Goal: Task Accomplishment & Management: Complete application form

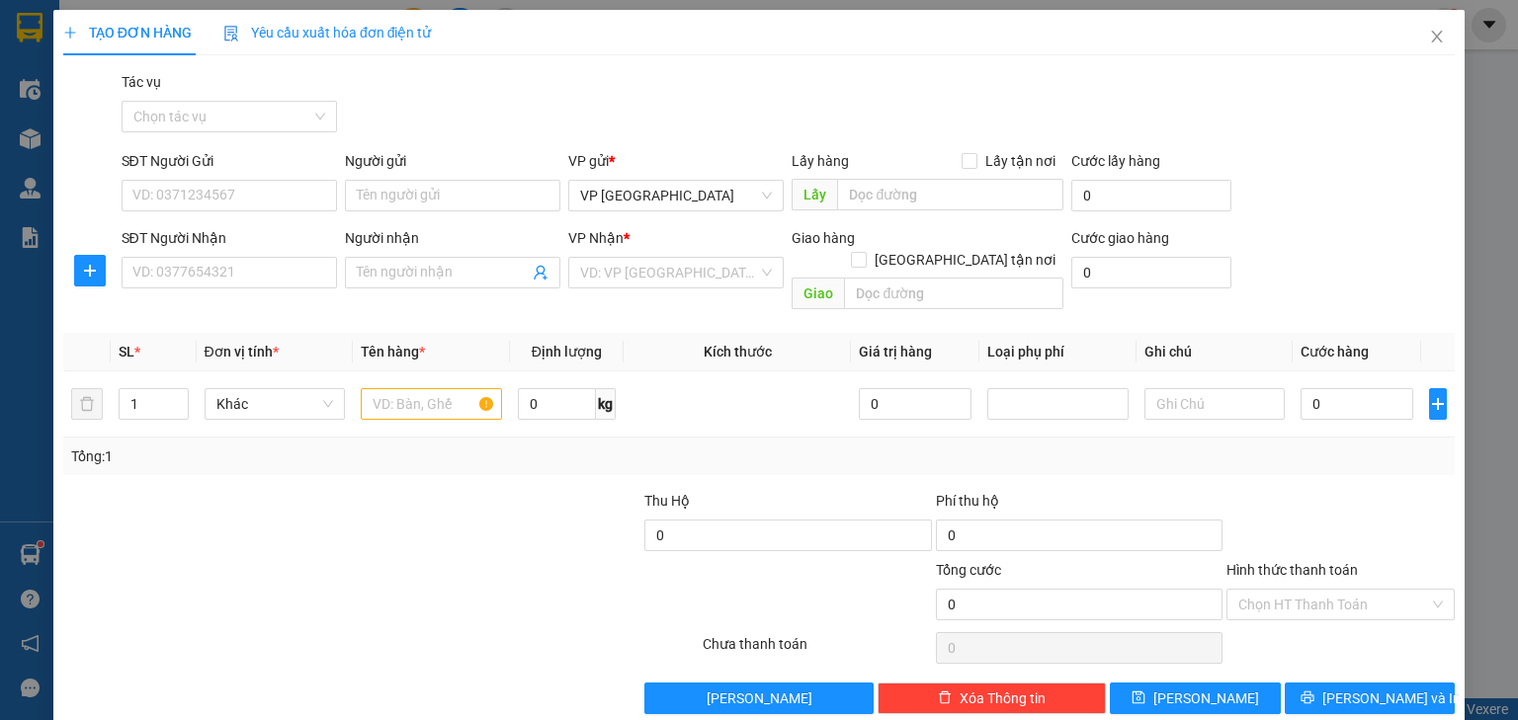
drag, startPoint x: 25, startPoint y: 549, endPoint x: 22, endPoint y: 526, distance: 22.9
click at [26, 544] on div "TẠO ĐƠN HÀNG Yêu cầu xuất hóa đơn điện tử Transit Pickup Surcharge Ids Transit …" at bounding box center [759, 360] width 1518 height 720
click at [1429, 35] on icon "close" at bounding box center [1437, 37] width 16 height 16
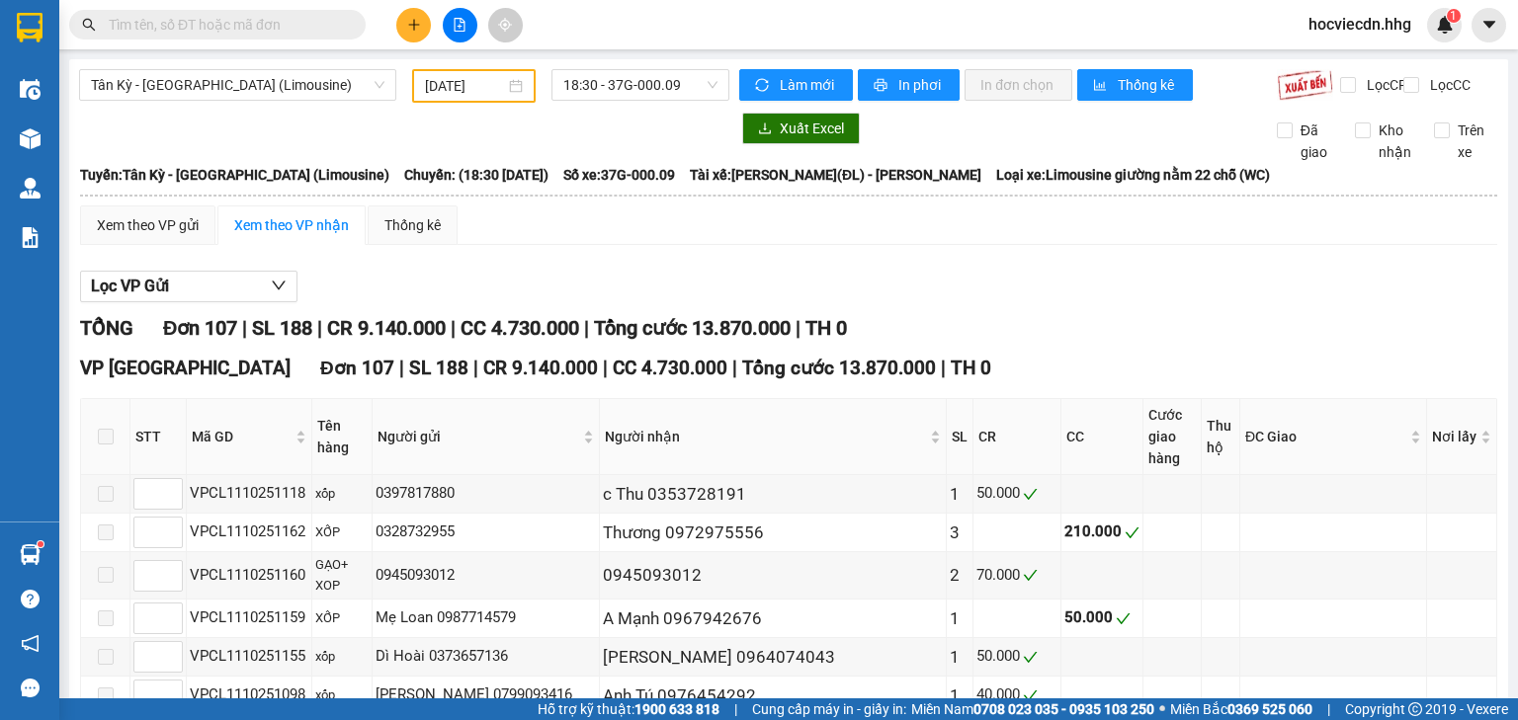
click at [278, 12] on span at bounding box center [217, 25] width 296 height 30
click at [281, 28] on input "text" at bounding box center [225, 25] width 233 height 22
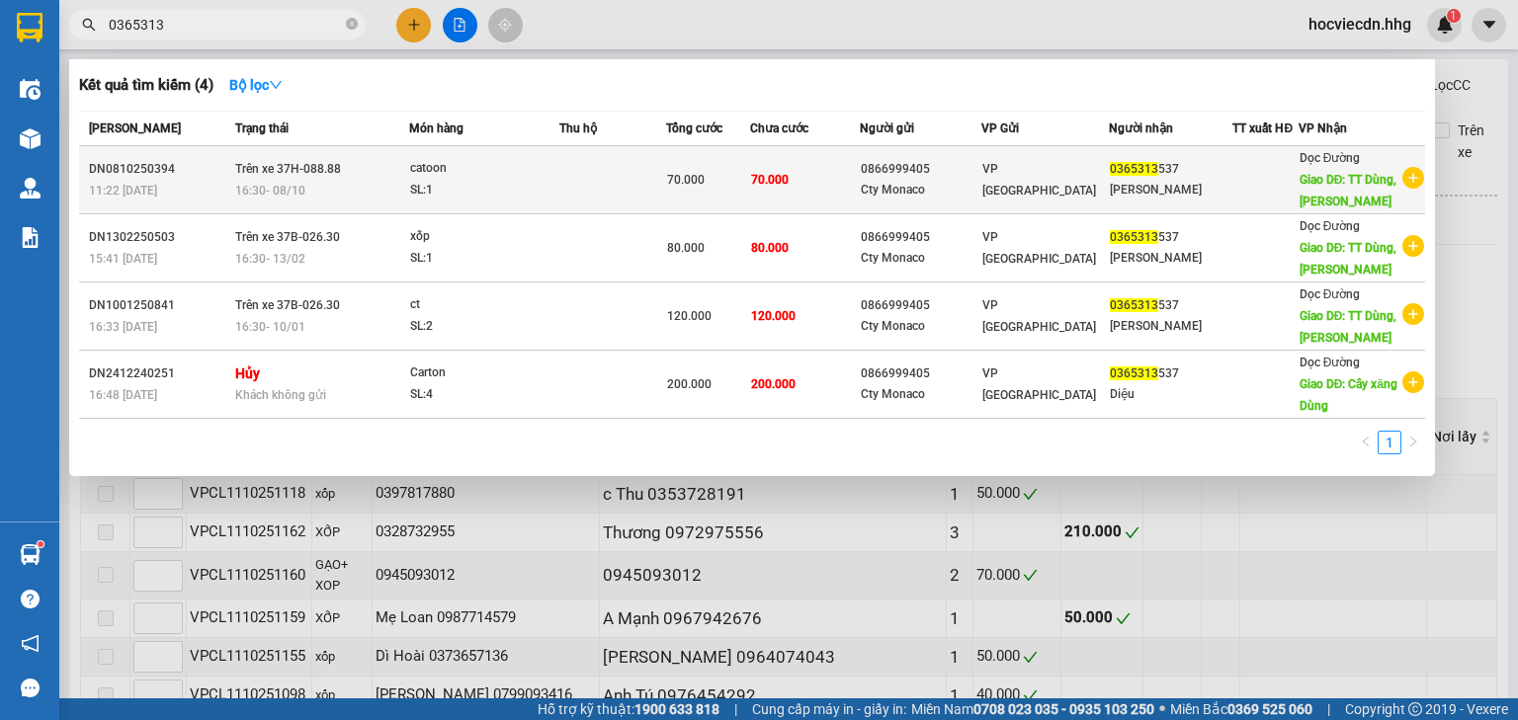
type input "0365313"
click at [1171, 178] on div "0365313 537" at bounding box center [1171, 169] width 123 height 21
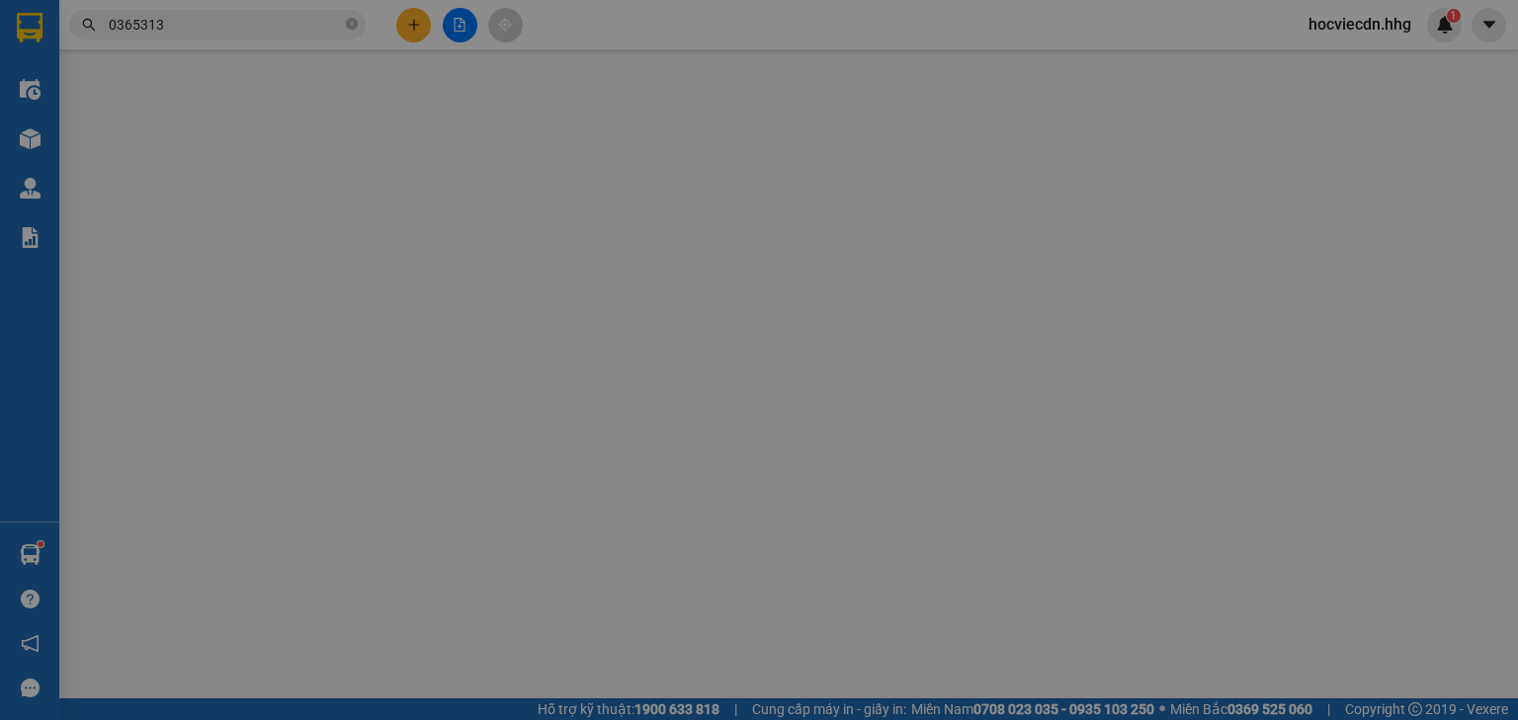
type input "0866999405"
type input "Cty Monaco"
type input "0365313537"
type input "[PERSON_NAME]"
type input "TT Dùng, [PERSON_NAME]"
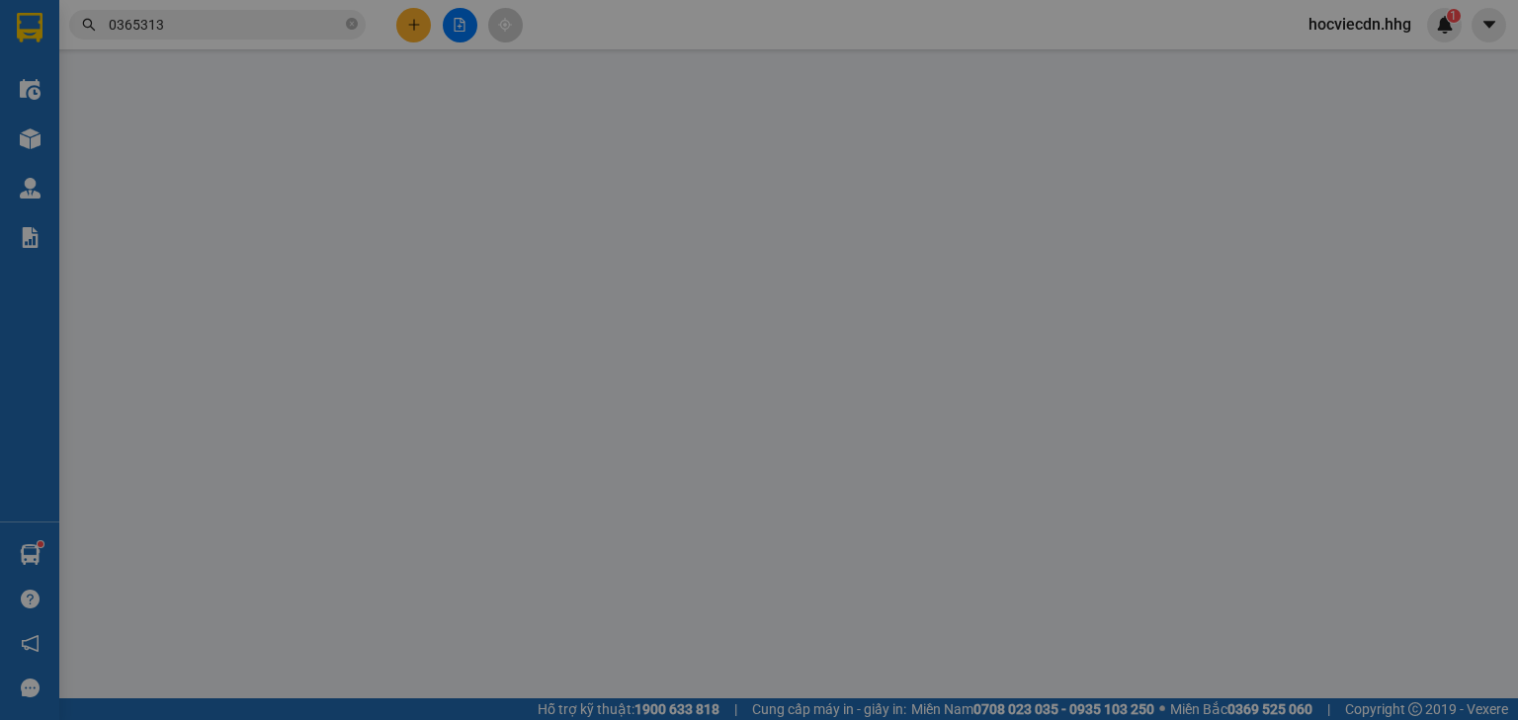
type input "0"
type input "70.000"
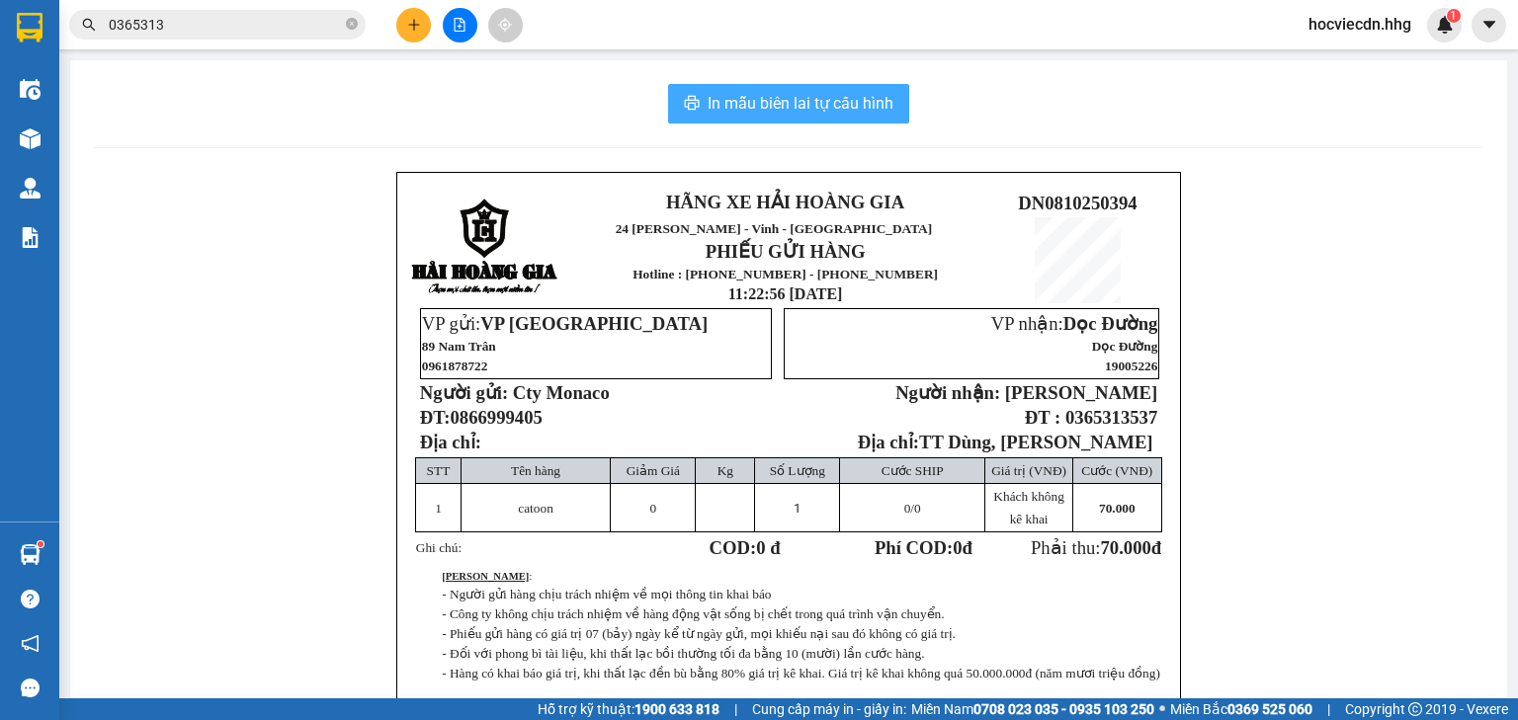
click at [854, 106] on span "In mẫu biên lai tự cấu hình" at bounding box center [801, 103] width 186 height 25
click at [466, 116] on div "In mẫu biên lai tự cấu hình" at bounding box center [789, 104] width 1390 height 40
click at [1358, 293] on div "HÃNG XE HẢI HOÀNG GIA 24 [PERSON_NAME] - Nghệ An PHIẾU GỬI HÀNG Hotline : [PHON…" at bounding box center [789, 505] width 1390 height 666
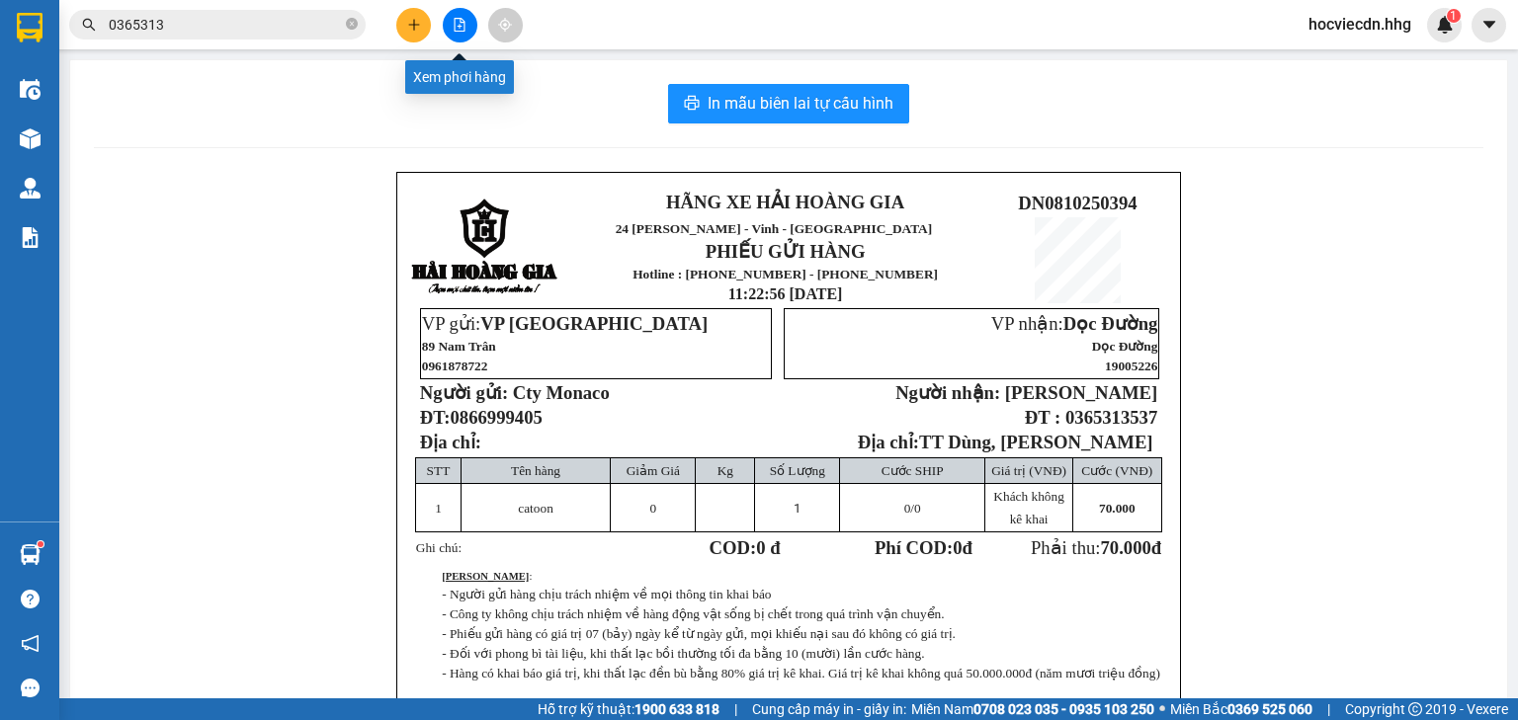
click at [449, 25] on button at bounding box center [460, 25] width 35 height 35
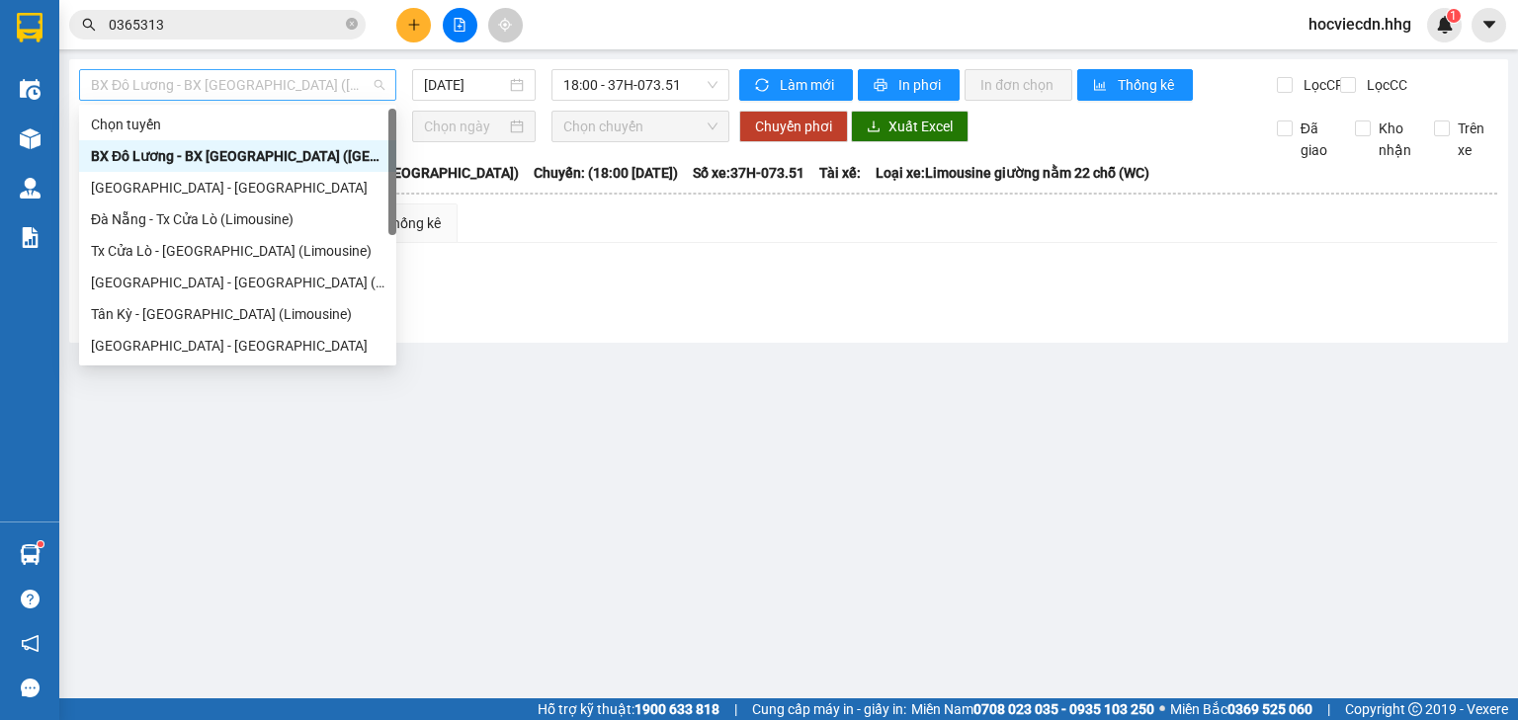
click at [363, 81] on span "BX Đô Lương - BX [GEOGRAPHIC_DATA] ([GEOGRAPHIC_DATA])" at bounding box center [238, 85] width 294 height 30
click at [499, 83] on input "[DATE]" at bounding box center [464, 85] width 81 height 22
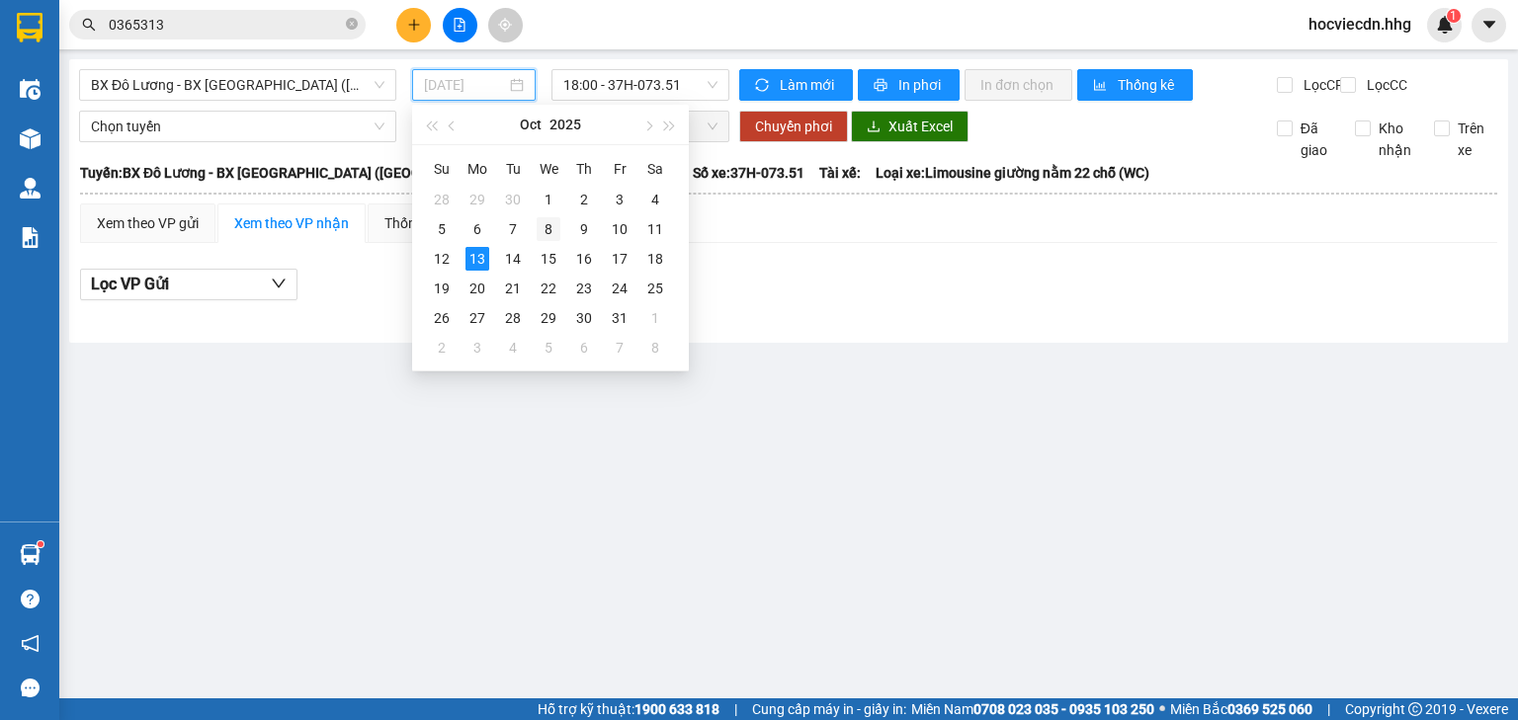
click at [542, 231] on div "8" at bounding box center [549, 229] width 24 height 24
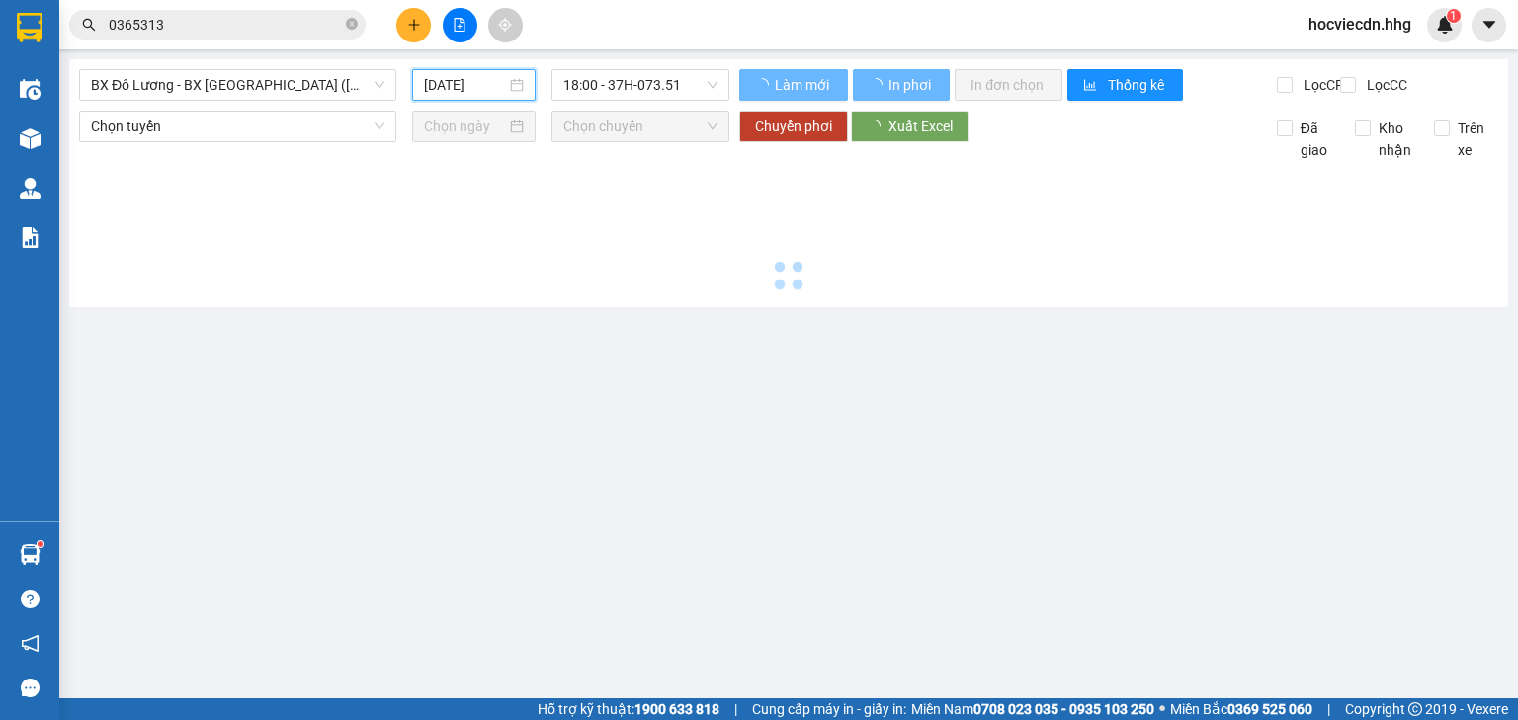
type input "[DATE]"
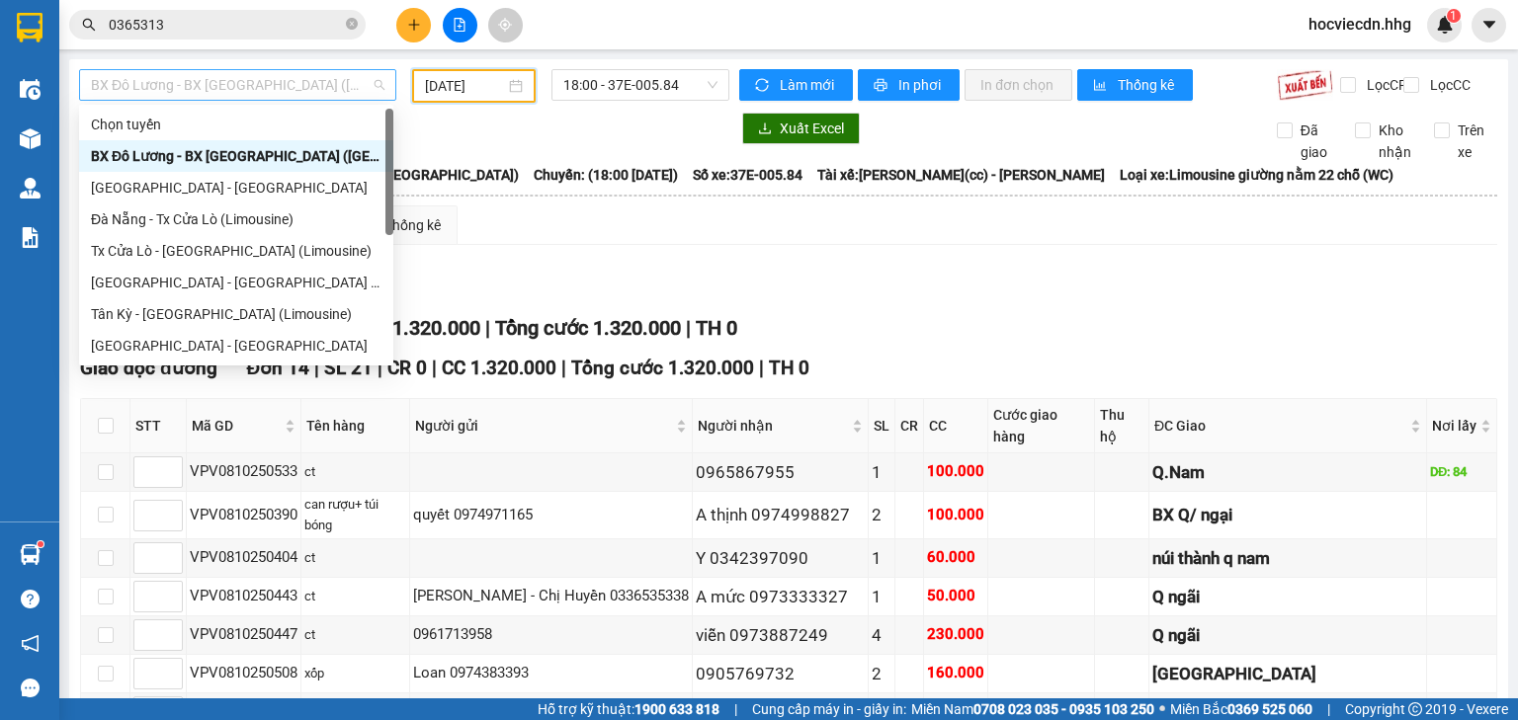
click at [368, 78] on span "BX Đô Lương - BX [GEOGRAPHIC_DATA] ([GEOGRAPHIC_DATA])" at bounding box center [238, 85] width 294 height 30
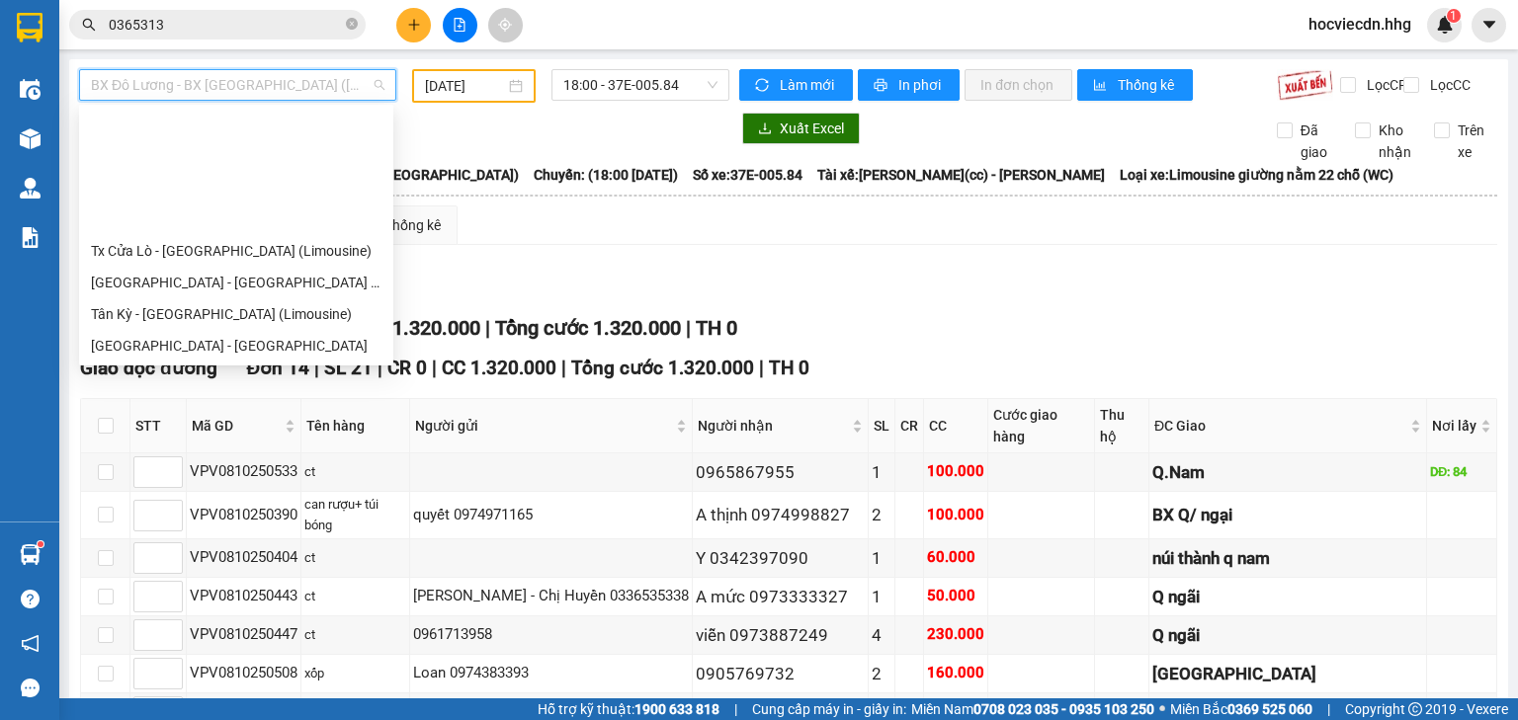
click at [194, 398] on div "BX [GEOGRAPHIC_DATA] - [GEOGRAPHIC_DATA] (Limosine 32 phòng)" at bounding box center [236, 409] width 291 height 22
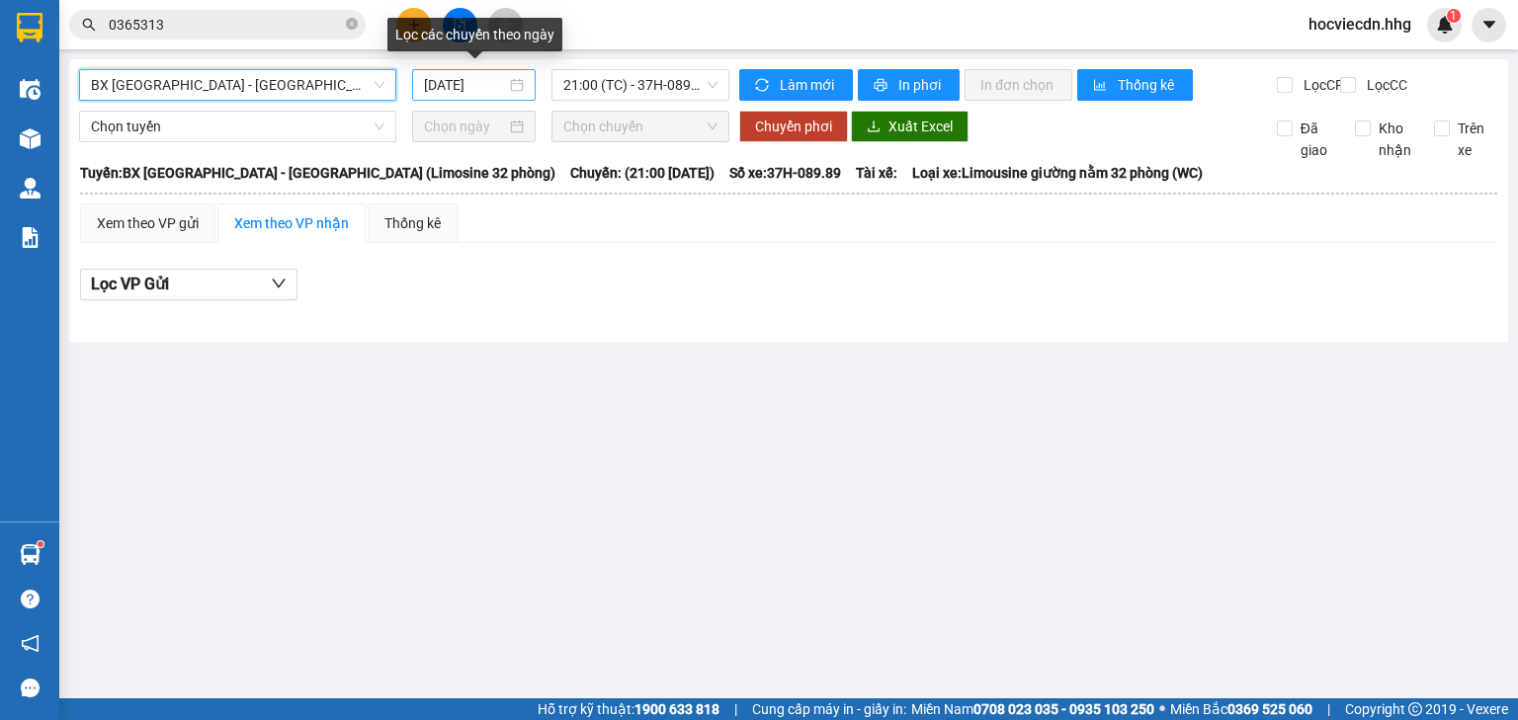
click at [439, 86] on input "[DATE]" at bounding box center [464, 85] width 81 height 22
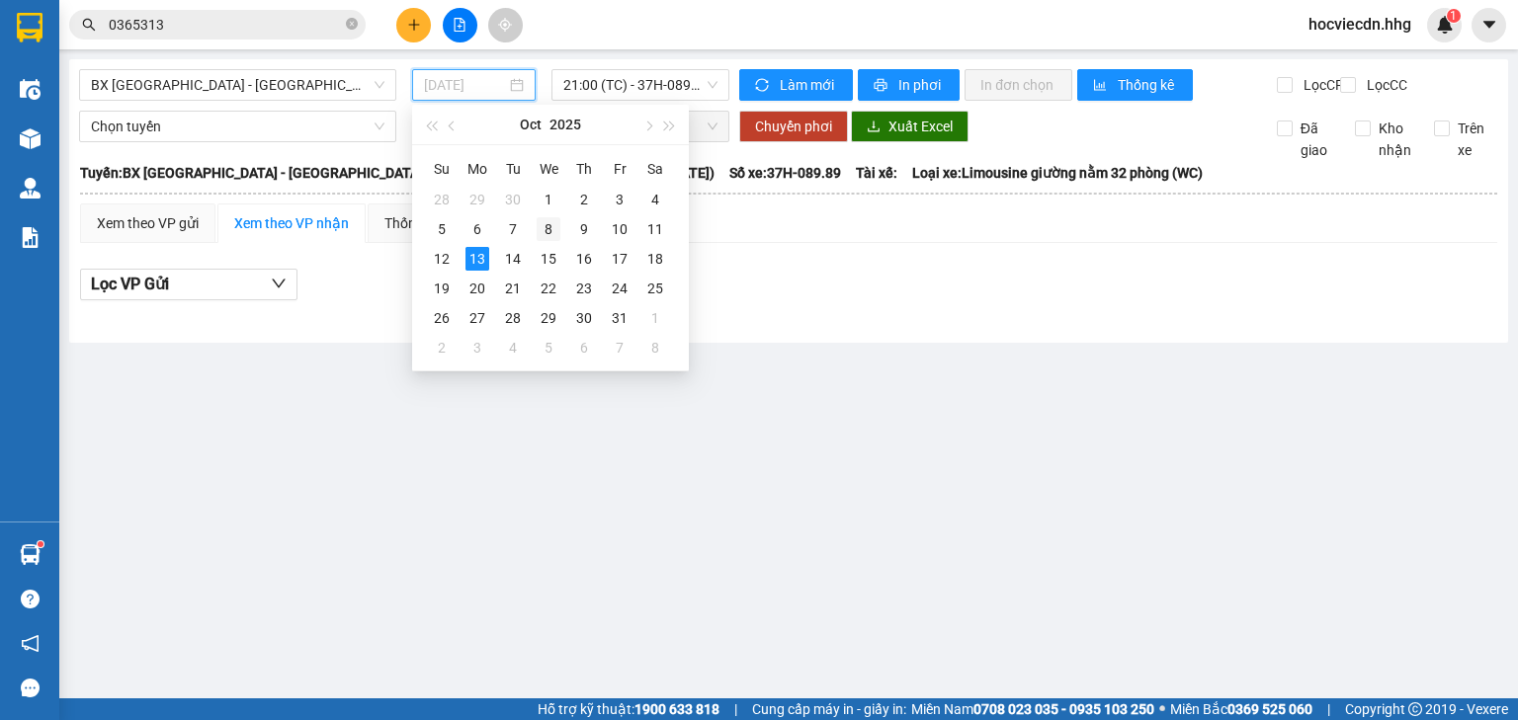
click at [543, 231] on div "8" at bounding box center [549, 229] width 24 height 24
type input "[DATE]"
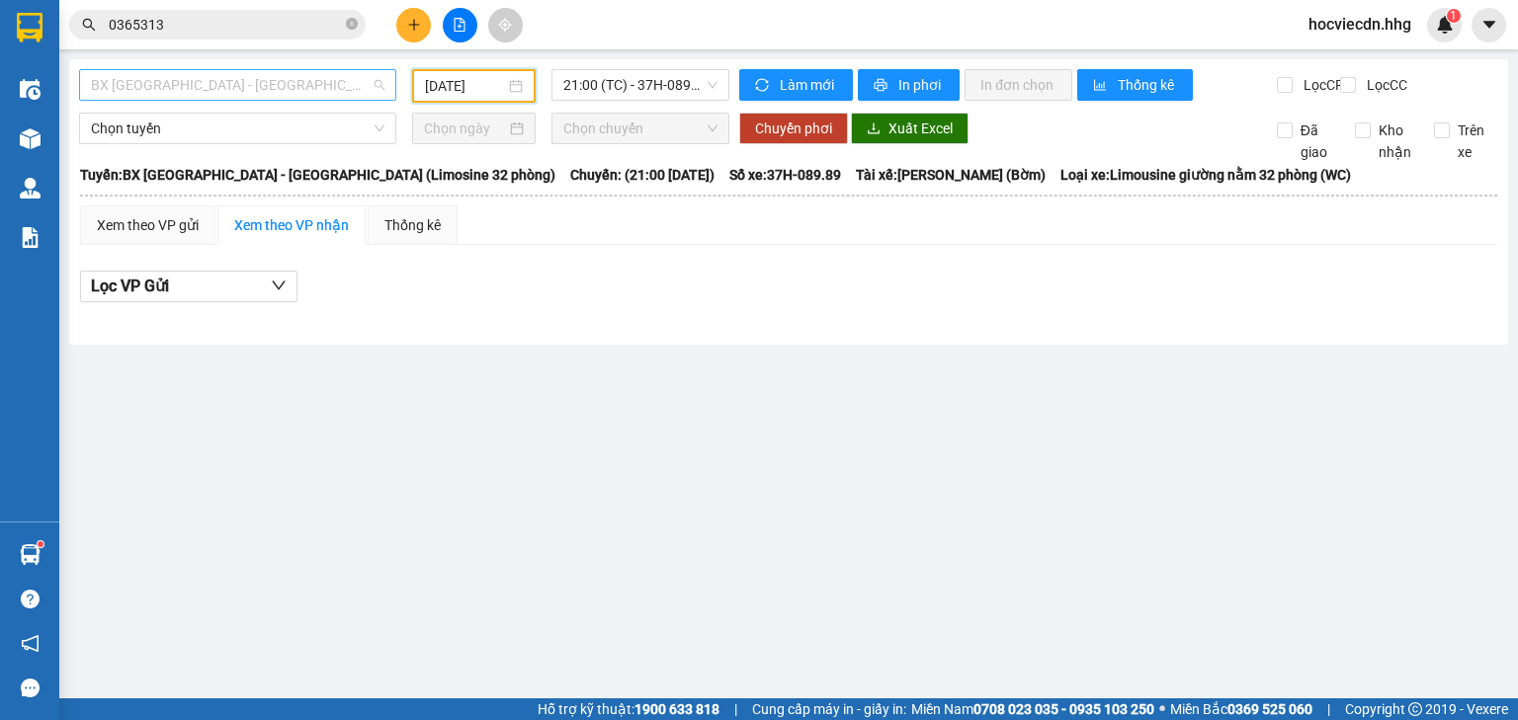
click at [370, 84] on span "BX [GEOGRAPHIC_DATA] - [GEOGRAPHIC_DATA] (Limosine 32 phòng)" at bounding box center [238, 85] width 294 height 30
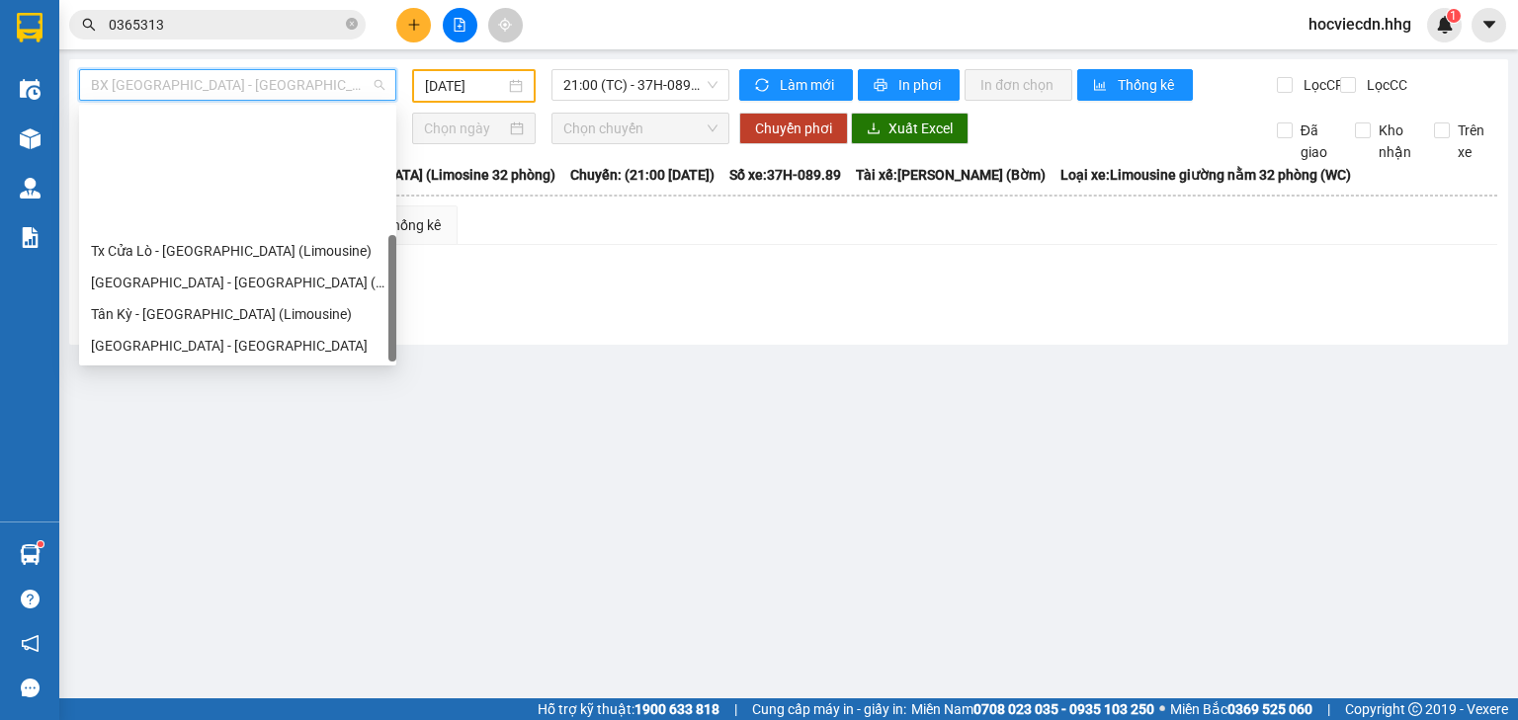
click at [190, 462] on div "BX Quảng Ngãi - [GEOGRAPHIC_DATA] ([GEOGRAPHIC_DATA])" at bounding box center [238, 473] width 294 height 22
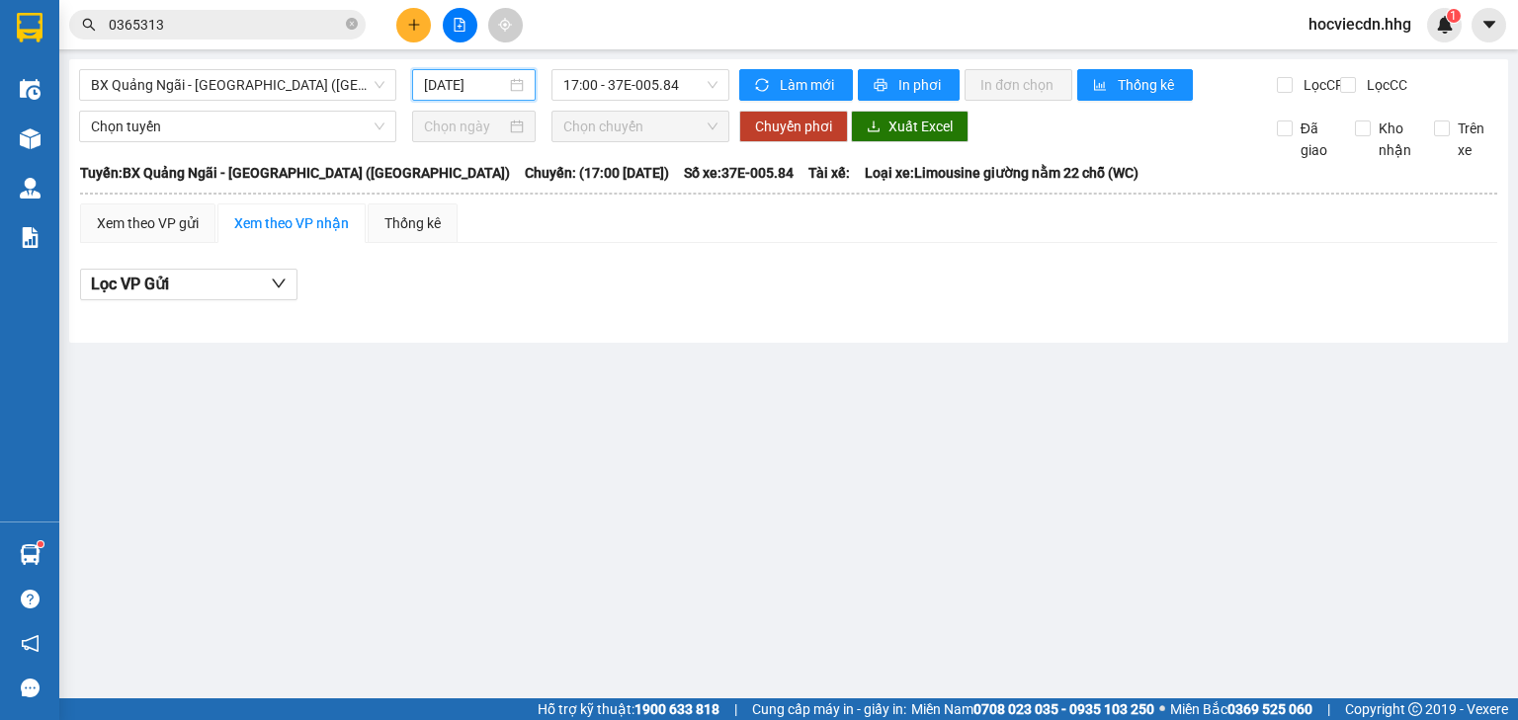
click at [460, 86] on input "[DATE]" at bounding box center [464, 85] width 81 height 22
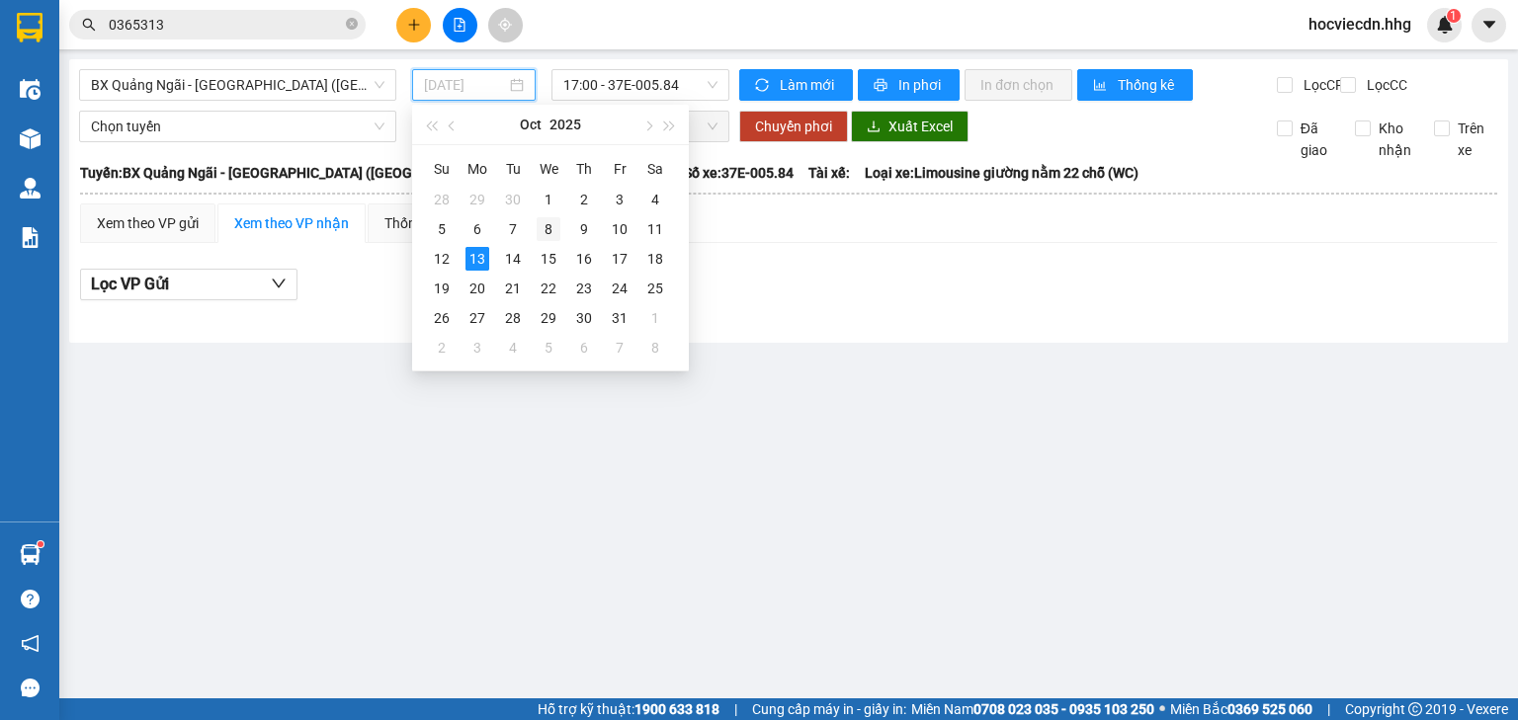
click at [545, 228] on div "8" at bounding box center [549, 229] width 24 height 24
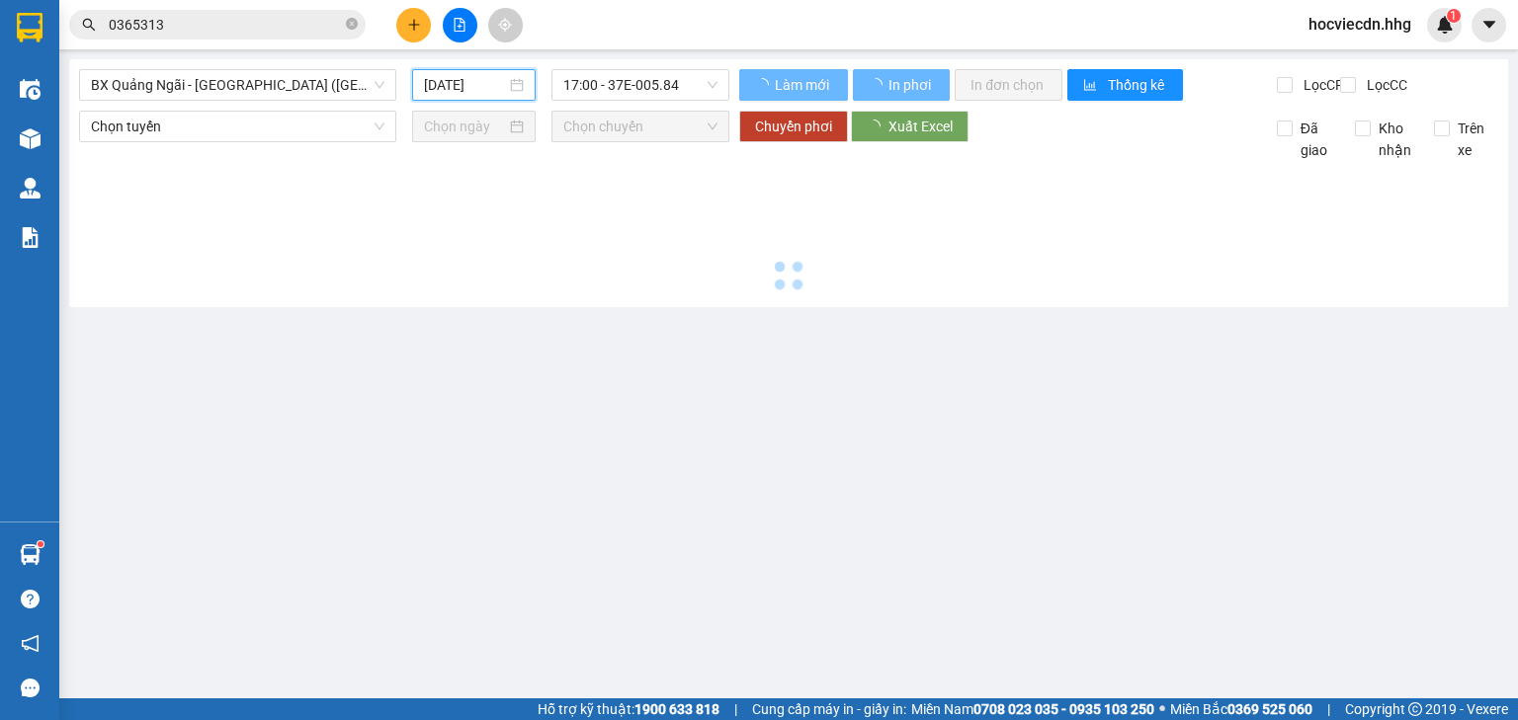
type input "[DATE]"
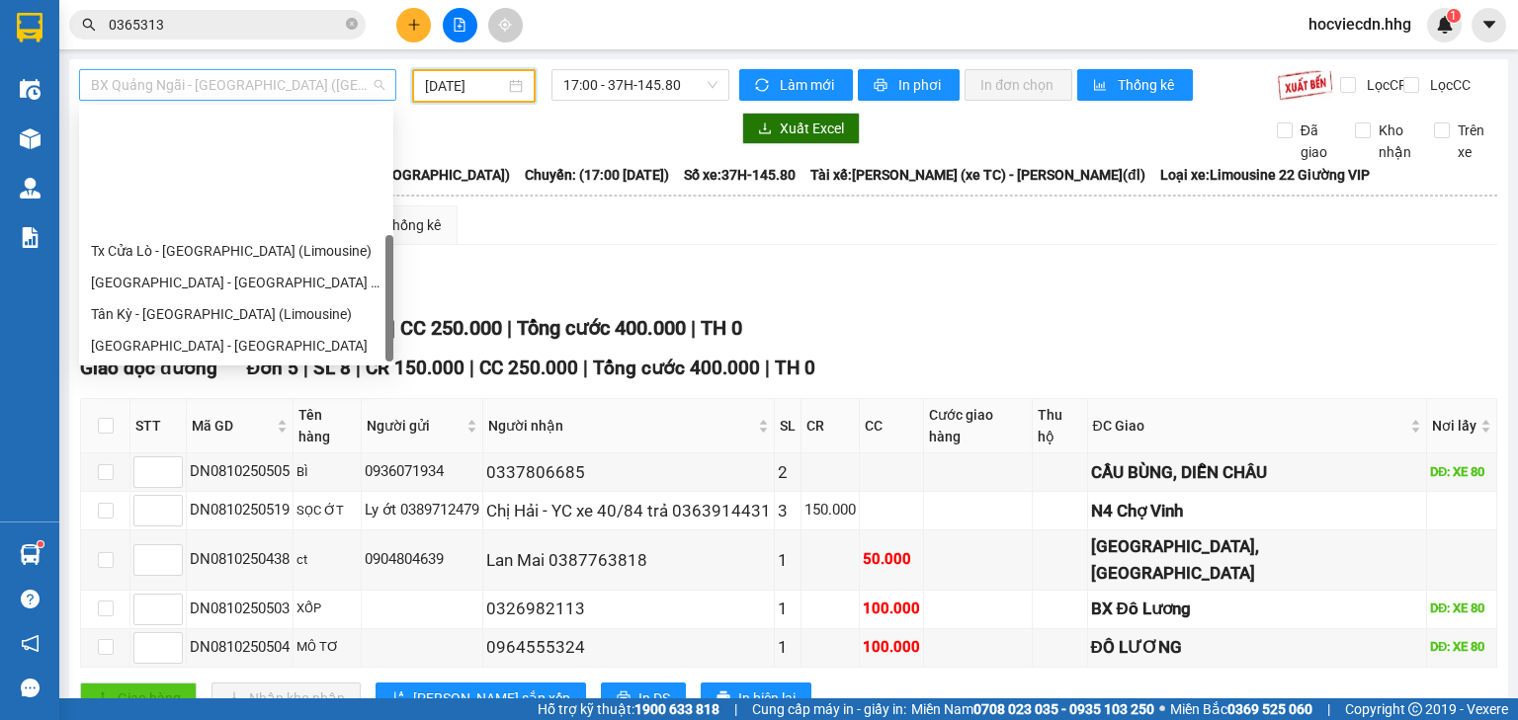
click at [360, 83] on span "BX Quảng Ngãi - [GEOGRAPHIC_DATA] ([GEOGRAPHIC_DATA])" at bounding box center [238, 85] width 294 height 30
click at [171, 335] on div "[GEOGRAPHIC_DATA] - [GEOGRAPHIC_DATA]" at bounding box center [236, 346] width 291 height 22
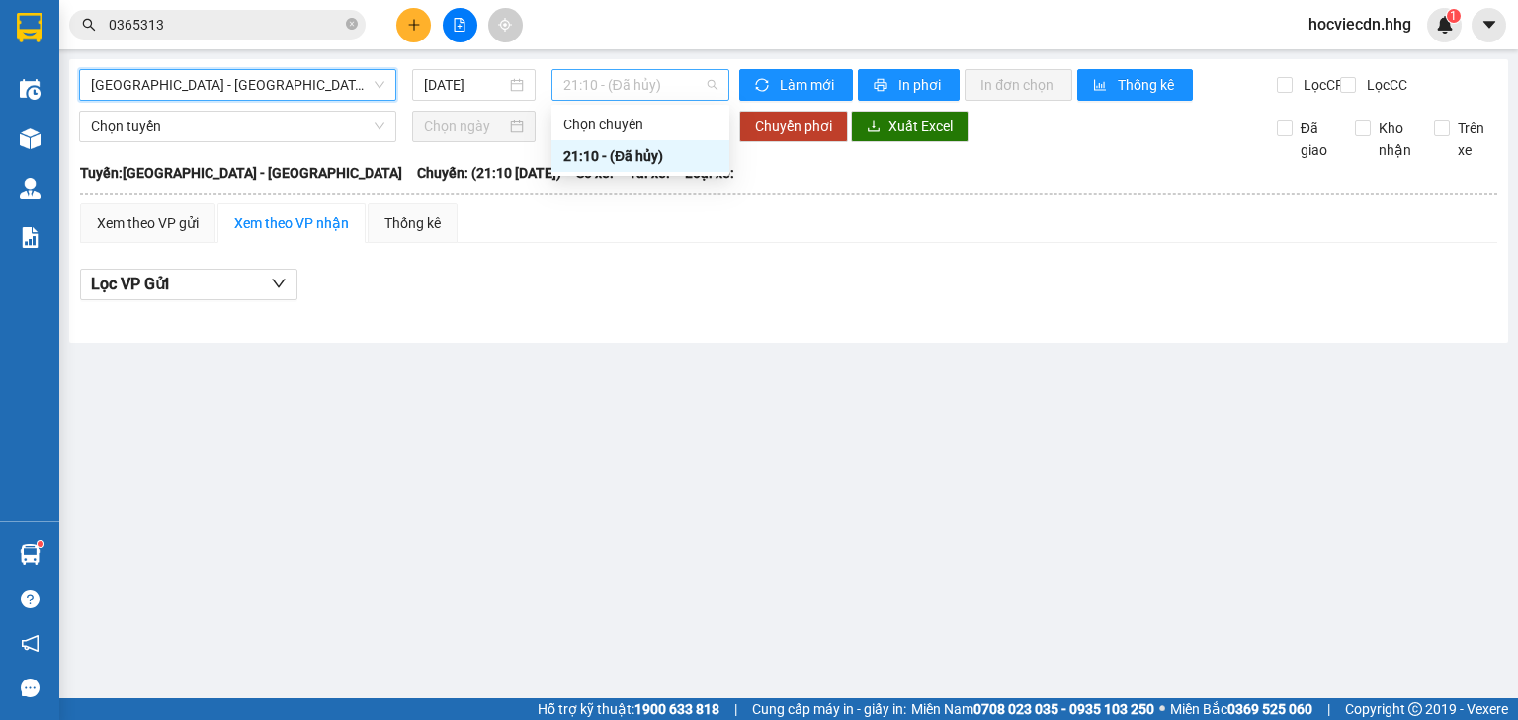
click at [680, 78] on span "21:10 - (Đã hủy)" at bounding box center [640, 85] width 155 height 30
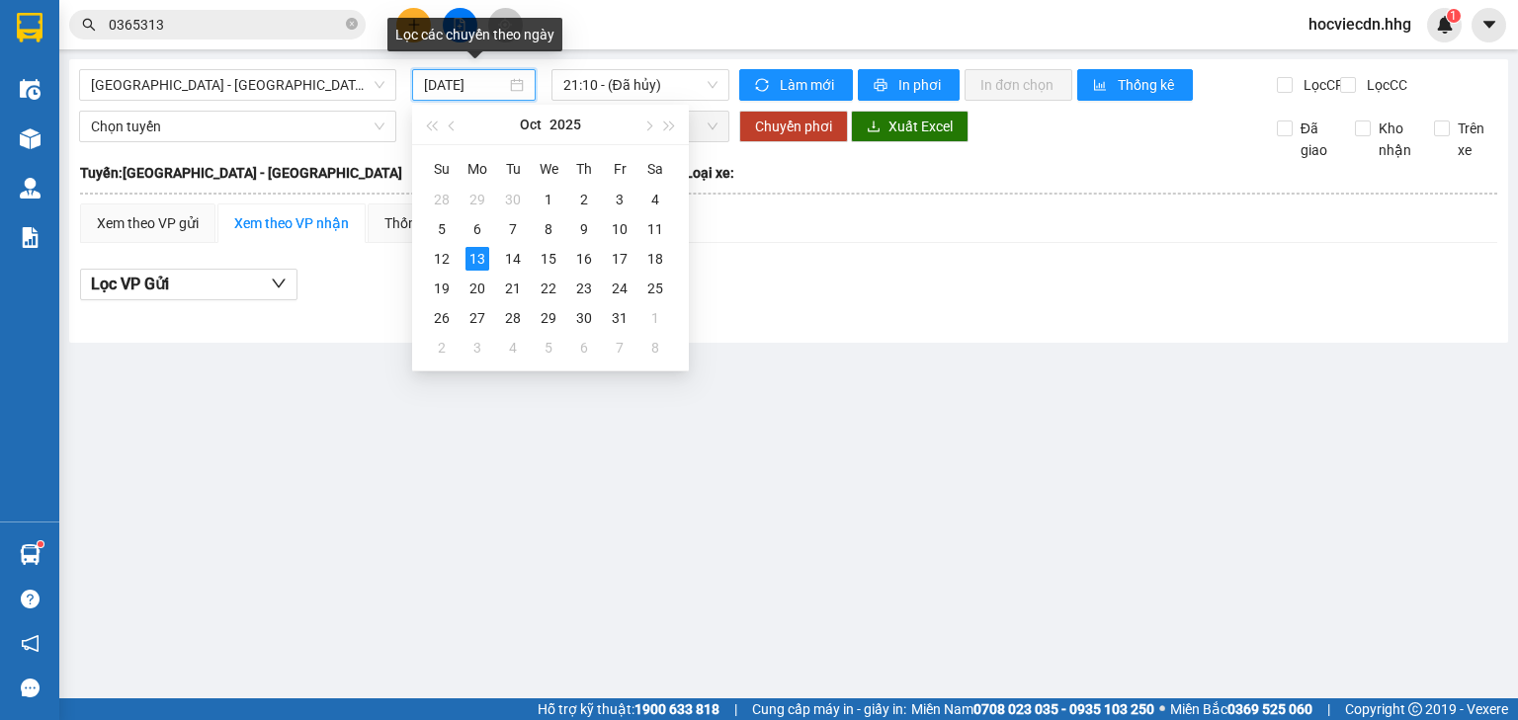
click at [503, 79] on input "[DATE]" at bounding box center [464, 85] width 81 height 22
click at [542, 225] on div "8" at bounding box center [549, 229] width 24 height 24
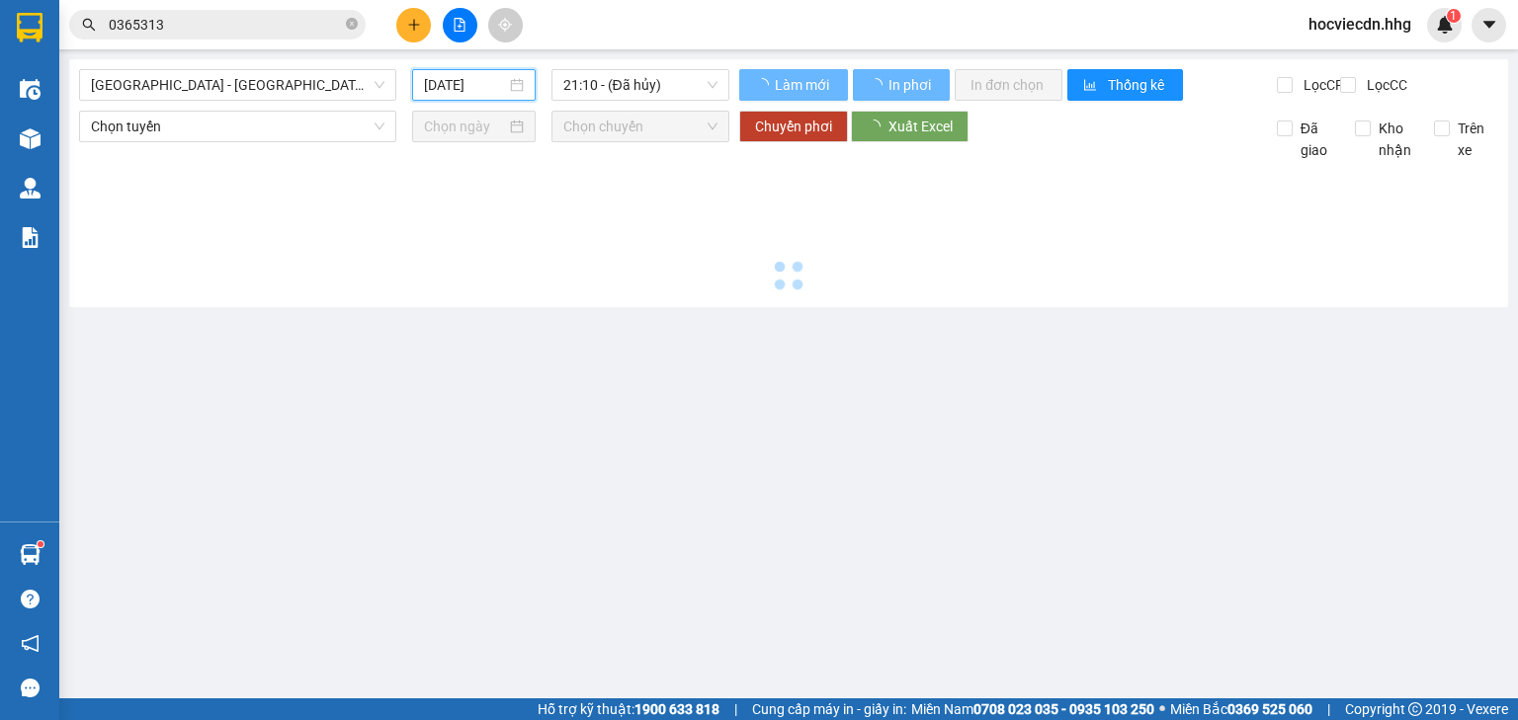
type input "[DATE]"
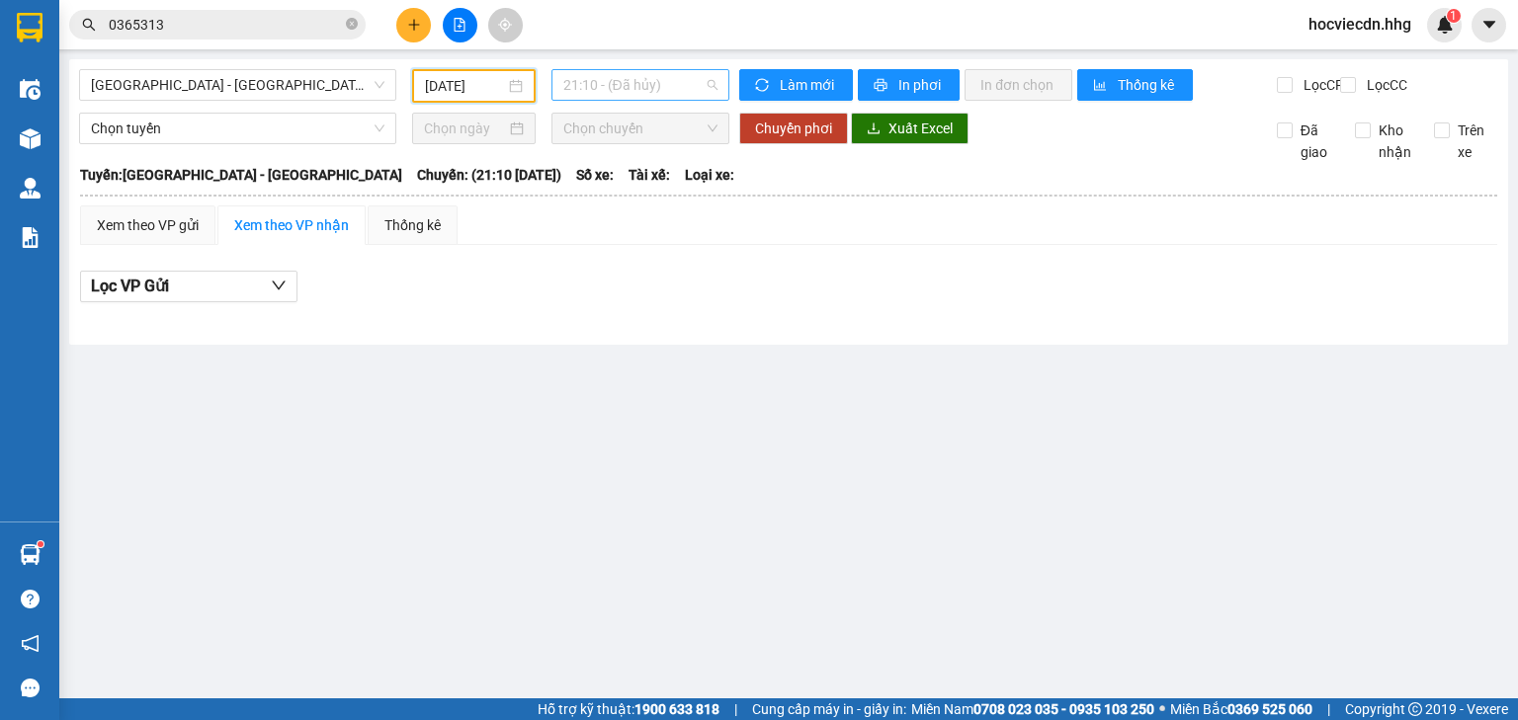
click at [680, 86] on span "21:10 - (Đã hủy)" at bounding box center [640, 85] width 155 height 30
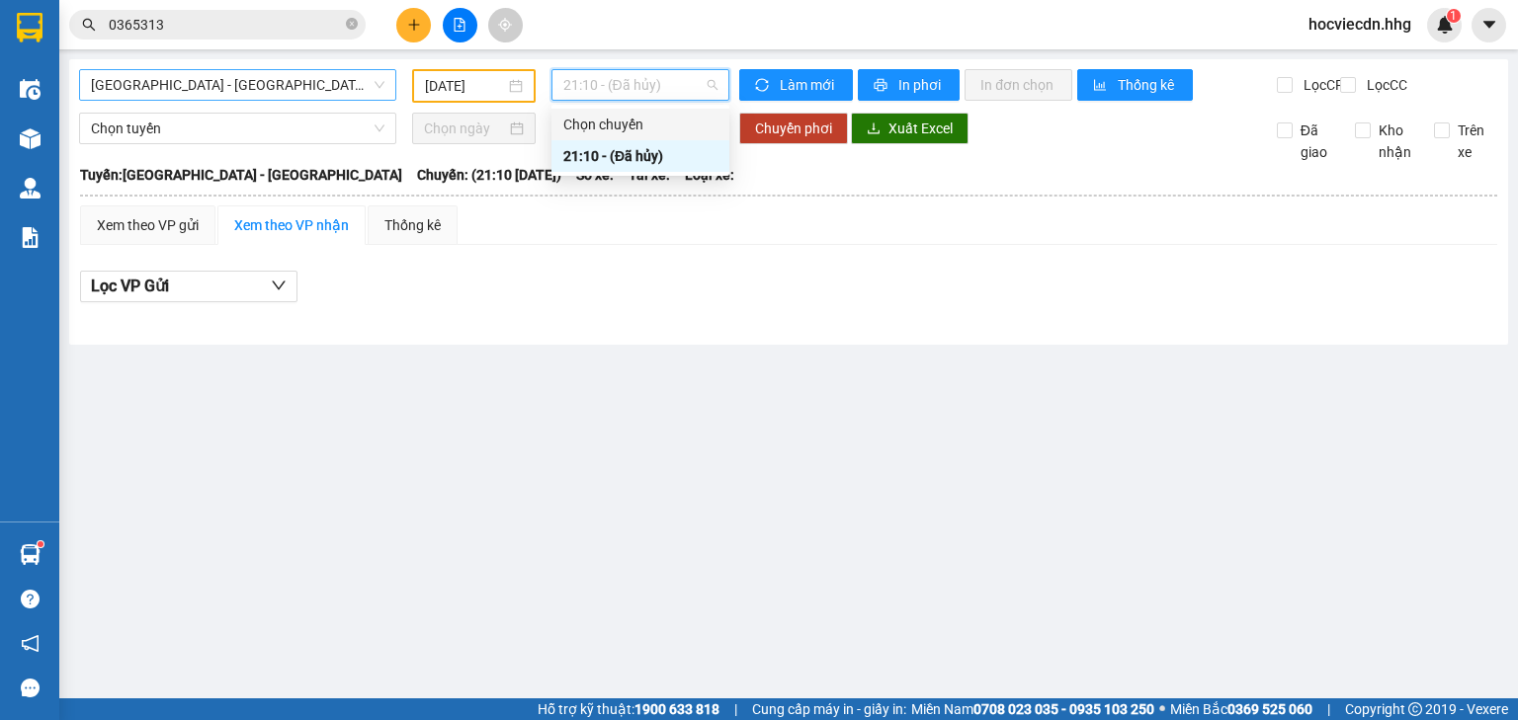
click at [265, 82] on span "[GEOGRAPHIC_DATA] - [GEOGRAPHIC_DATA]" at bounding box center [238, 85] width 294 height 30
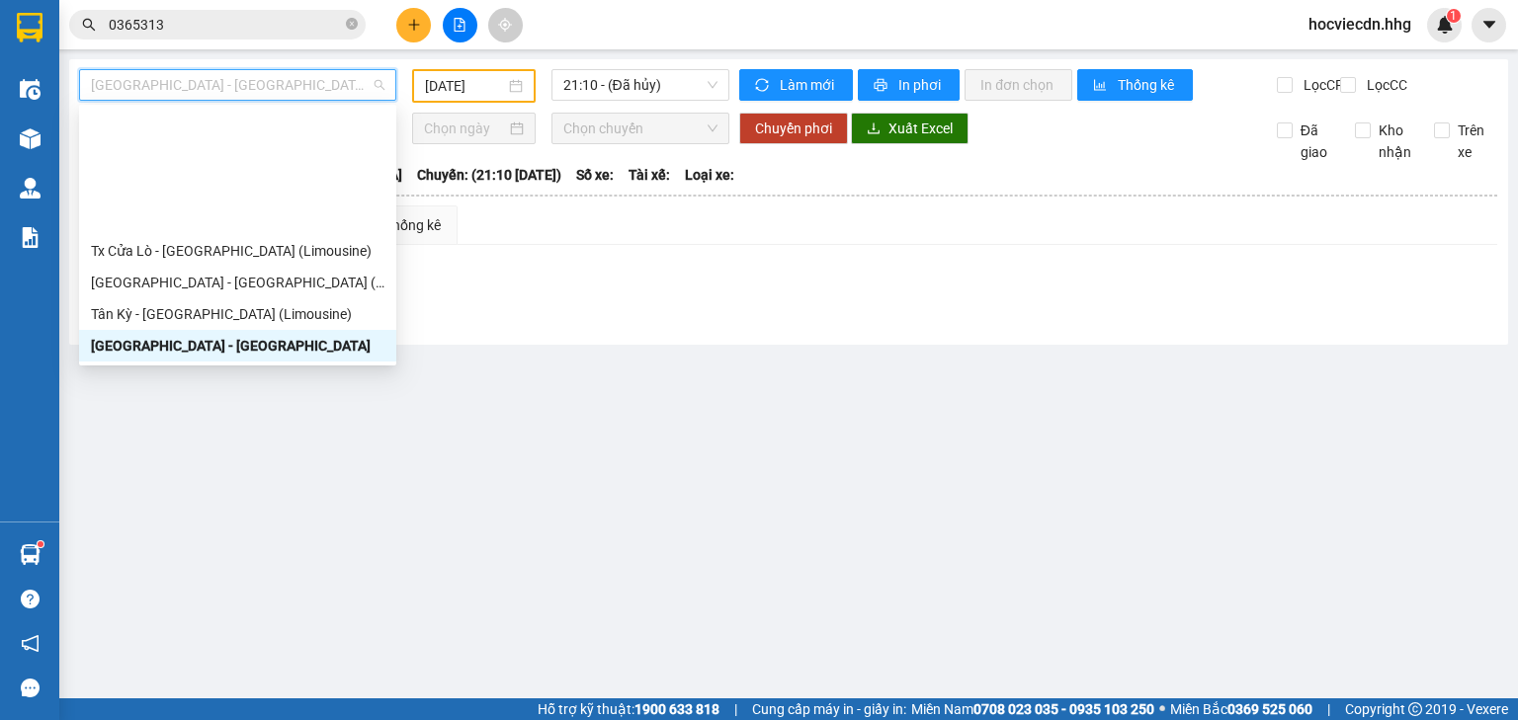
click at [146, 398] on div "BX [GEOGRAPHIC_DATA] - [GEOGRAPHIC_DATA] (Limosine 32 phòng)" at bounding box center [238, 409] width 294 height 22
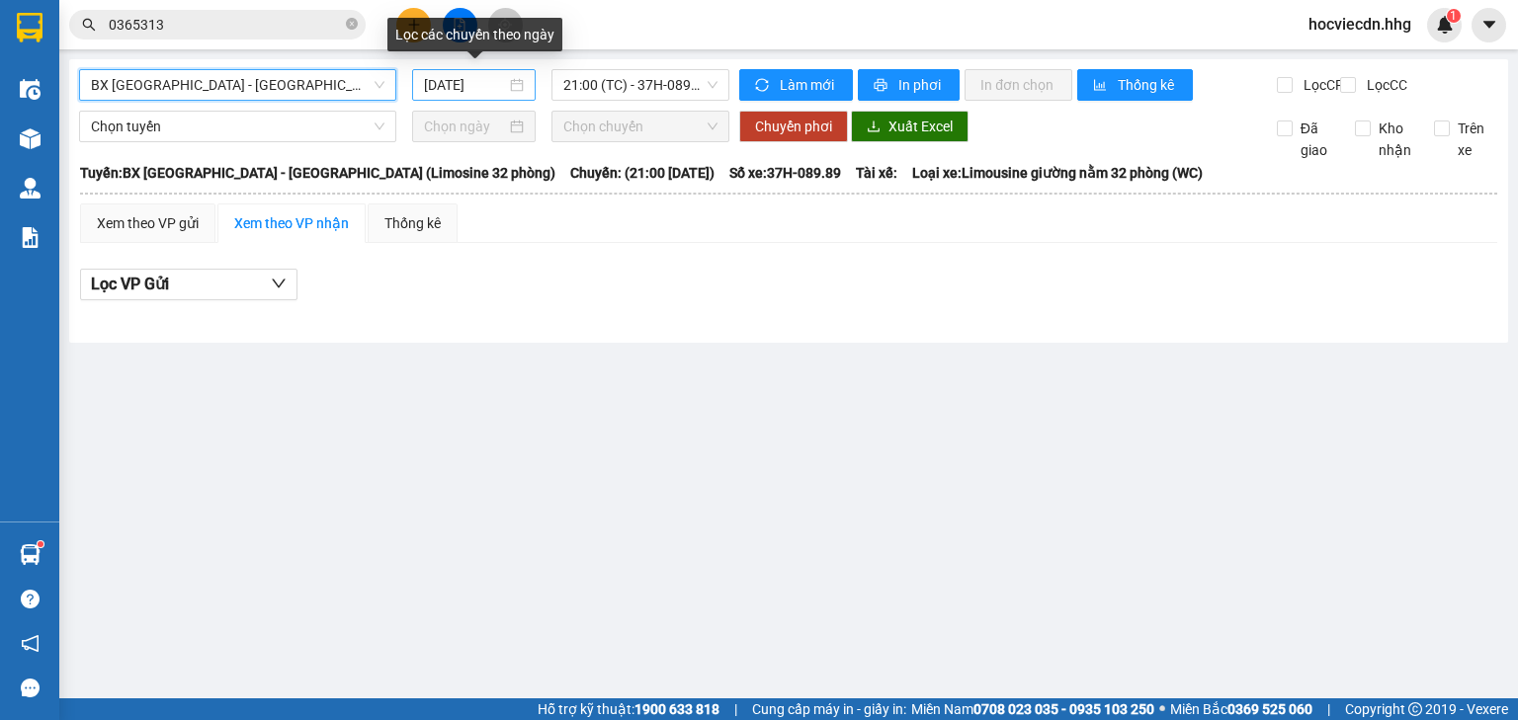
click at [502, 80] on input "[DATE]" at bounding box center [464, 85] width 81 height 22
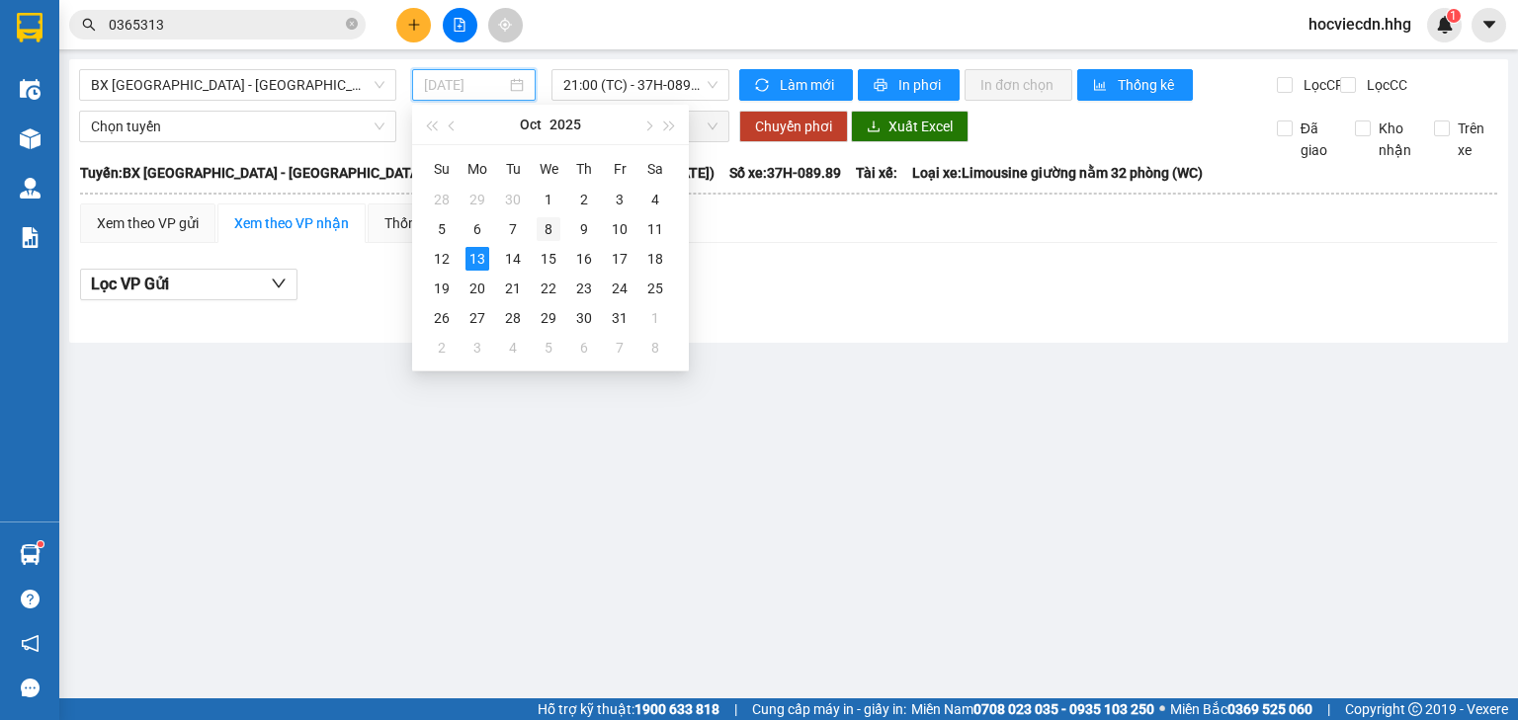
click at [542, 231] on div "8" at bounding box center [549, 229] width 24 height 24
type input "[DATE]"
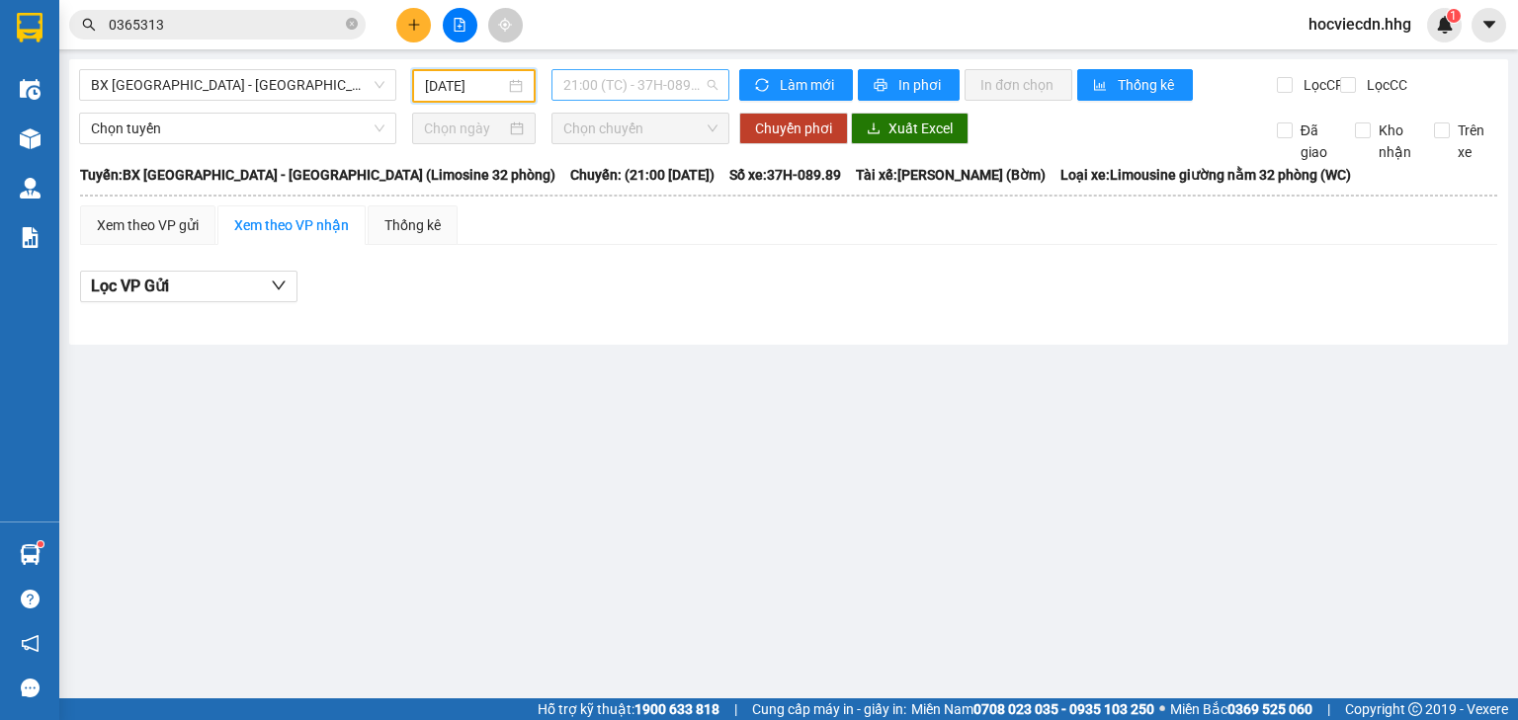
click at [700, 86] on span "21:00 (TC) - 37H-089.89 - (Đã hủy)" at bounding box center [640, 85] width 155 height 30
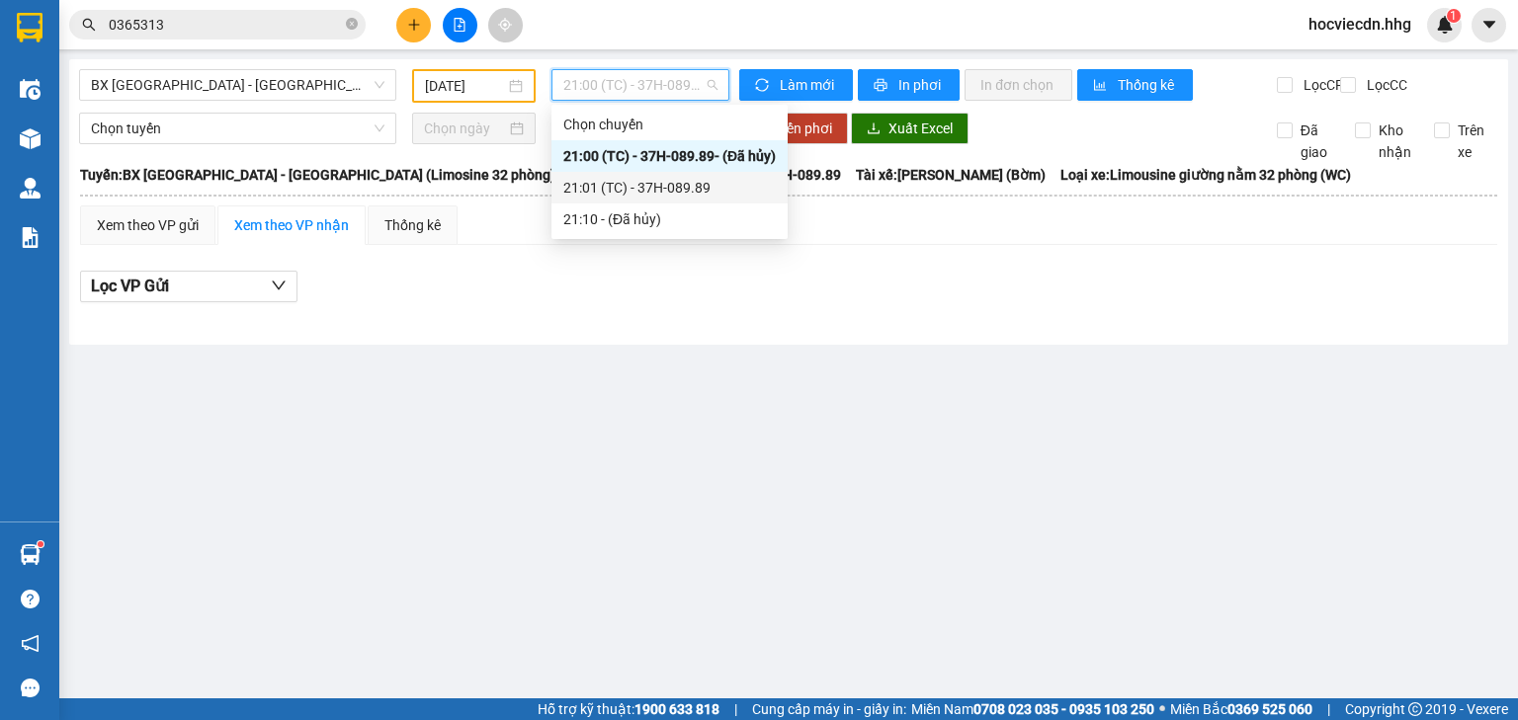
click at [692, 186] on div "21:01 (TC) - 37H-089.89" at bounding box center [669, 188] width 212 height 22
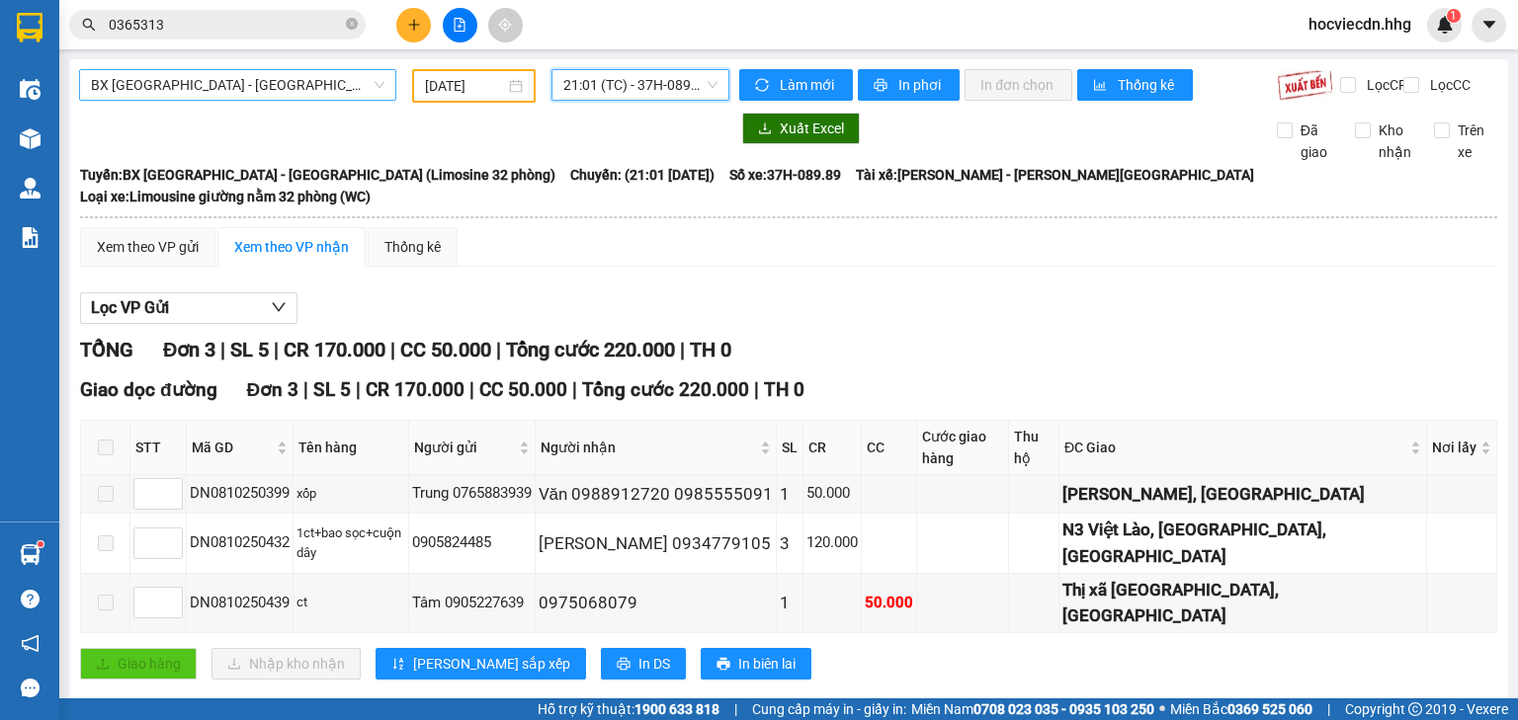
click at [375, 84] on span "BX [GEOGRAPHIC_DATA] - [GEOGRAPHIC_DATA] (Limosine 32 phòng)" at bounding box center [238, 85] width 294 height 30
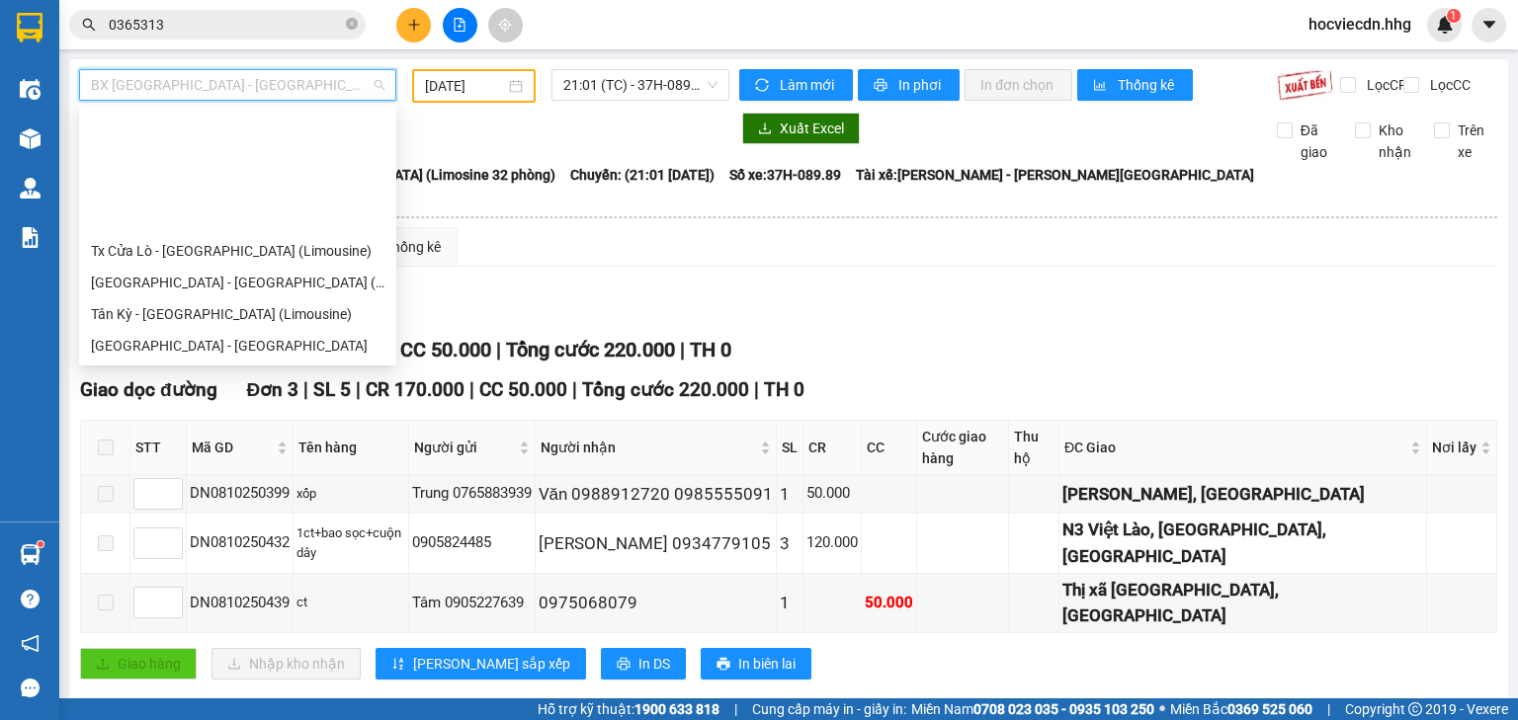
click at [162, 462] on div "BX Quảng Ngãi - [GEOGRAPHIC_DATA] ([GEOGRAPHIC_DATA])" at bounding box center [238, 473] width 294 height 22
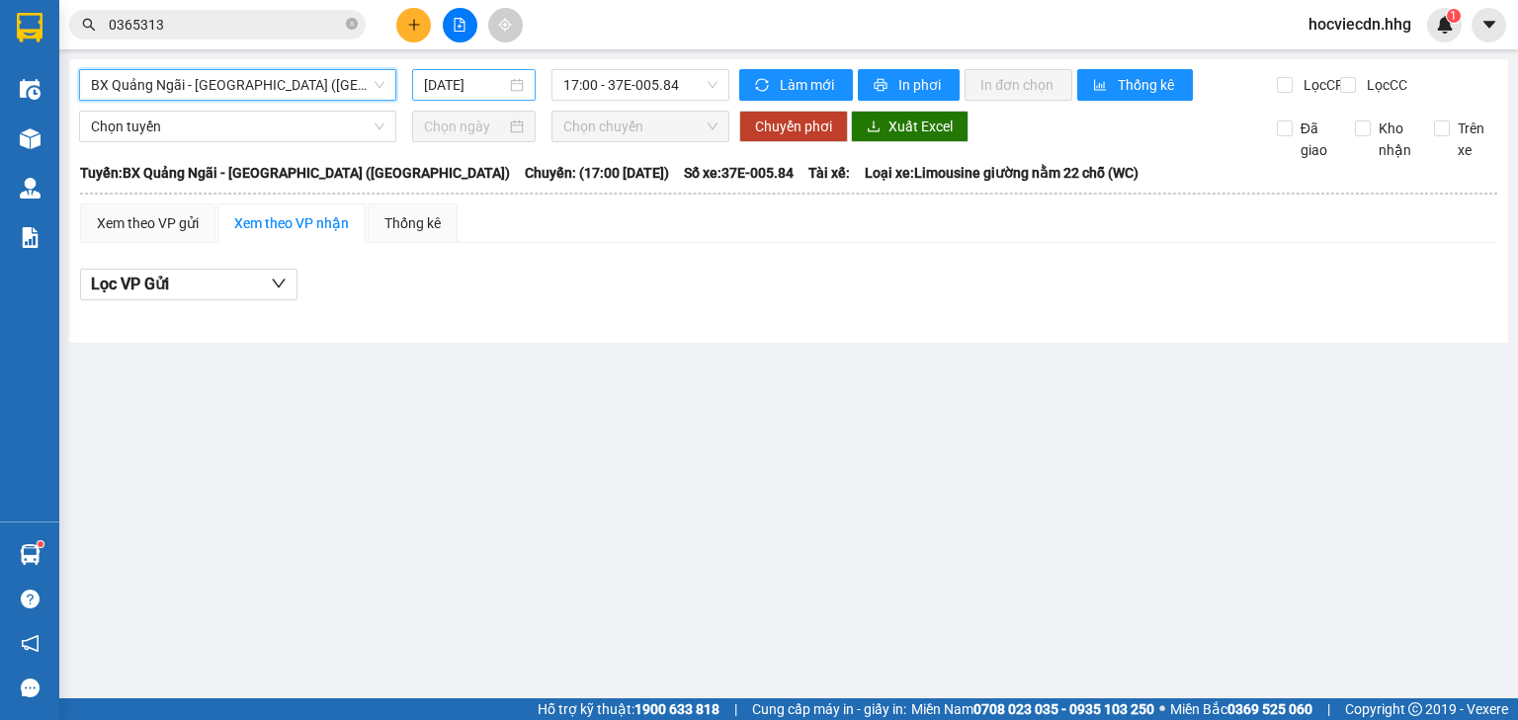
click at [506, 72] on div "[DATE]" at bounding box center [473, 85] width 123 height 32
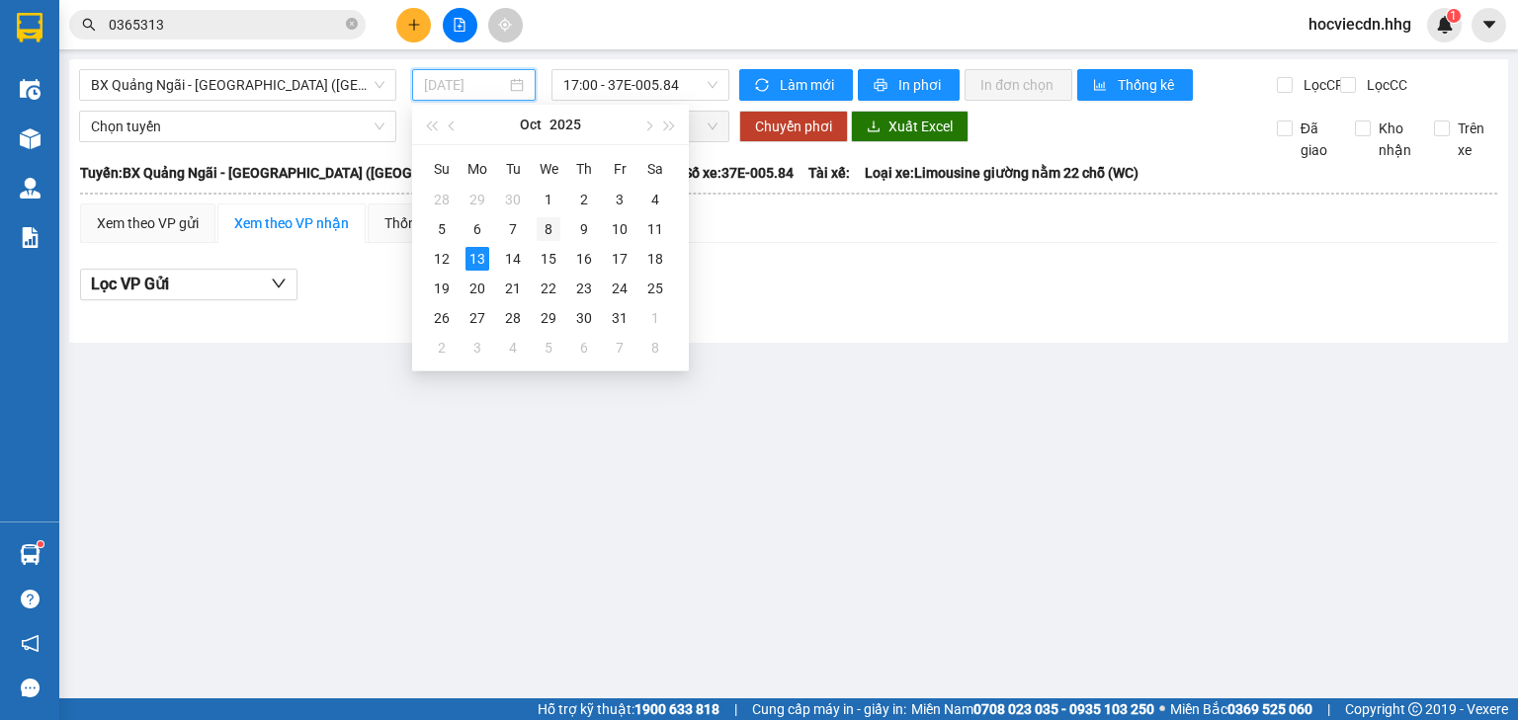
click at [551, 225] on div "8" at bounding box center [549, 229] width 24 height 24
type input "[DATE]"
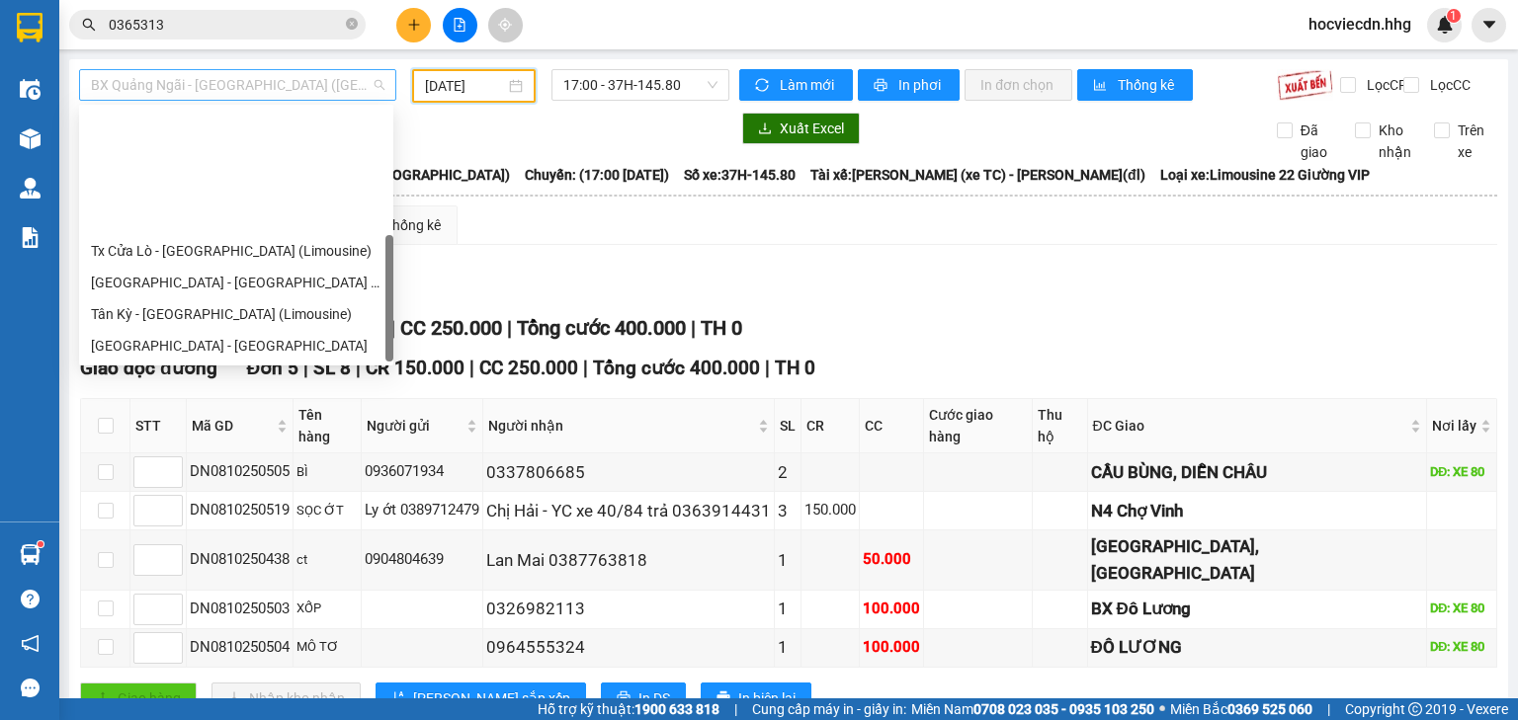
click at [359, 86] on span "BX Quảng Ngãi - [GEOGRAPHIC_DATA] ([GEOGRAPHIC_DATA])" at bounding box center [238, 85] width 294 height 30
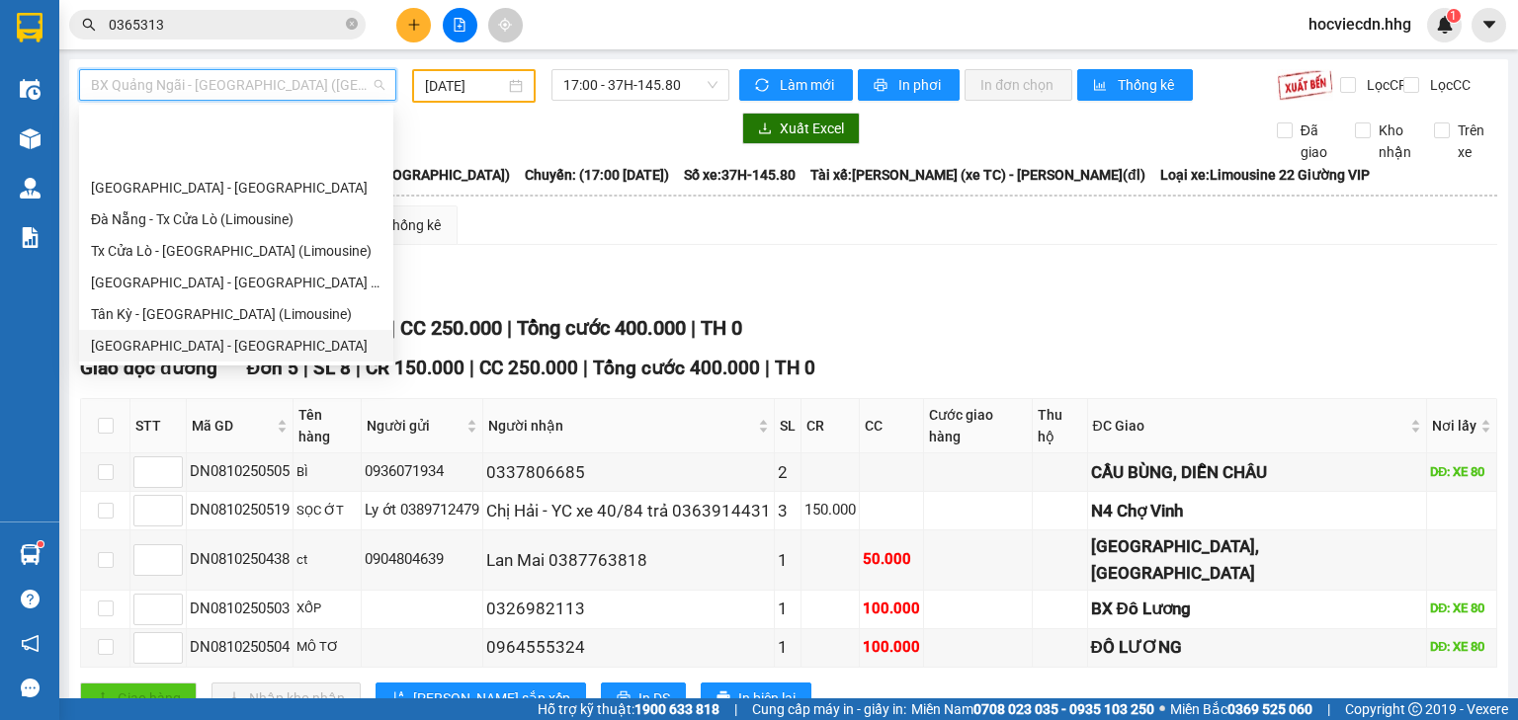
click at [161, 335] on div "[GEOGRAPHIC_DATA] - [GEOGRAPHIC_DATA]" at bounding box center [236, 346] width 291 height 22
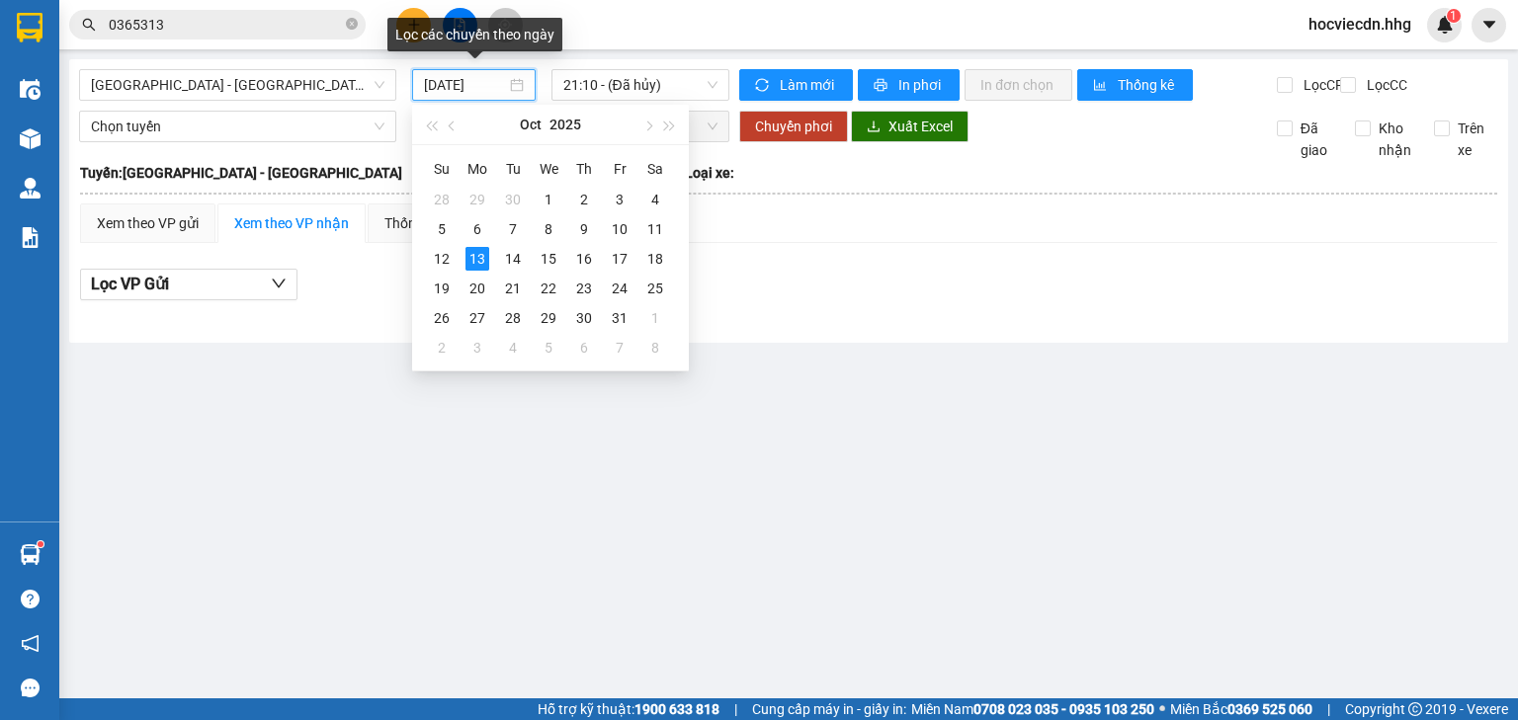
click at [501, 79] on input "[DATE]" at bounding box center [464, 85] width 81 height 22
click at [543, 237] on div "8" at bounding box center [549, 229] width 24 height 24
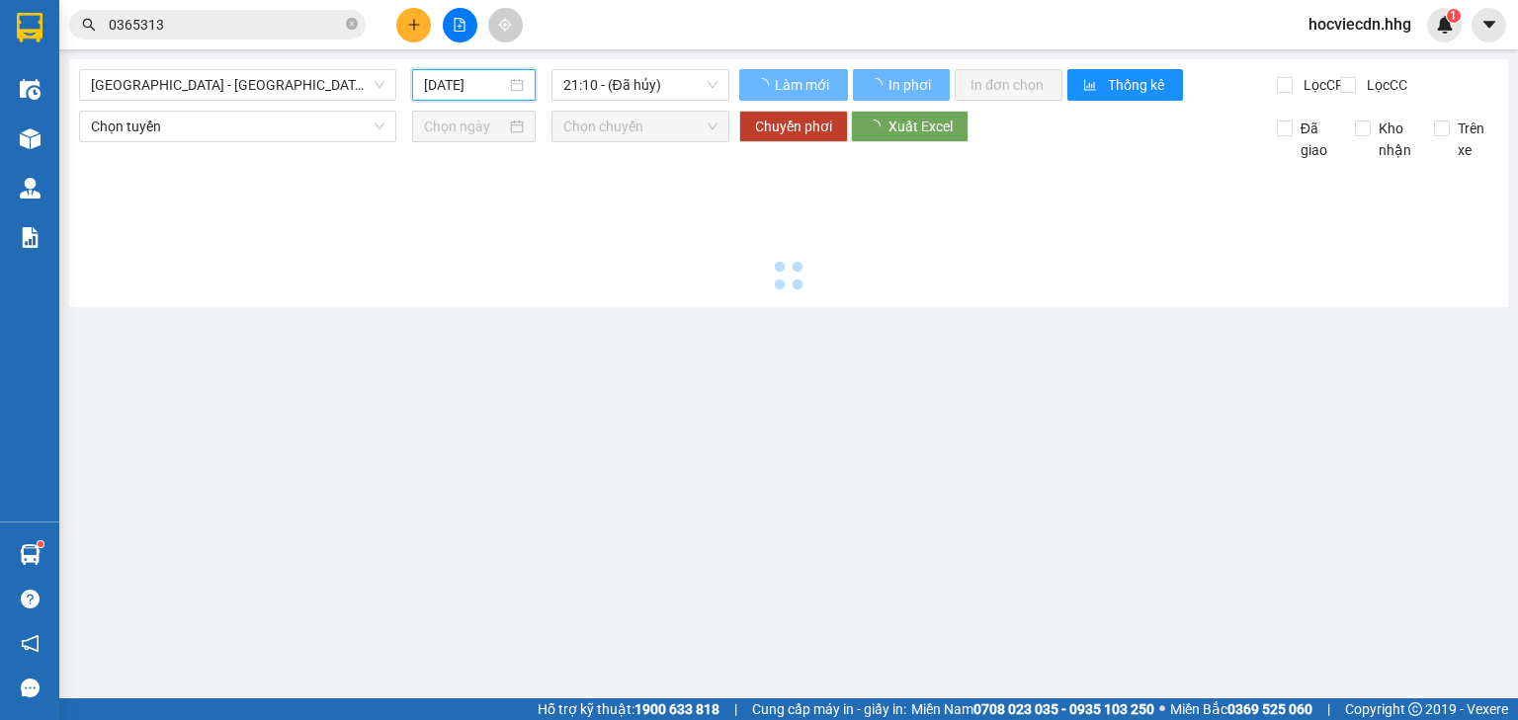
type input "[DATE]"
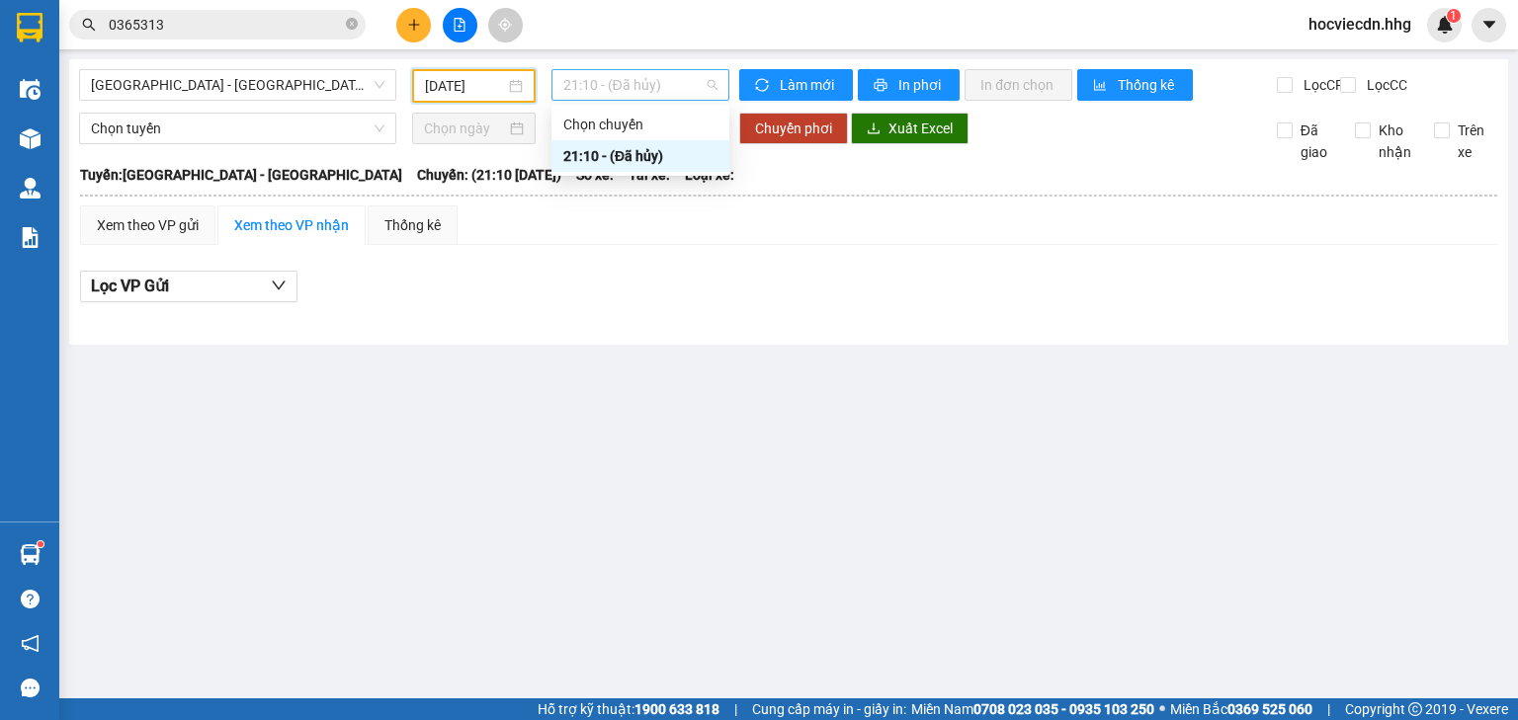
click at [672, 91] on span "21:10 - (Đã hủy)" at bounding box center [640, 85] width 155 height 30
click at [285, 85] on span "[GEOGRAPHIC_DATA] - [GEOGRAPHIC_DATA]" at bounding box center [238, 85] width 294 height 30
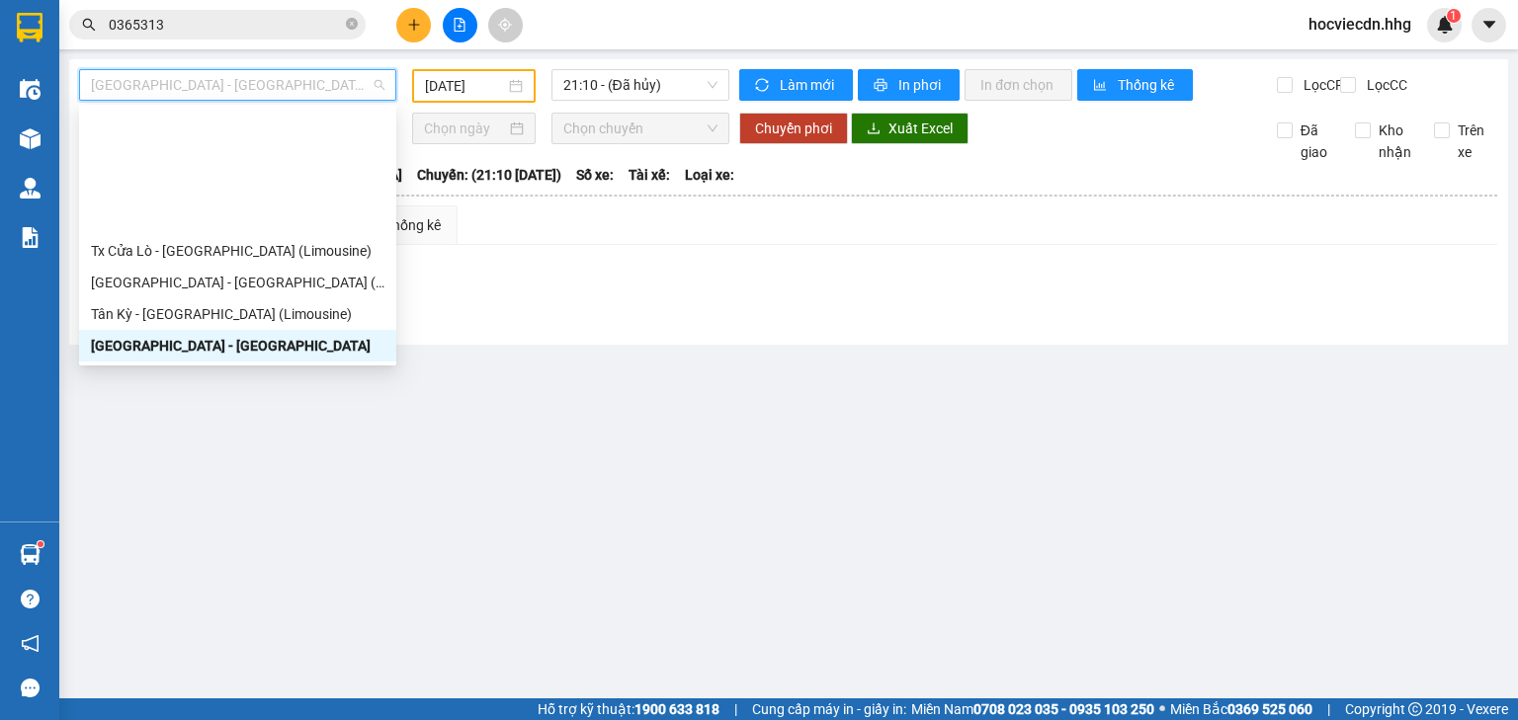
click at [175, 398] on div "BX [GEOGRAPHIC_DATA] - [GEOGRAPHIC_DATA] (Limosine 32 phòng)" at bounding box center [238, 409] width 294 height 22
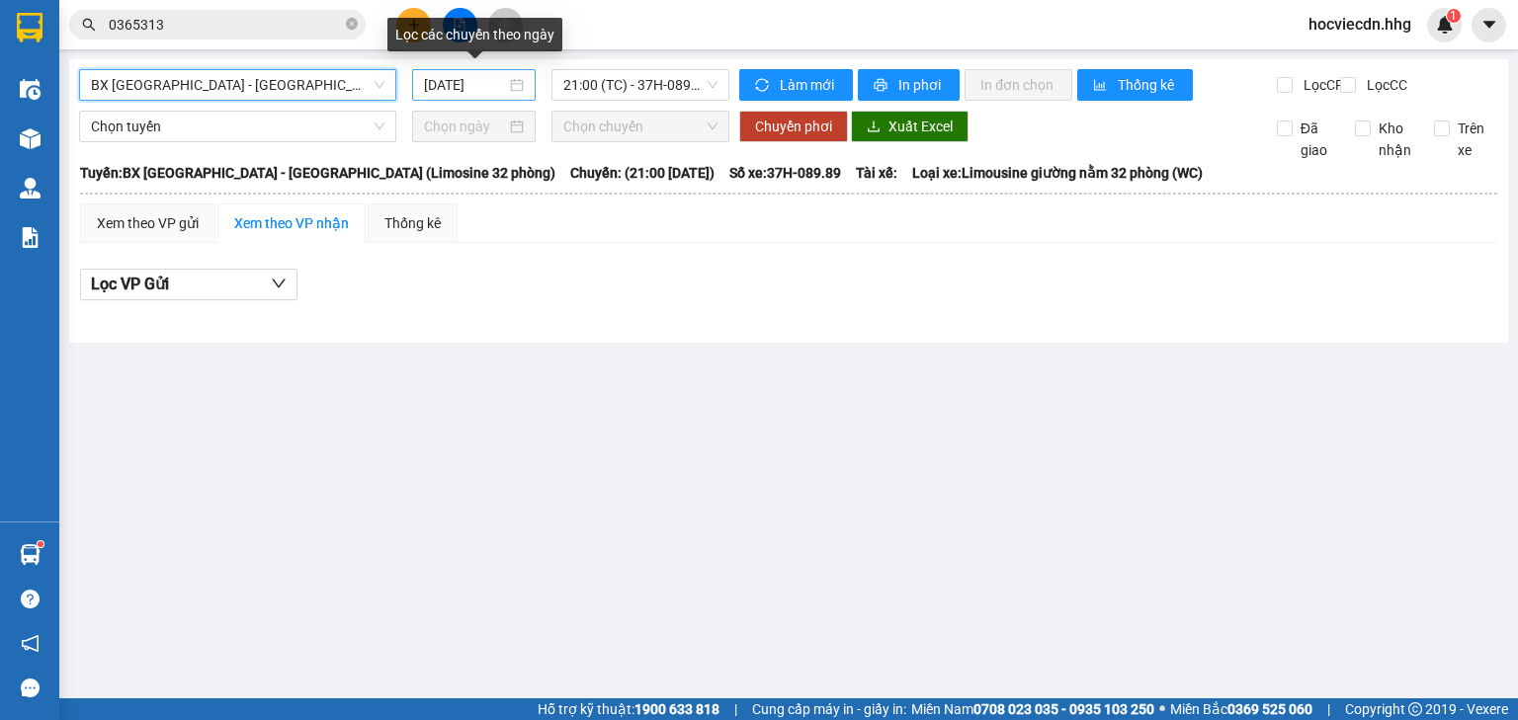
click at [502, 76] on input "[DATE]" at bounding box center [464, 85] width 81 height 22
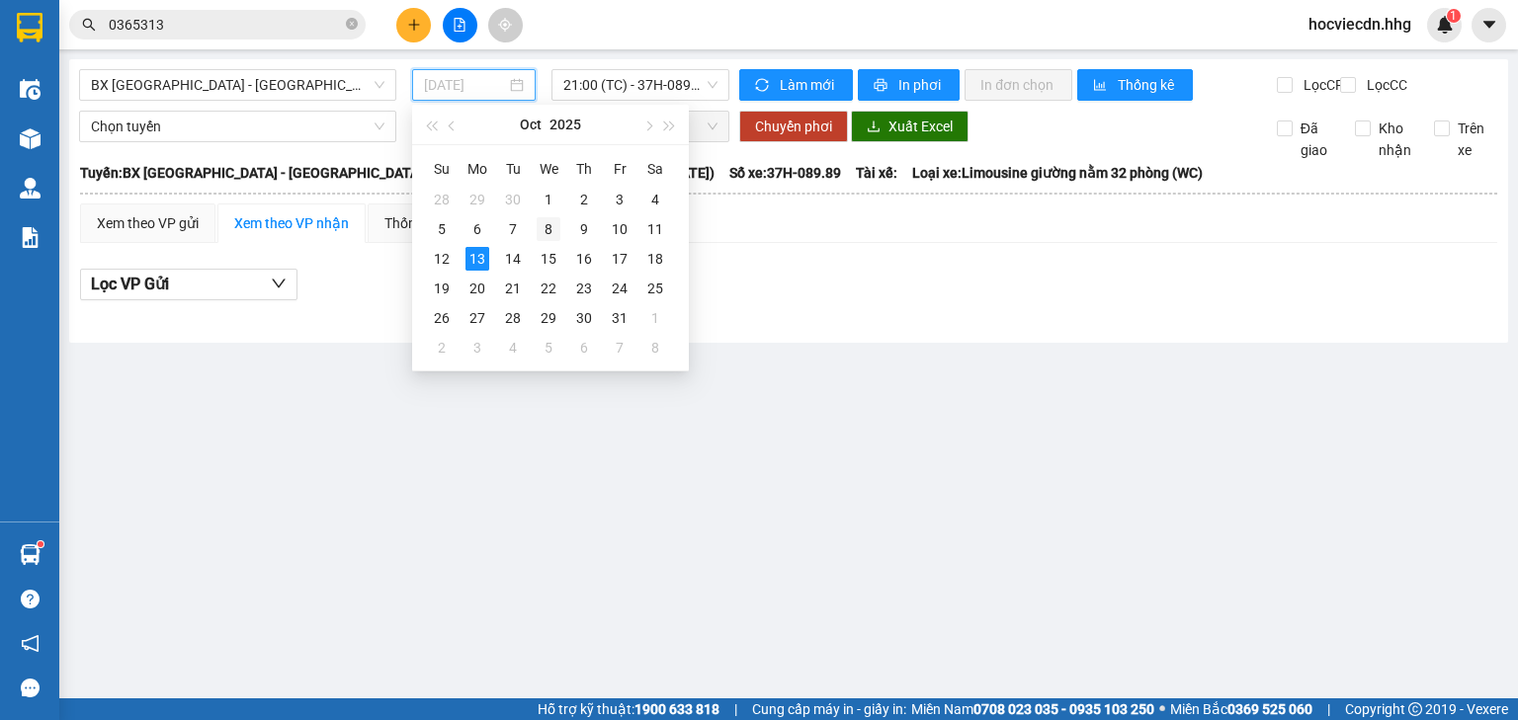
click at [546, 228] on div "8" at bounding box center [549, 229] width 24 height 24
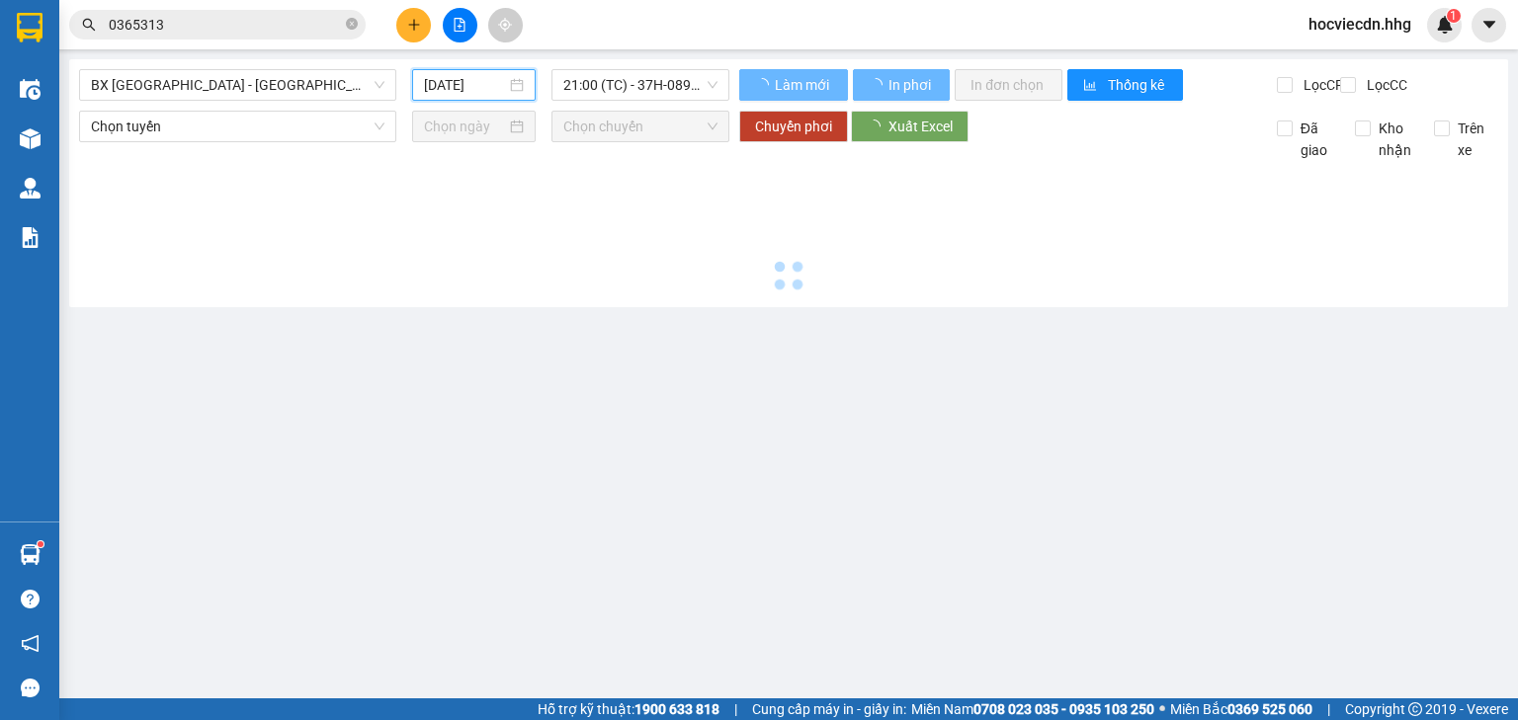
type input "[DATE]"
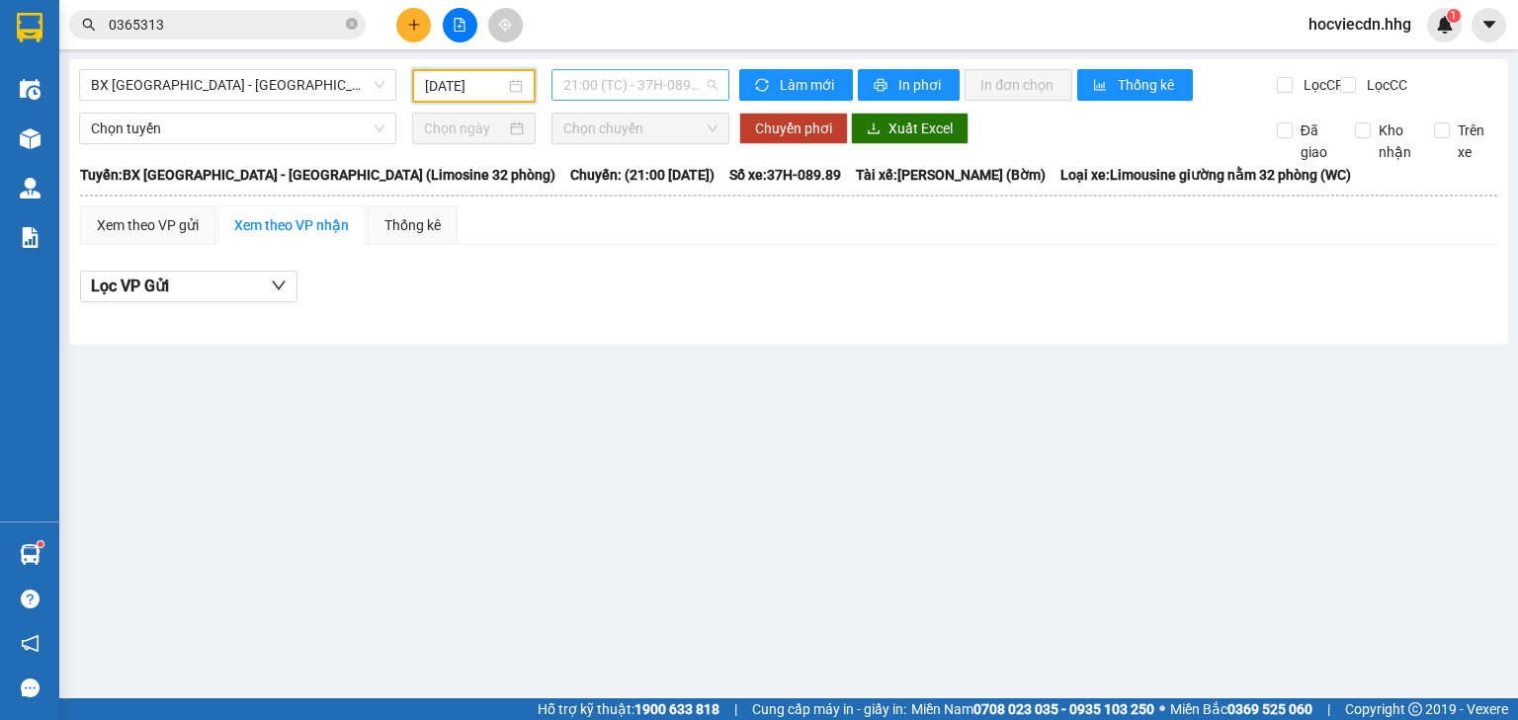
click at [712, 81] on span "21:00 (TC) - 37H-089.89 - (Đã hủy)" at bounding box center [640, 85] width 155 height 30
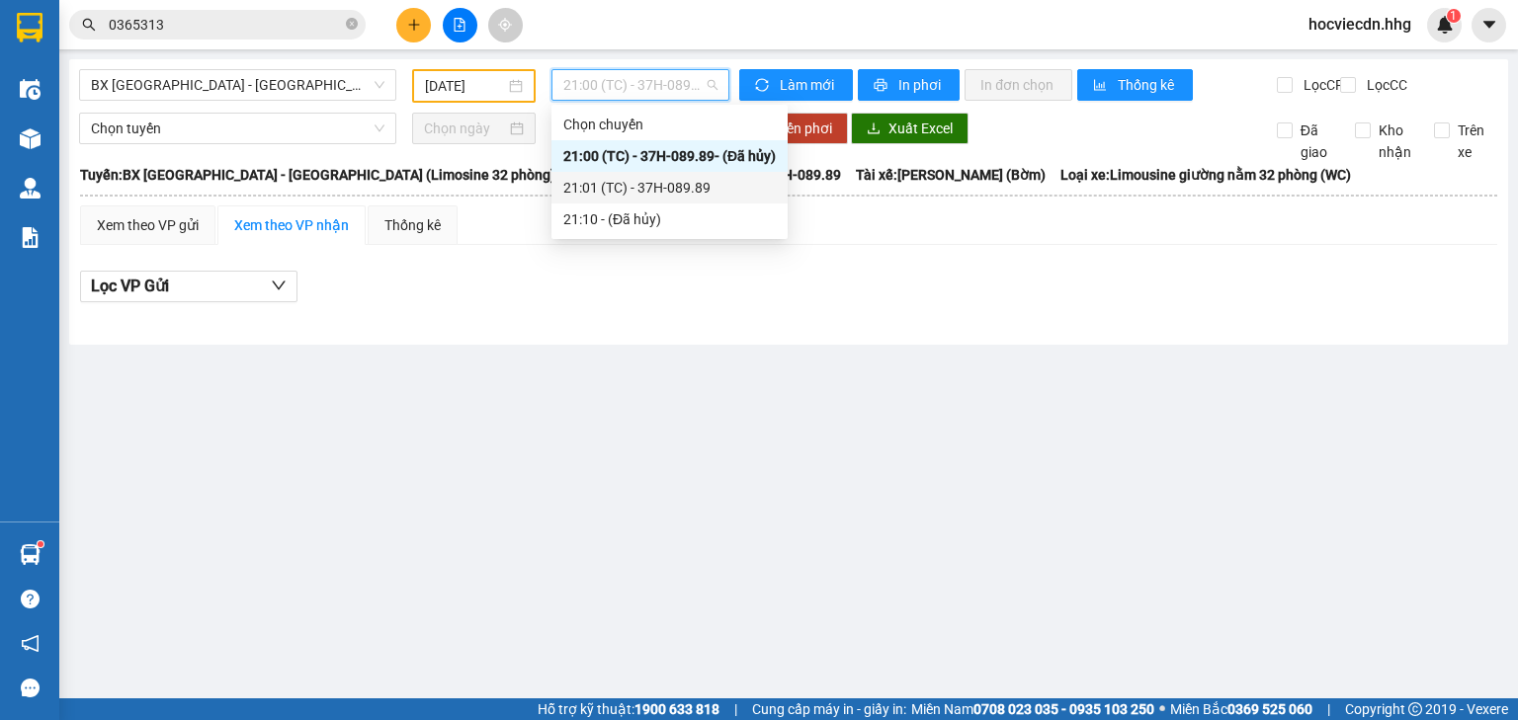
click at [685, 189] on div "21:01 (TC) - 37H-089.89" at bounding box center [669, 188] width 212 height 22
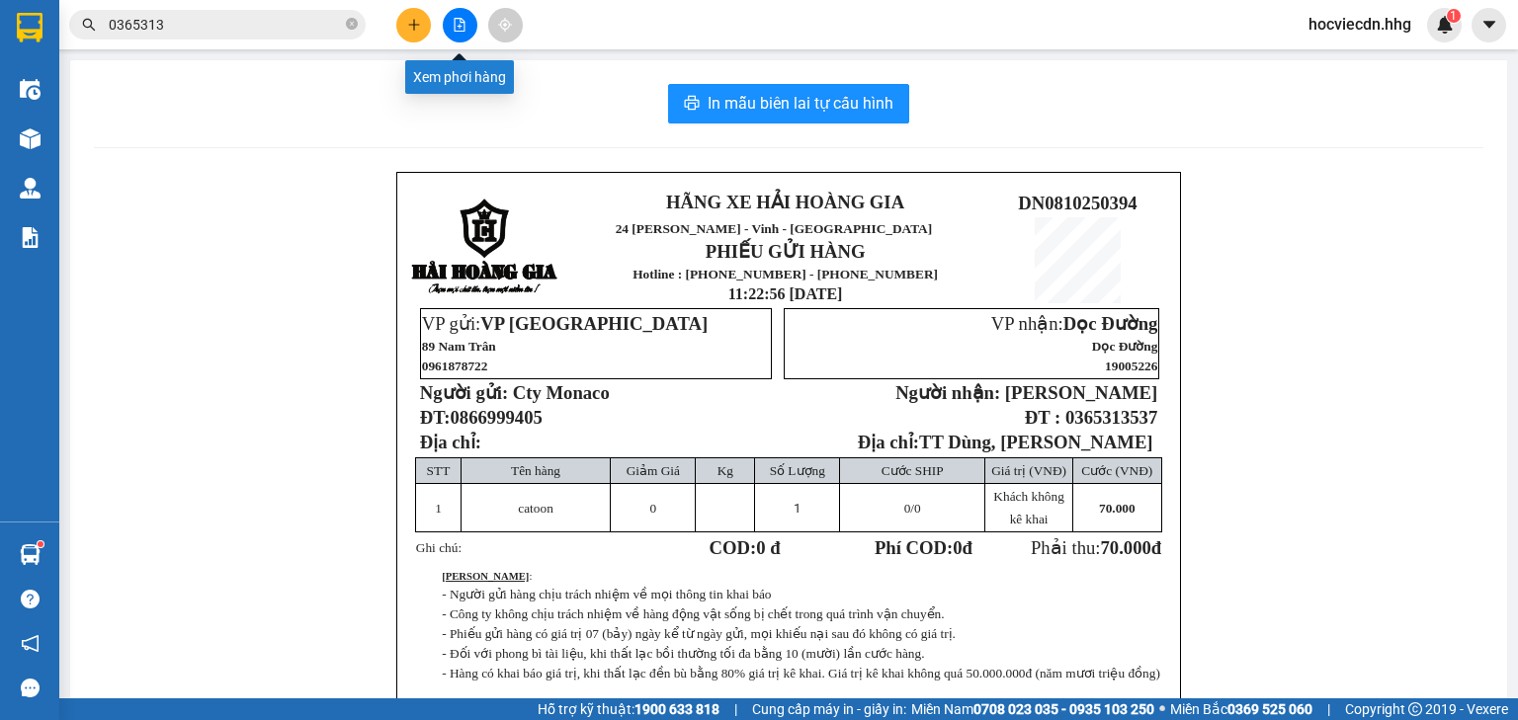
click at [459, 18] on icon "file-add" at bounding box center [460, 25] width 14 height 14
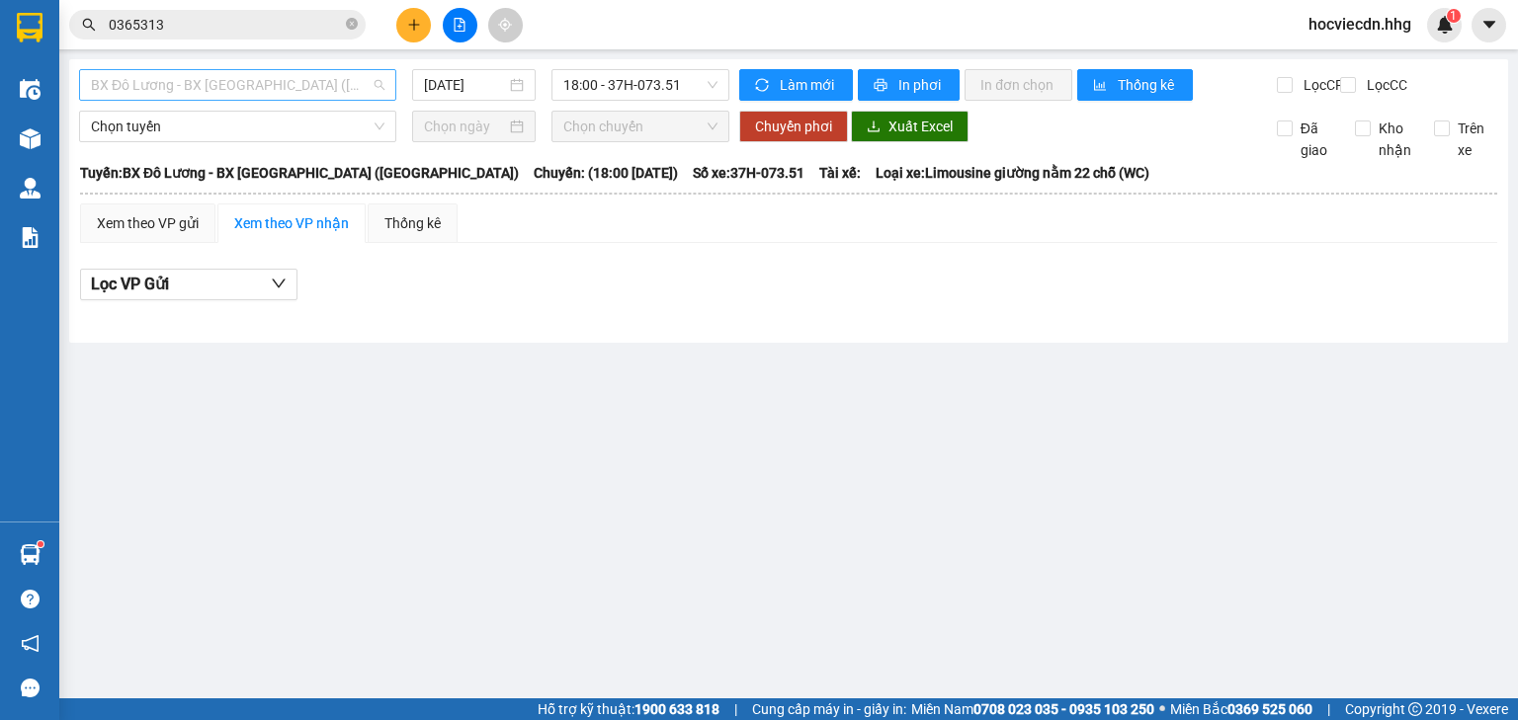
click at [359, 87] on span "BX Đô Lương - BX [GEOGRAPHIC_DATA] ([GEOGRAPHIC_DATA])" at bounding box center [238, 85] width 294 height 30
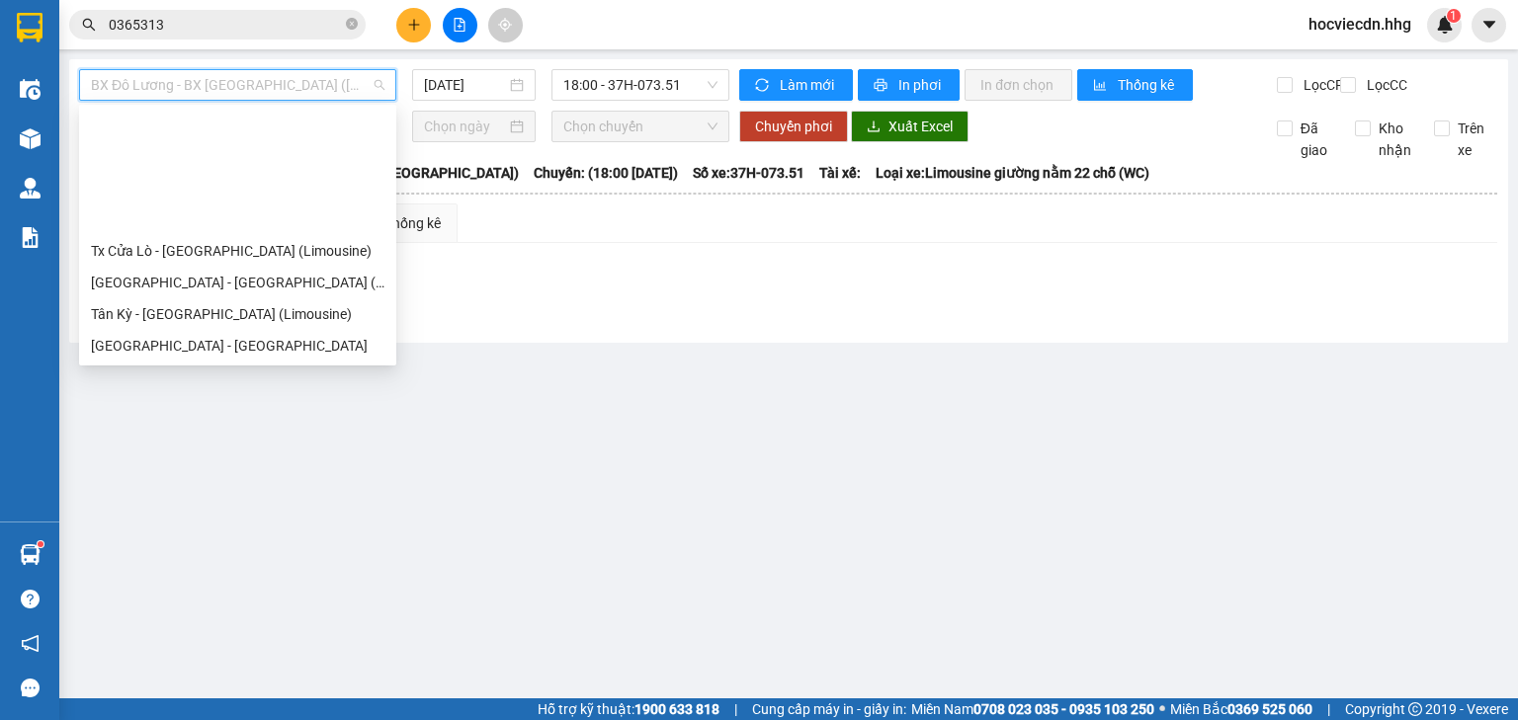
click at [225, 462] on div "BX Quảng Ngãi - [GEOGRAPHIC_DATA] ([GEOGRAPHIC_DATA])" at bounding box center [238, 473] width 294 height 22
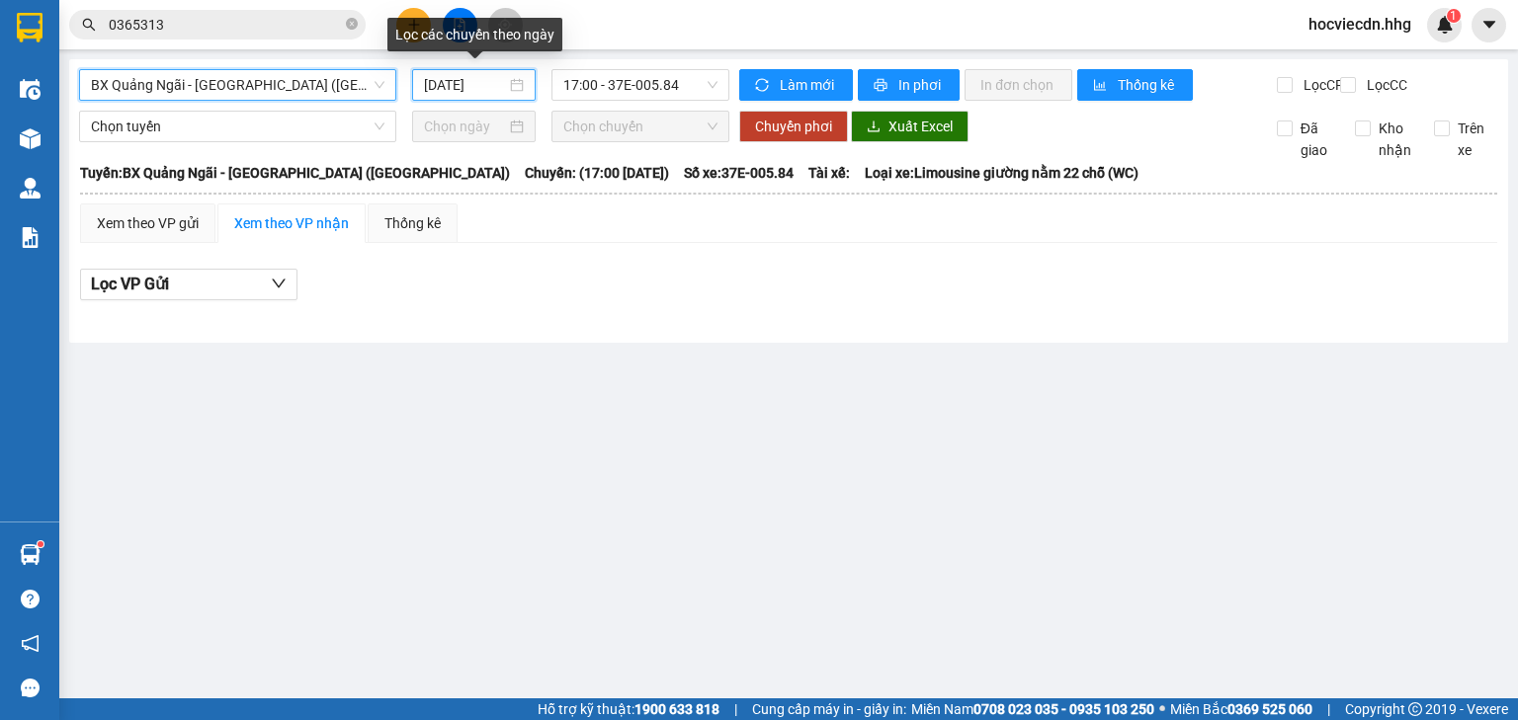
click at [495, 83] on input "[DATE]" at bounding box center [464, 85] width 81 height 22
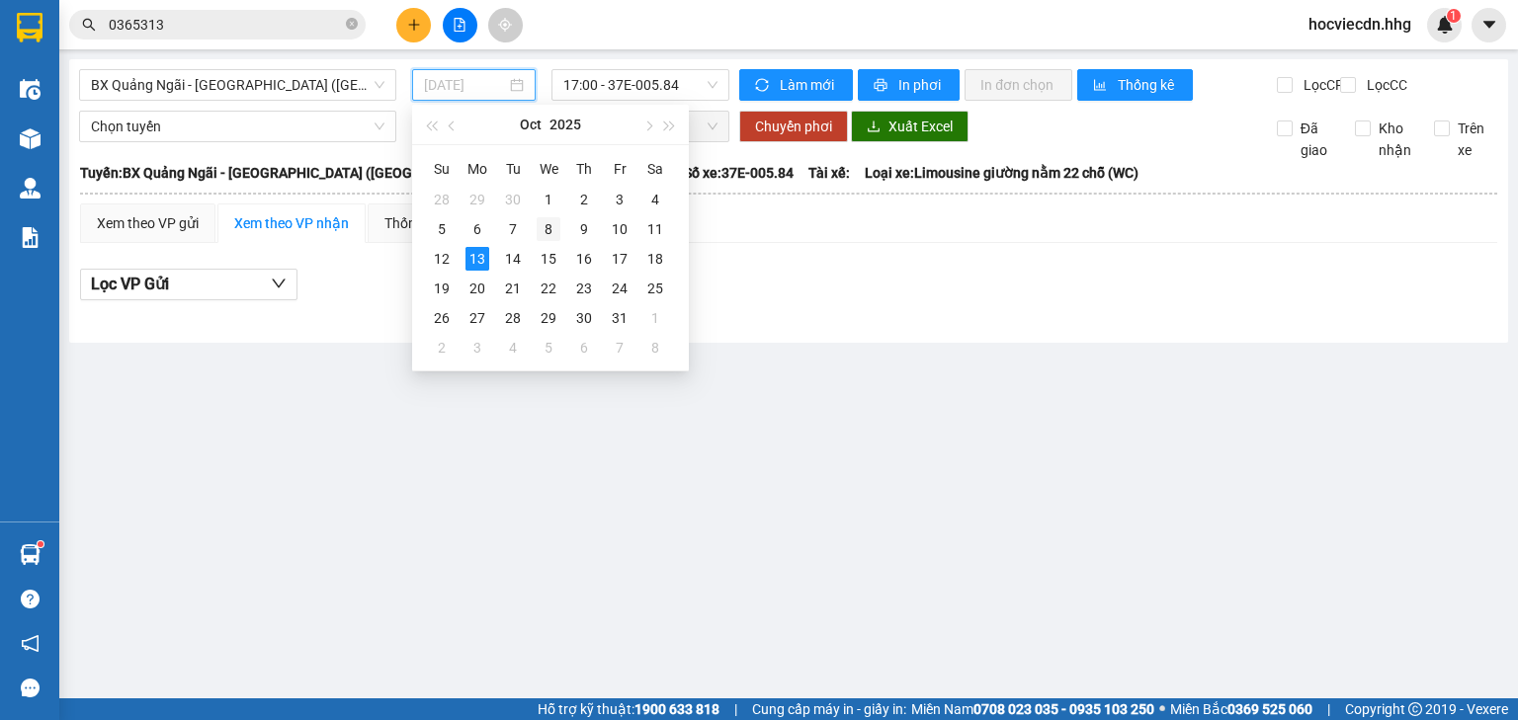
click at [552, 227] on div "8" at bounding box center [549, 229] width 24 height 24
type input "[DATE]"
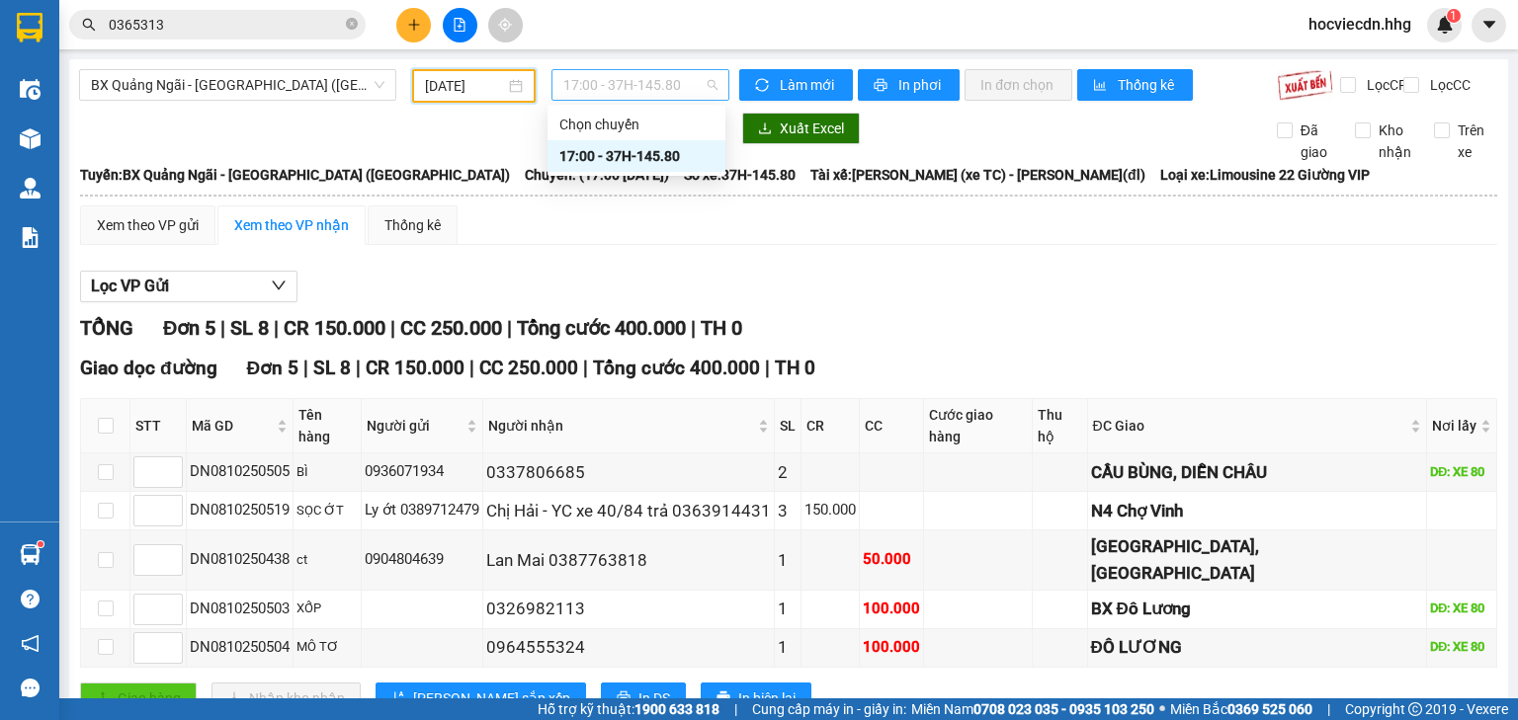
click at [687, 83] on span "17:00 - 37H-145.80" at bounding box center [640, 85] width 155 height 30
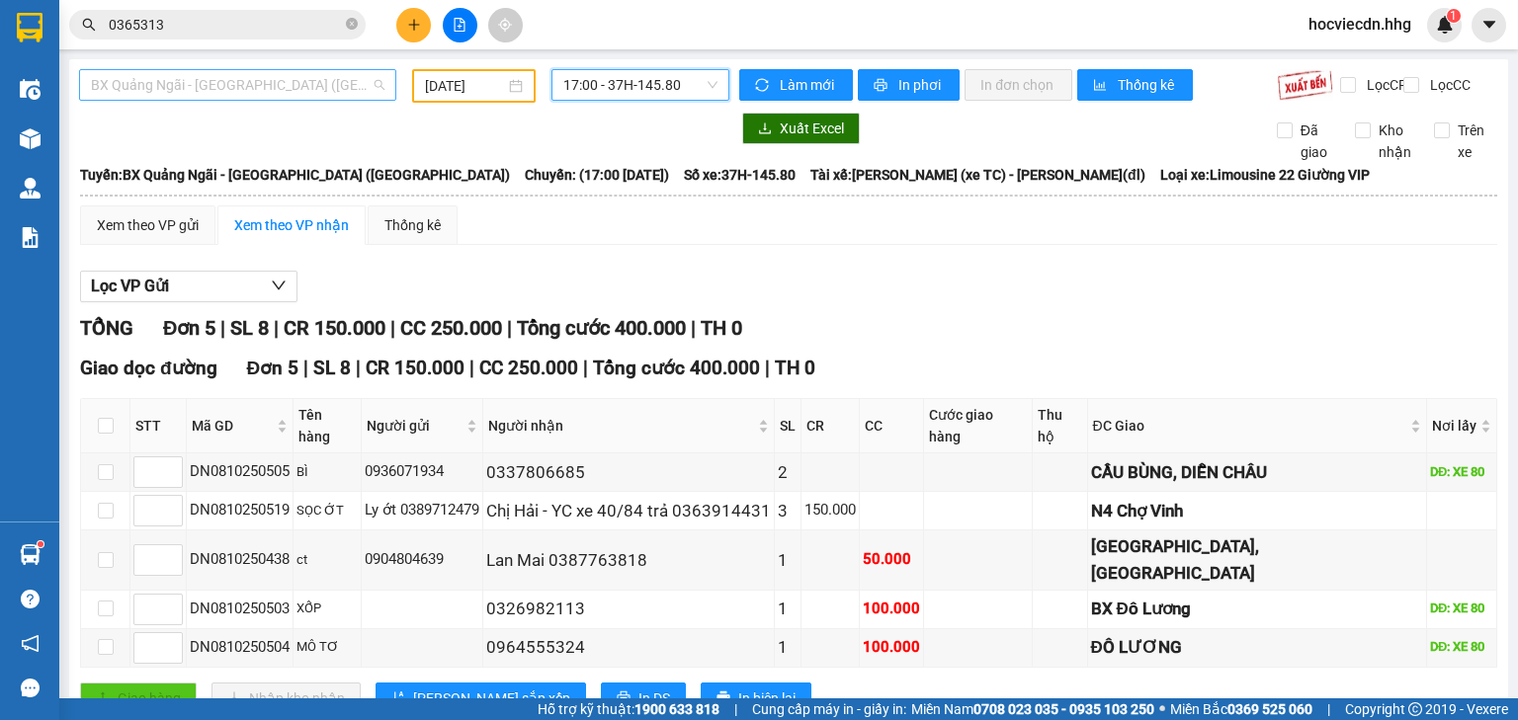
click at [364, 91] on span "BX Quảng Ngãi - [GEOGRAPHIC_DATA] ([GEOGRAPHIC_DATA])" at bounding box center [238, 85] width 294 height 30
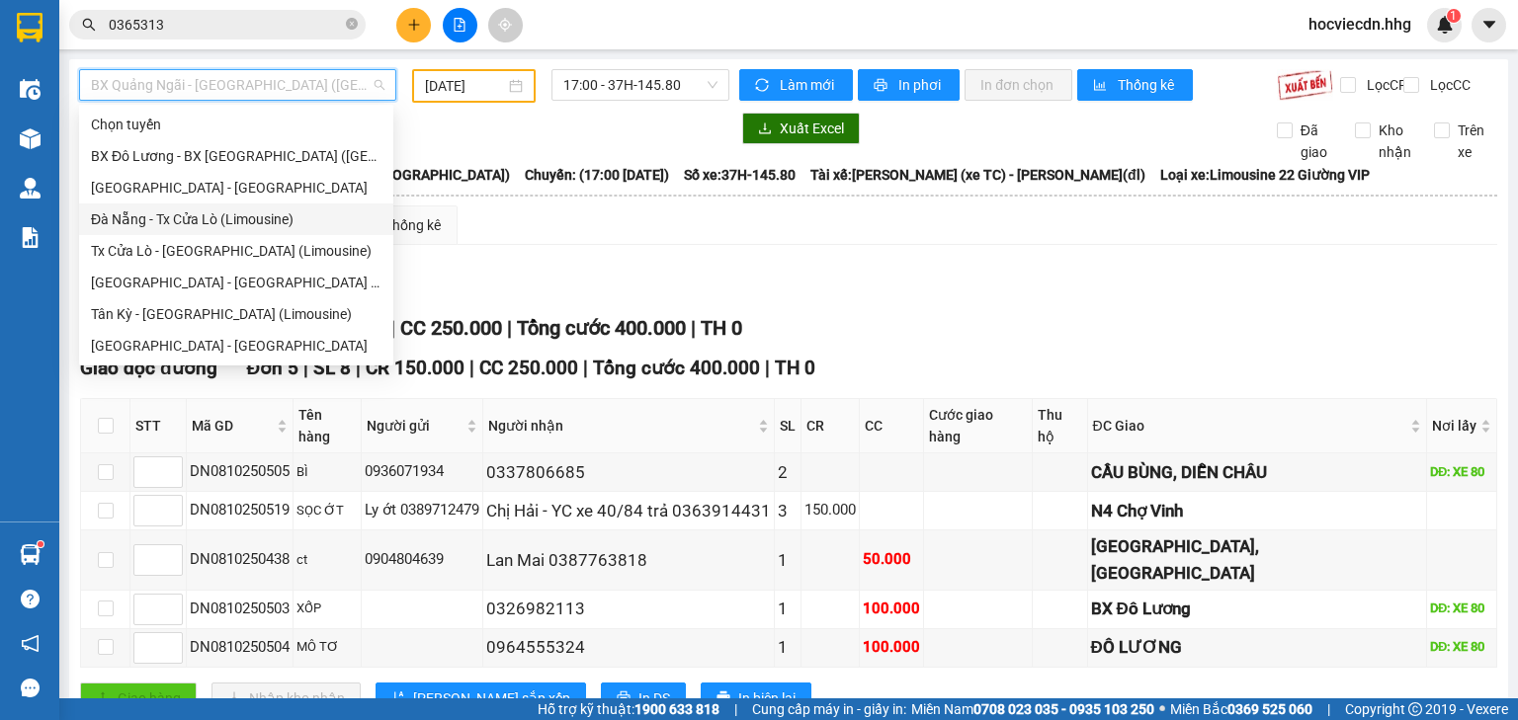
click at [189, 217] on div "Đà Nẵng - Tx Cửa Lò (Limousine)" at bounding box center [236, 220] width 291 height 22
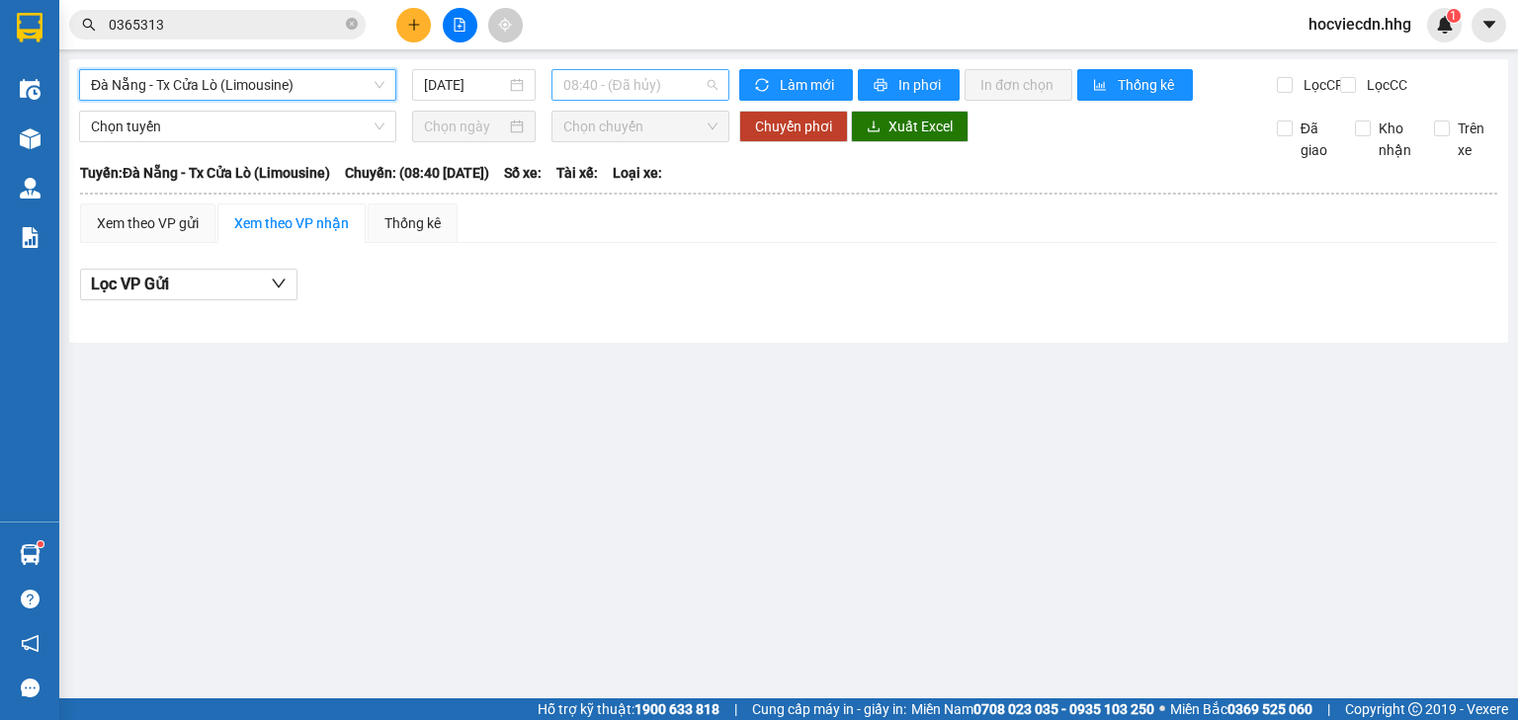
click at [677, 79] on span "08:40 - (Đã hủy)" at bounding box center [640, 85] width 155 height 30
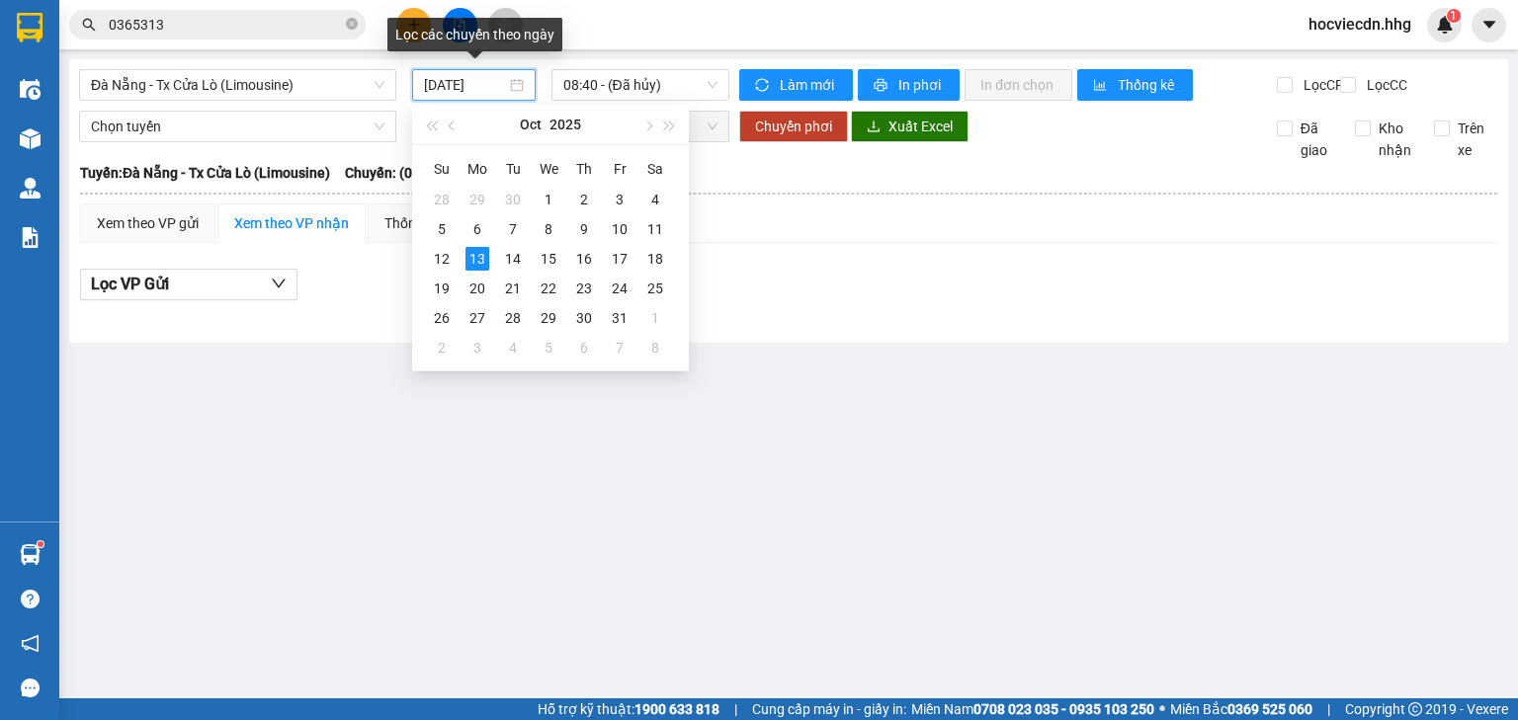
click at [494, 84] on input "[DATE]" at bounding box center [464, 85] width 81 height 22
click at [550, 228] on div "8" at bounding box center [549, 229] width 24 height 24
type input "[DATE]"
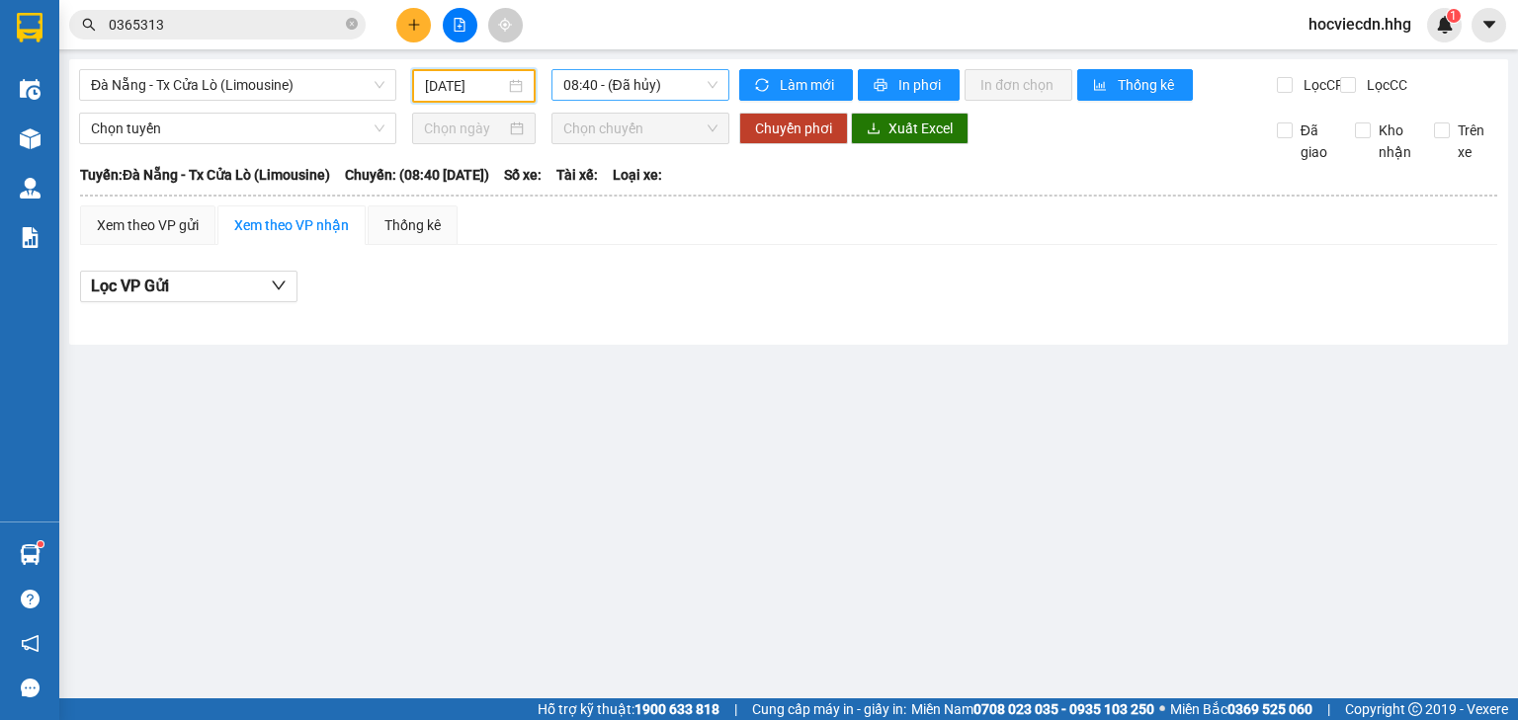
click at [692, 88] on span "08:40 - (Đã hủy)" at bounding box center [640, 85] width 155 height 30
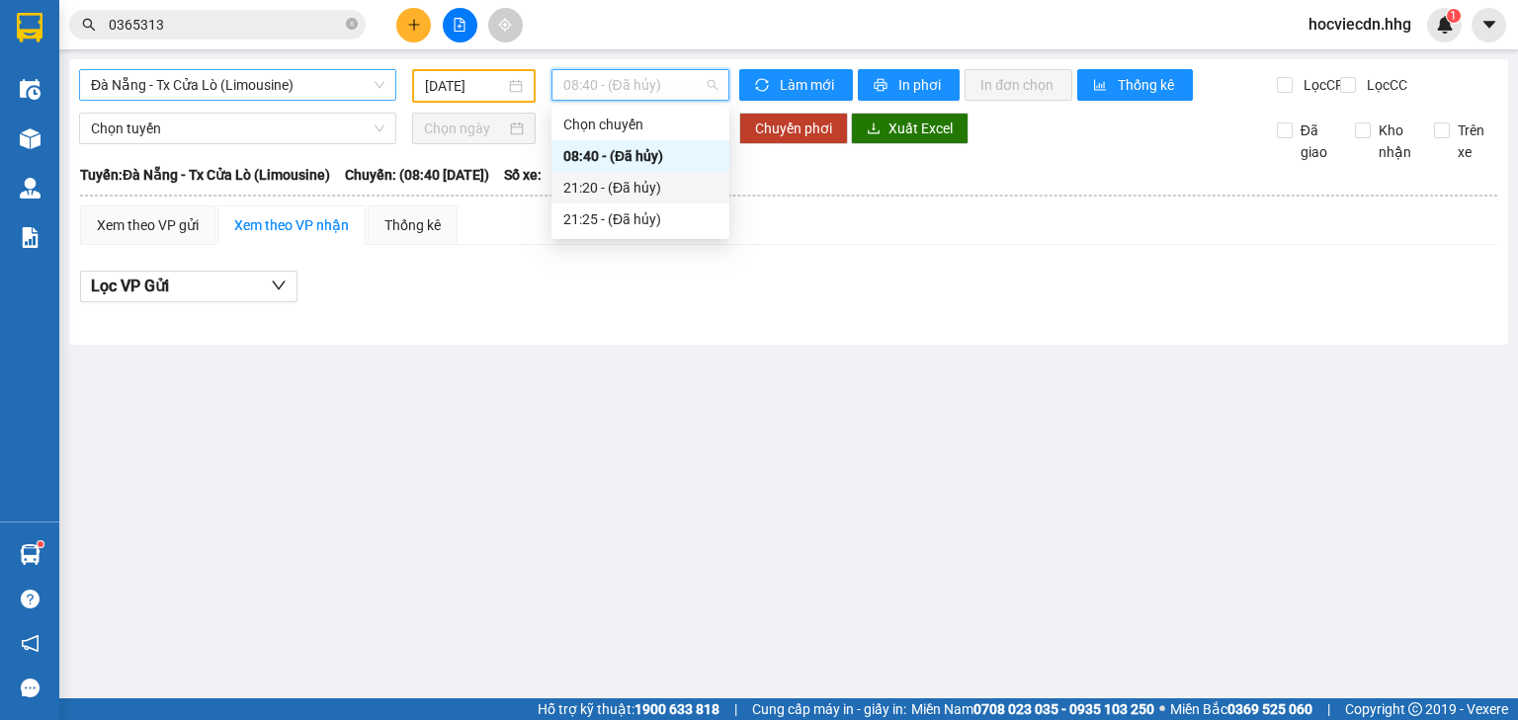
click at [348, 87] on span "Đà Nẵng - Tx Cửa Lò (Limousine)" at bounding box center [238, 85] width 294 height 30
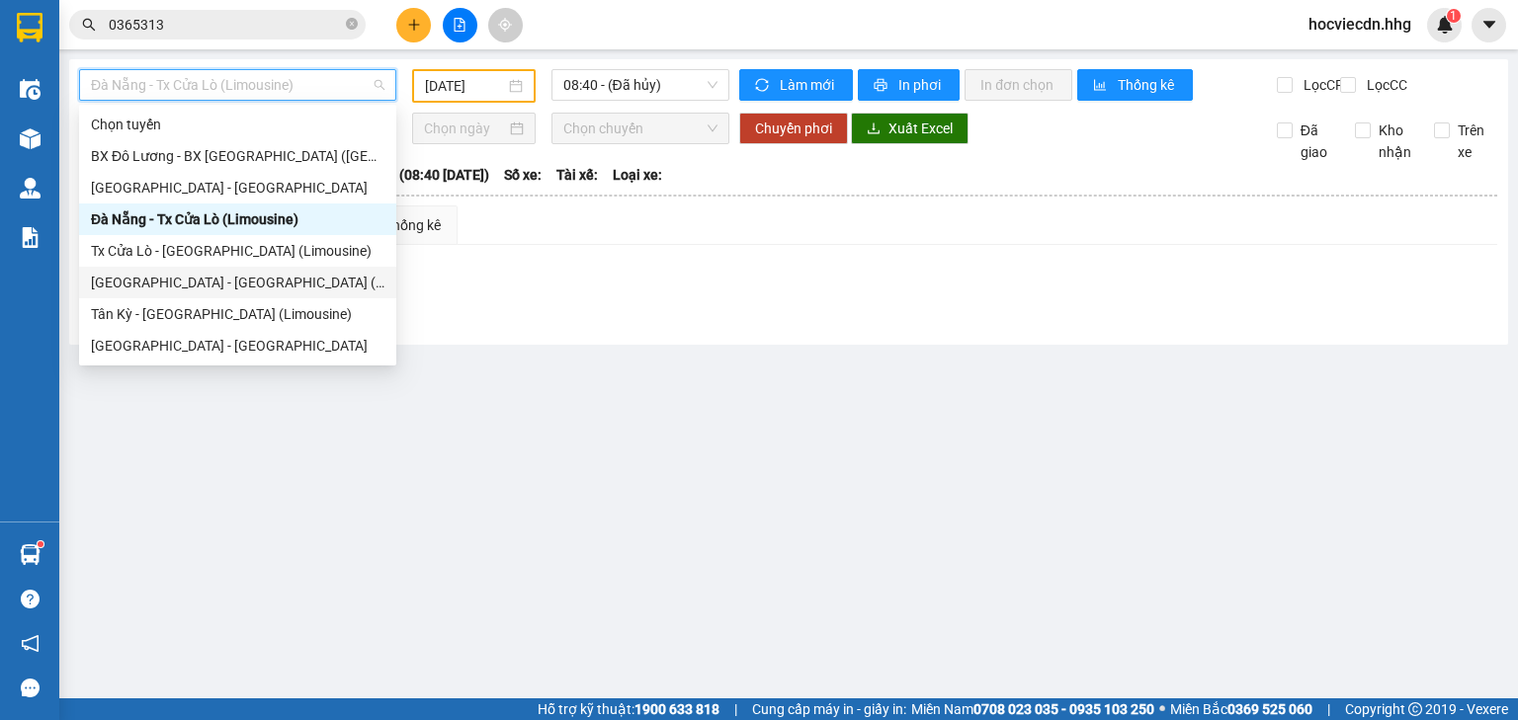
click at [221, 280] on div "[GEOGRAPHIC_DATA] - [GEOGRAPHIC_DATA] (Limousine)" at bounding box center [238, 283] width 294 height 22
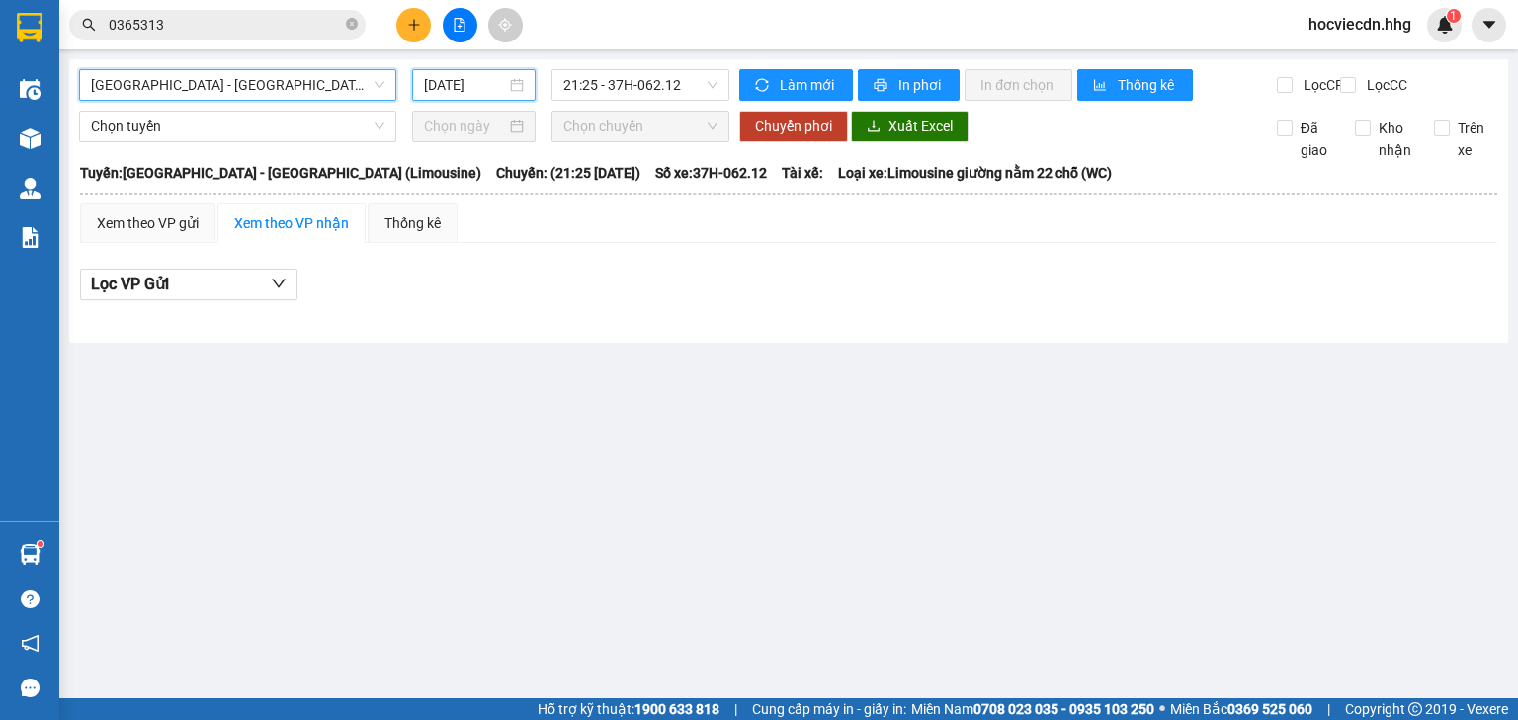
click at [503, 75] on input "[DATE]" at bounding box center [464, 85] width 81 height 22
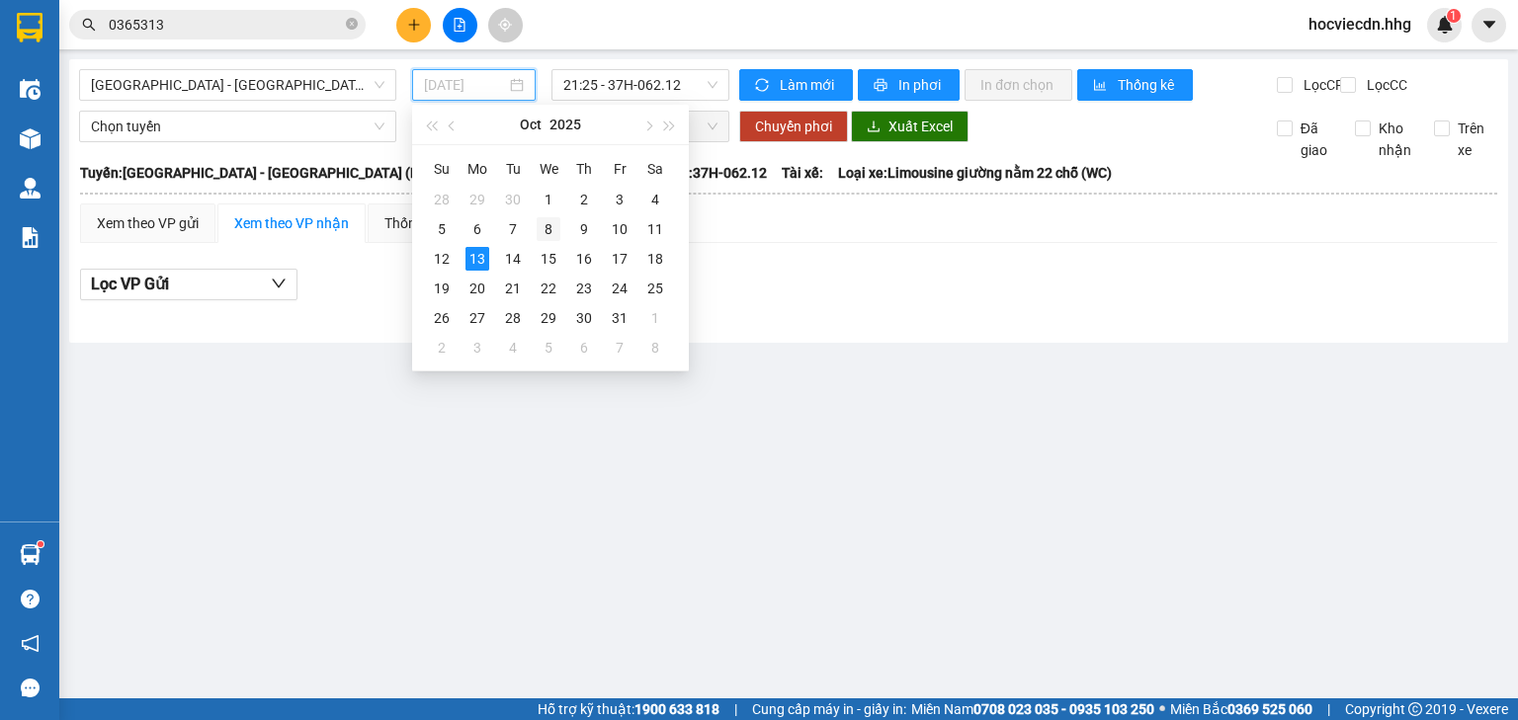
click at [538, 230] on div "8" at bounding box center [549, 229] width 24 height 24
type input "[DATE]"
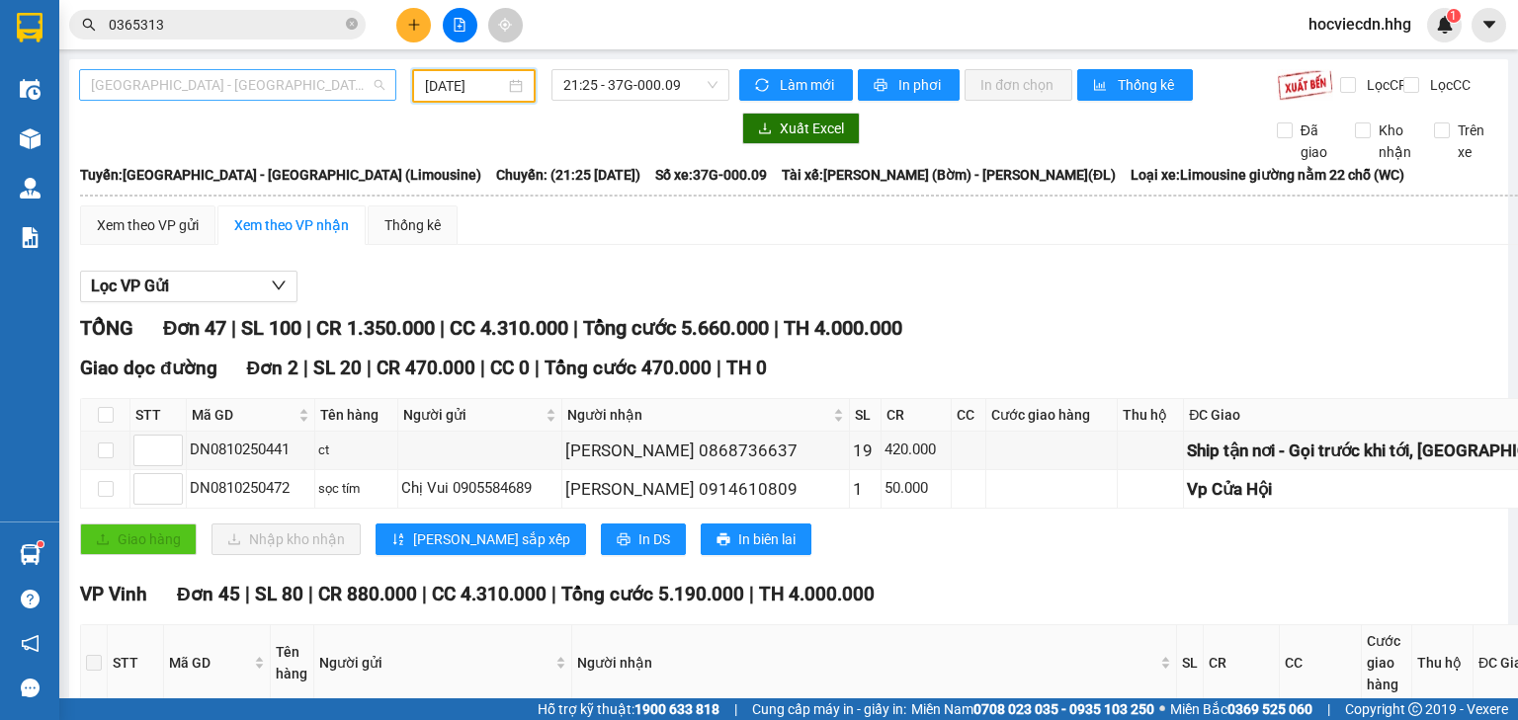
click at [340, 85] on span "[GEOGRAPHIC_DATA] - [GEOGRAPHIC_DATA] (Limousine)" at bounding box center [238, 85] width 294 height 30
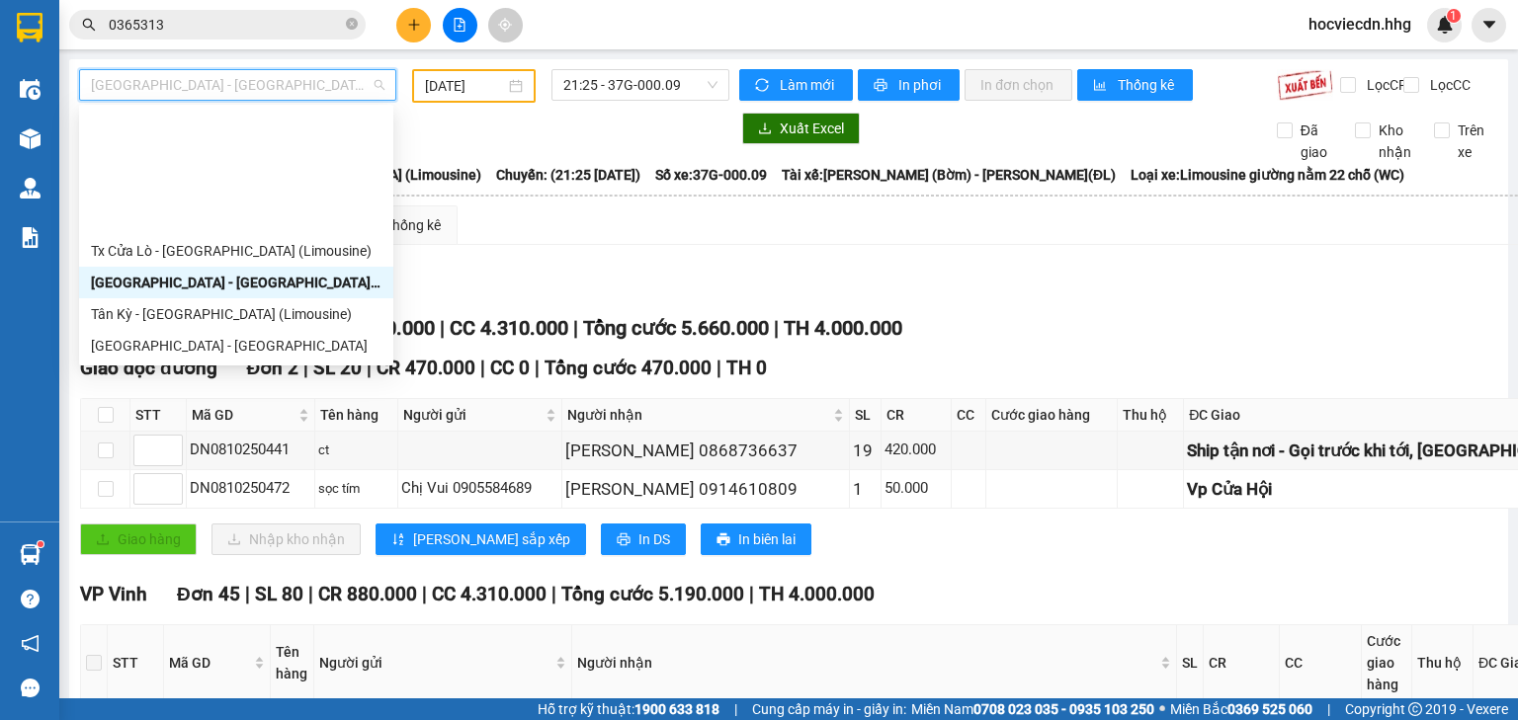
click at [204, 493] on div "Con Cuông - [GEOGRAPHIC_DATA]" at bounding box center [236, 504] width 291 height 22
type input "[DATE]"
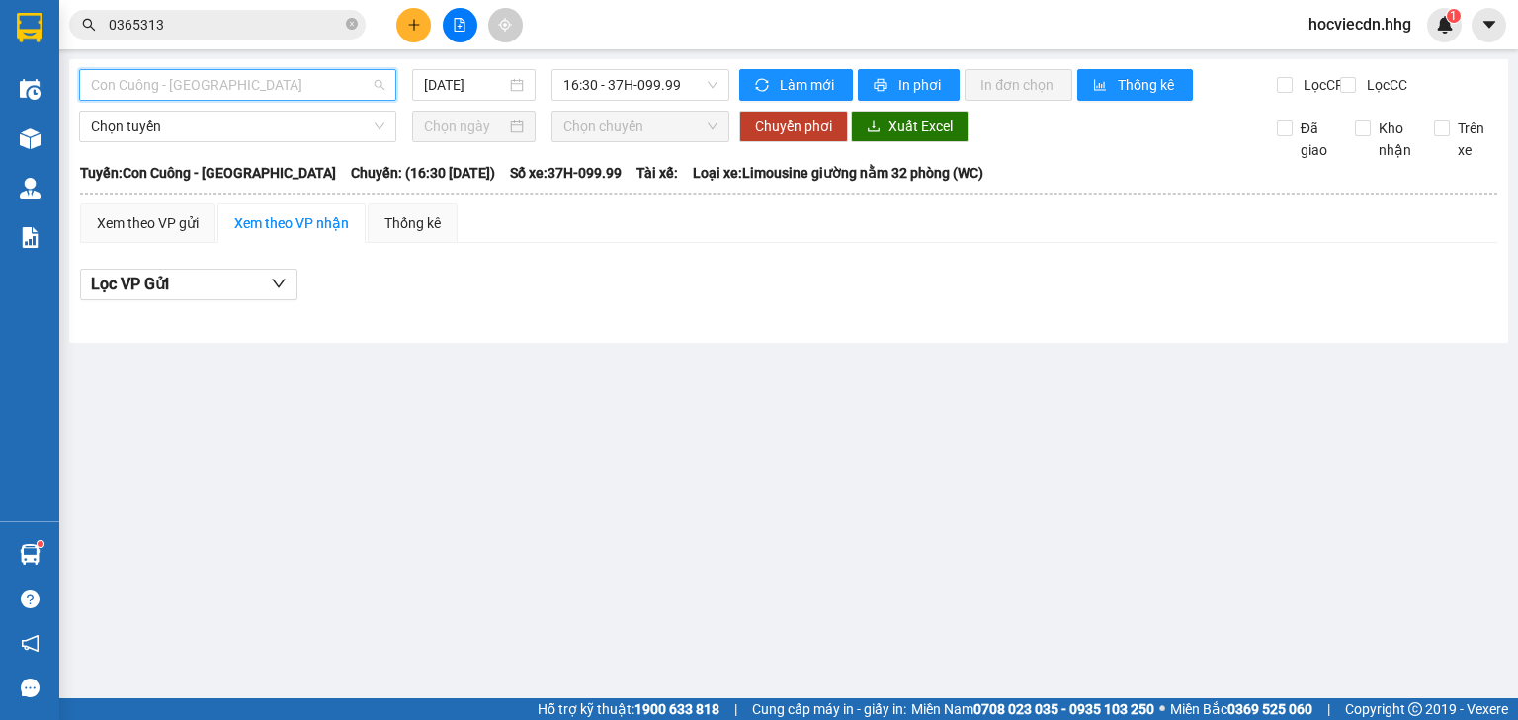
click at [319, 84] on span "Con Cuông - [GEOGRAPHIC_DATA]" at bounding box center [238, 85] width 294 height 30
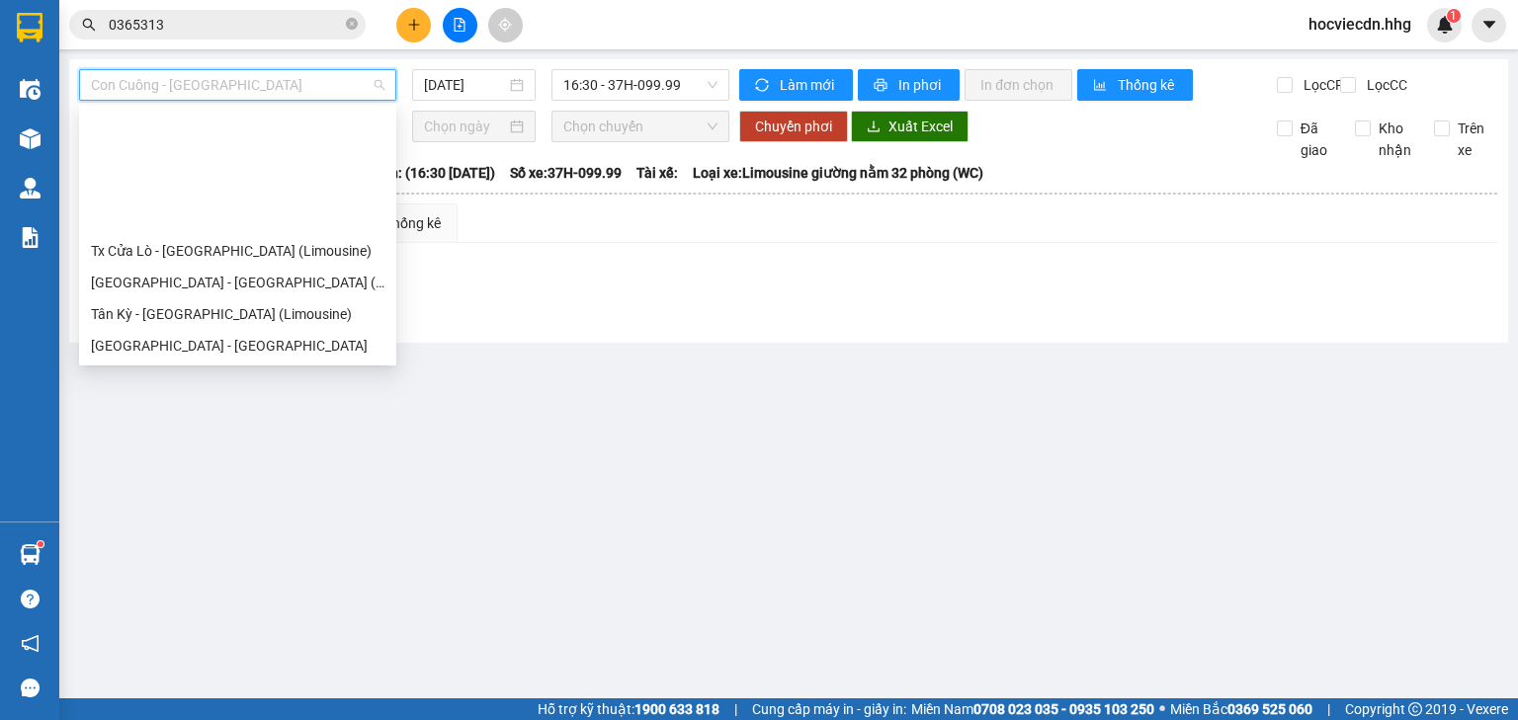
click at [210, 462] on div "BX Quảng Ngãi - [GEOGRAPHIC_DATA] ([GEOGRAPHIC_DATA])" at bounding box center [238, 473] width 294 height 22
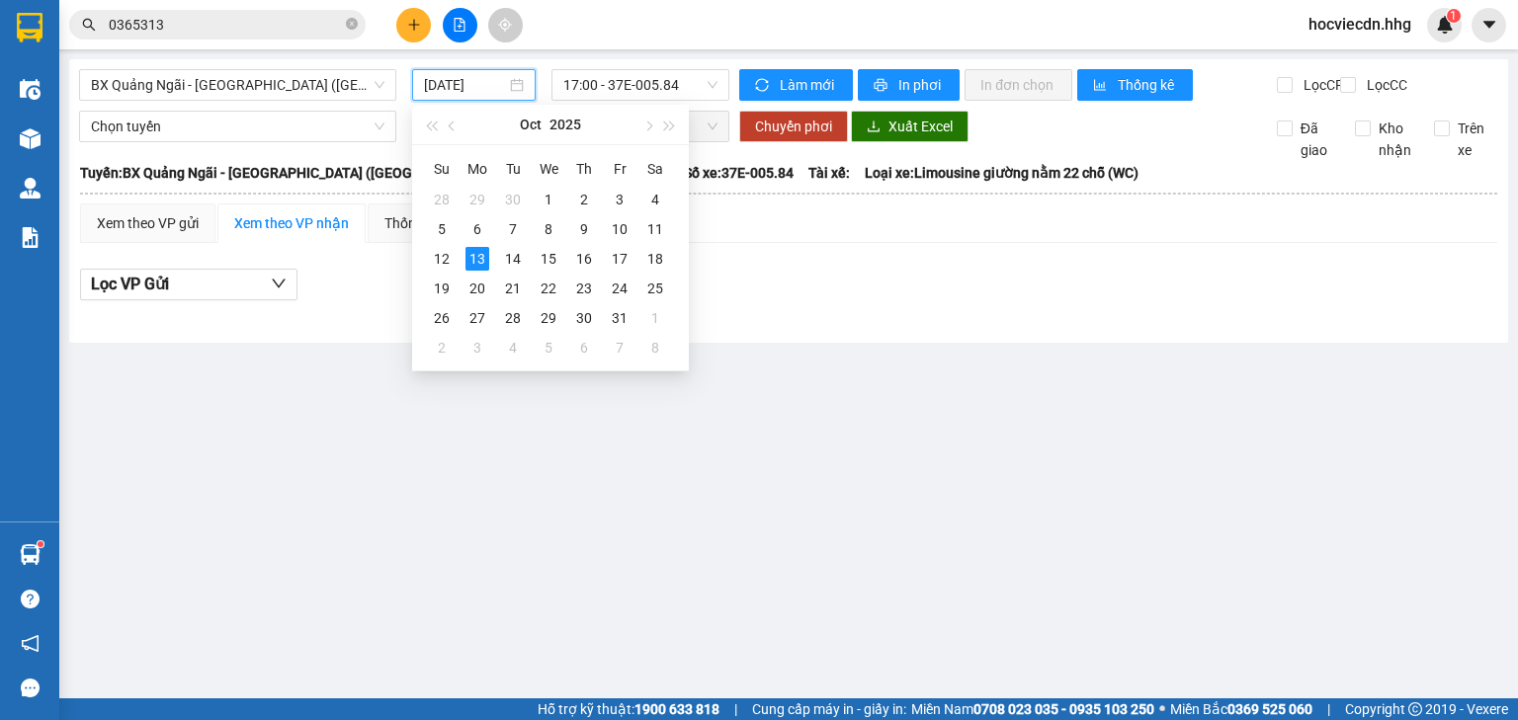
click at [498, 76] on input "[DATE]" at bounding box center [464, 85] width 81 height 22
click at [542, 232] on div "8" at bounding box center [549, 229] width 24 height 24
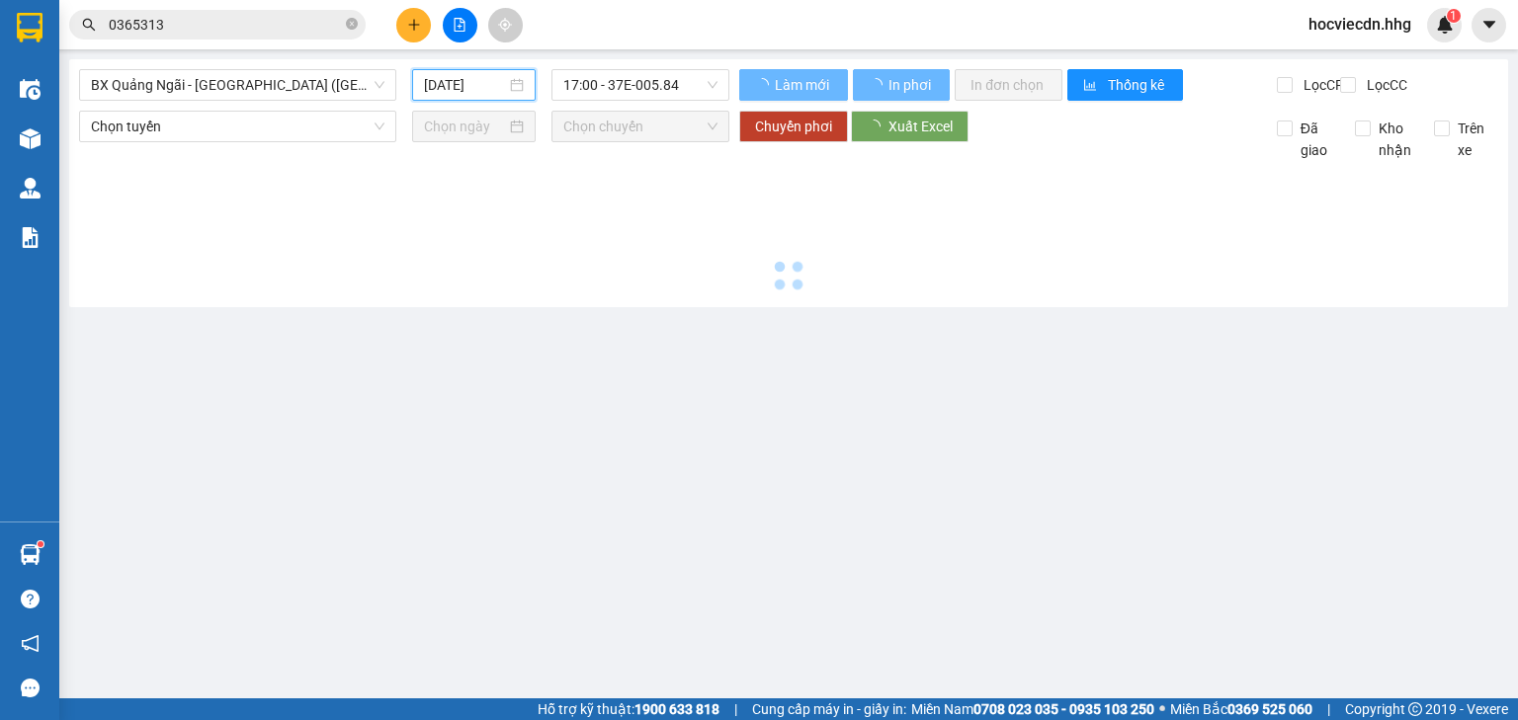
type input "[DATE]"
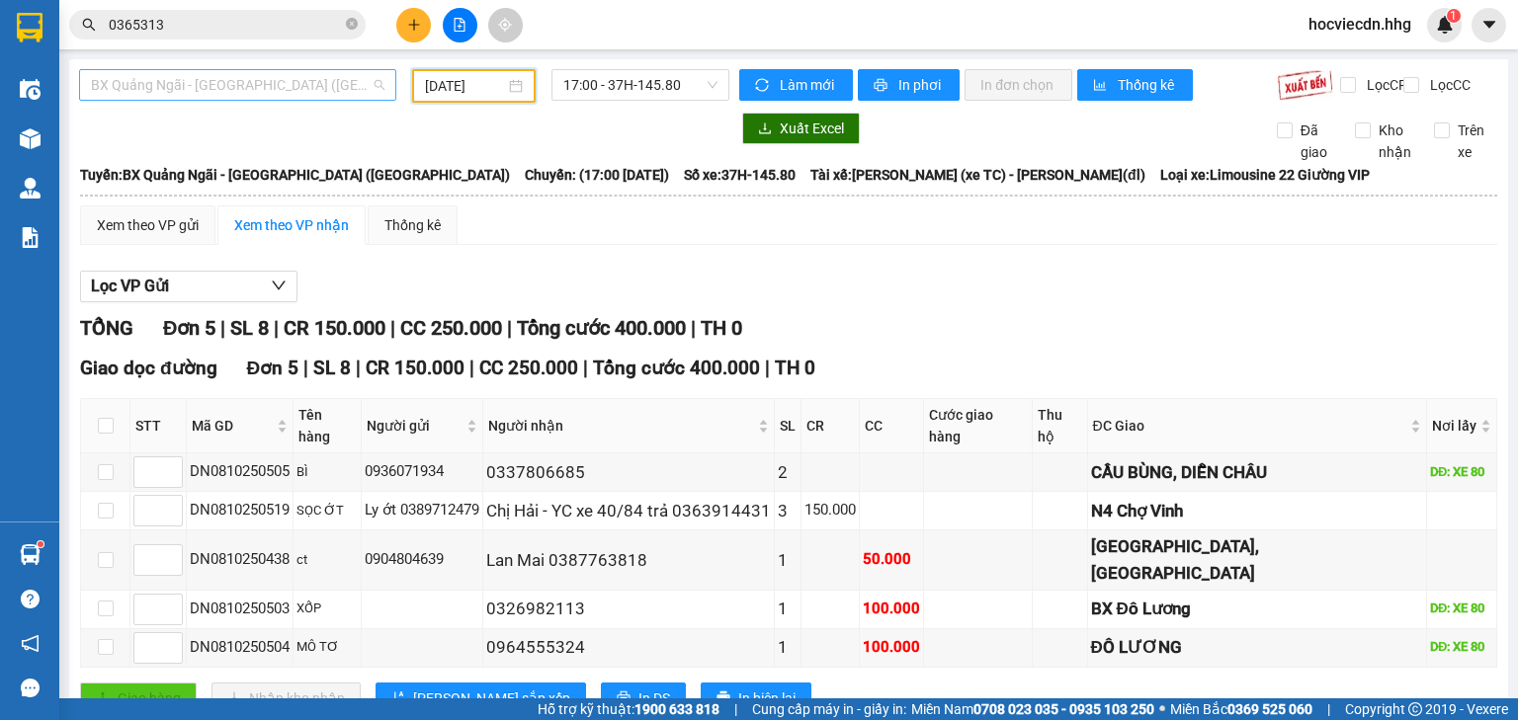
click at [365, 80] on span "BX Quảng Ngãi - [GEOGRAPHIC_DATA] ([GEOGRAPHIC_DATA])" at bounding box center [238, 85] width 294 height 30
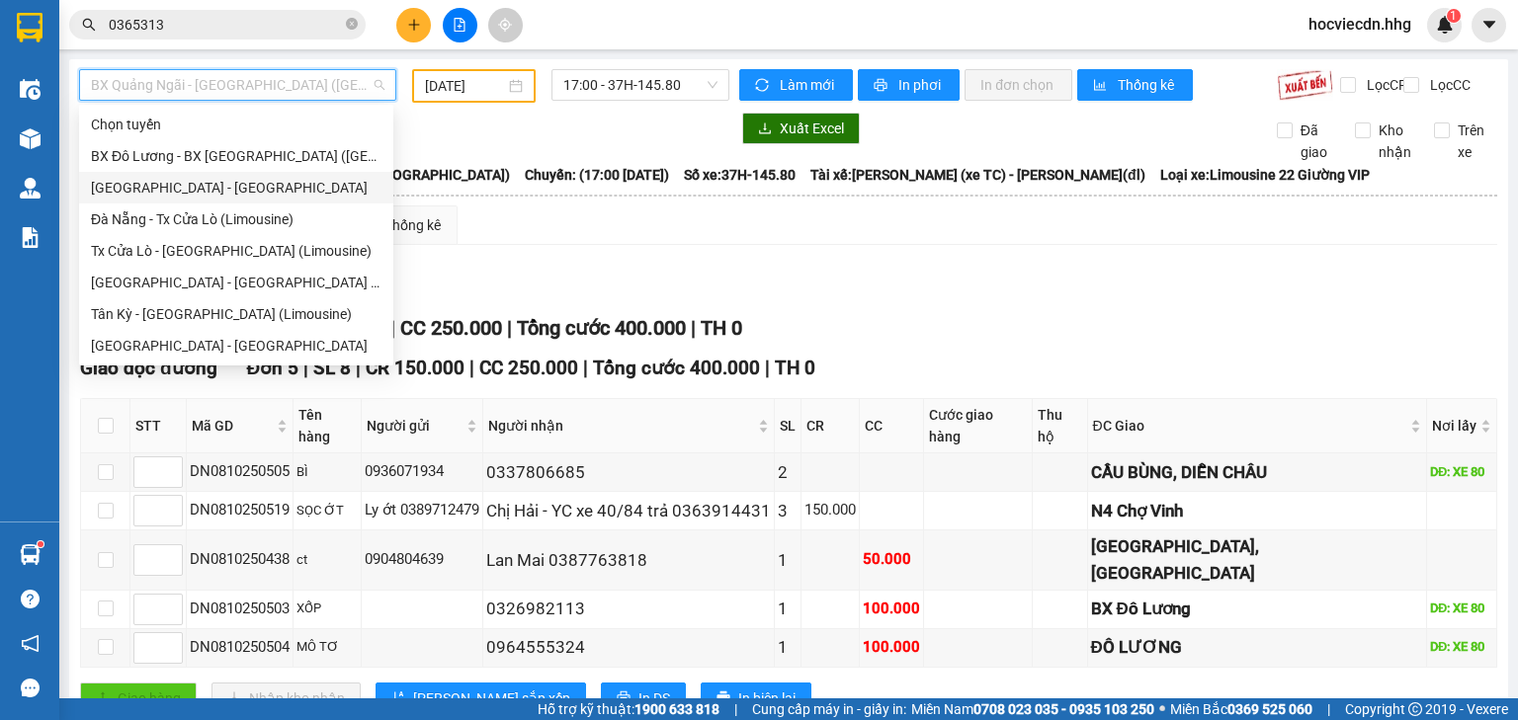
click at [155, 190] on div "[GEOGRAPHIC_DATA] - [GEOGRAPHIC_DATA]" at bounding box center [236, 188] width 291 height 22
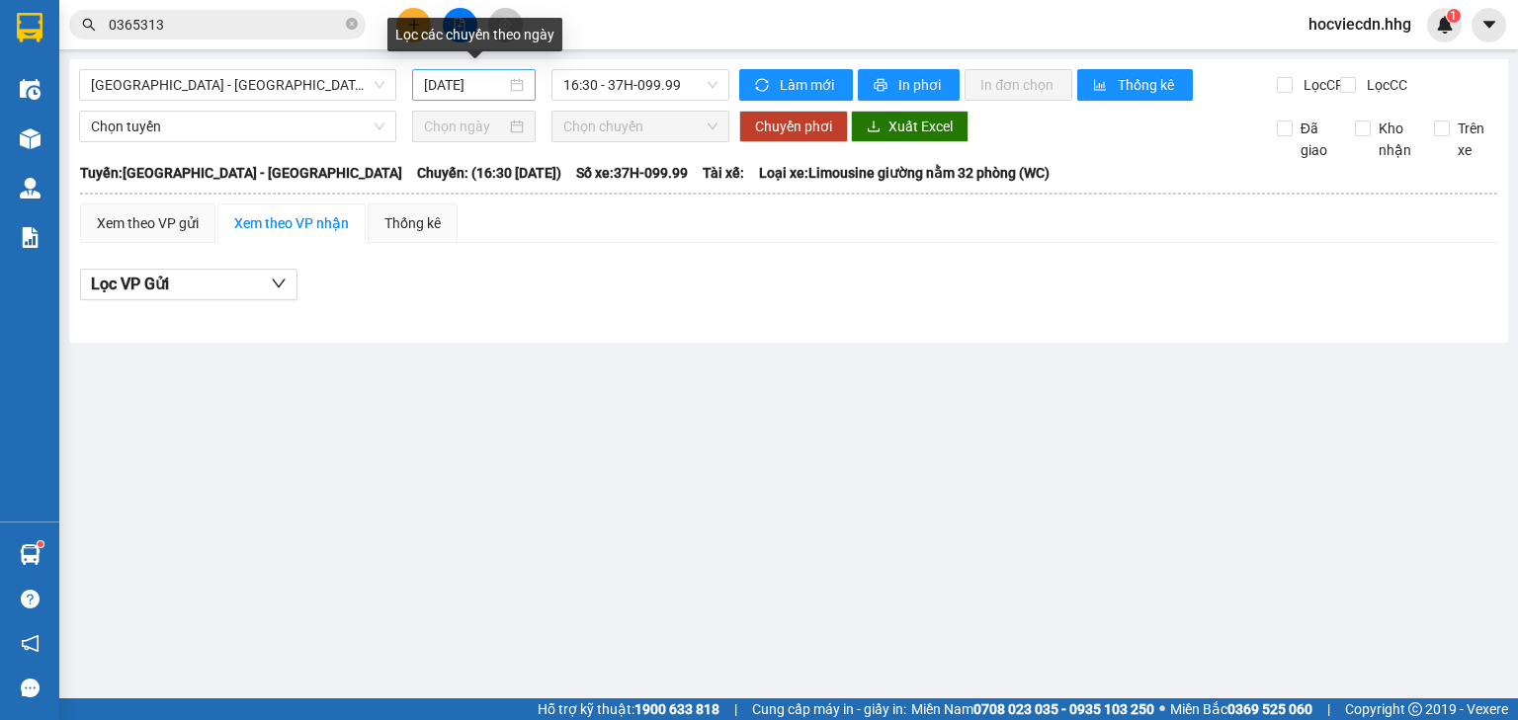
click at [493, 71] on div "[DATE]" at bounding box center [473, 85] width 123 height 32
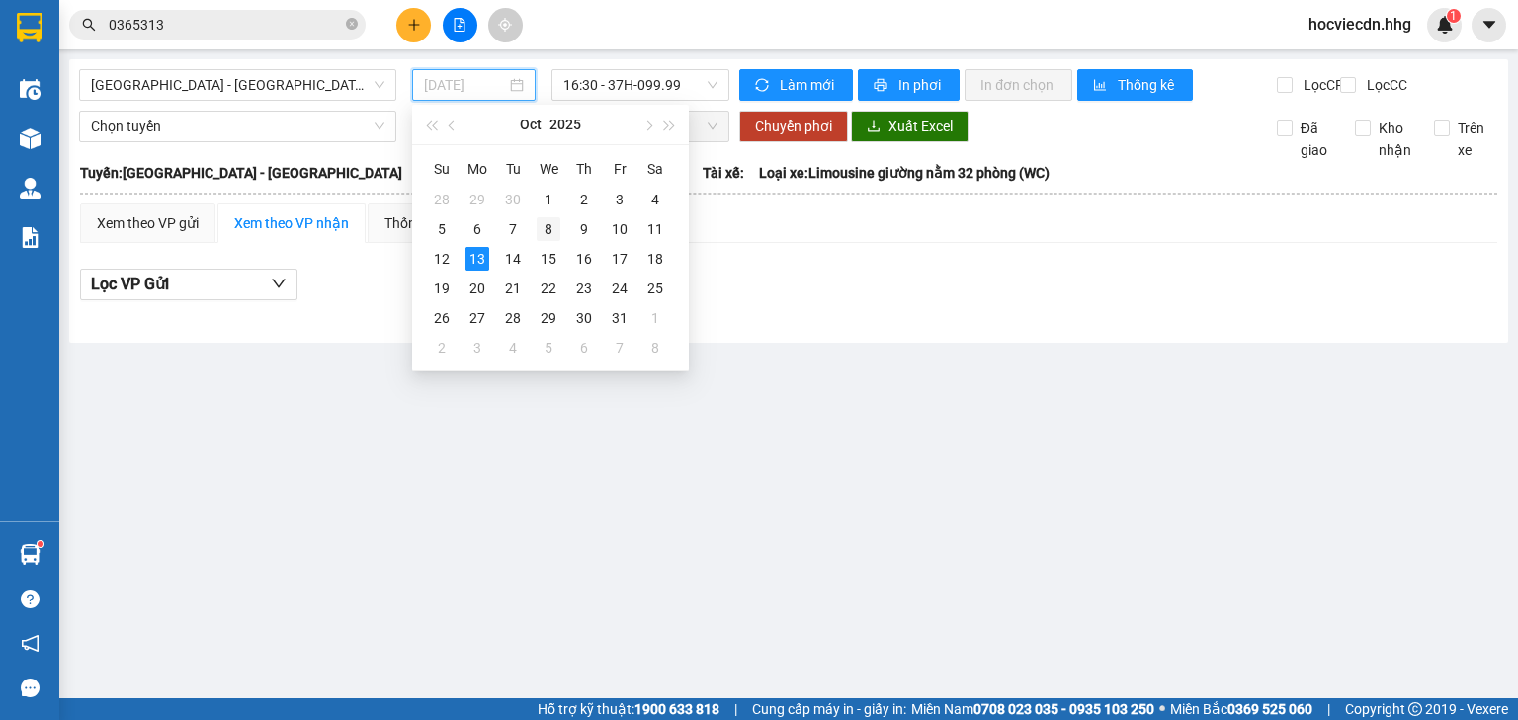
click at [555, 229] on div "8" at bounding box center [549, 229] width 24 height 24
type input "[DATE]"
